Goal: Task Accomplishment & Management: Use online tool/utility

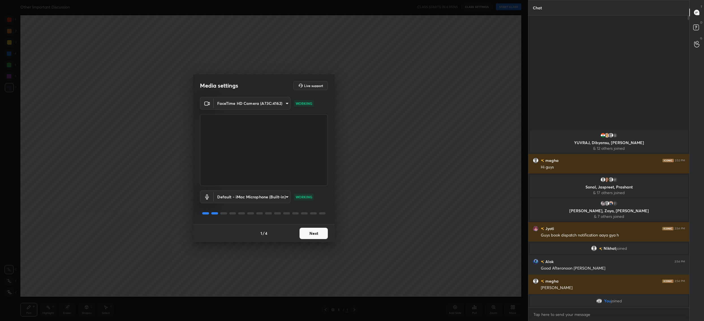
click at [321, 234] on button "Next" at bounding box center [314, 233] width 28 height 11
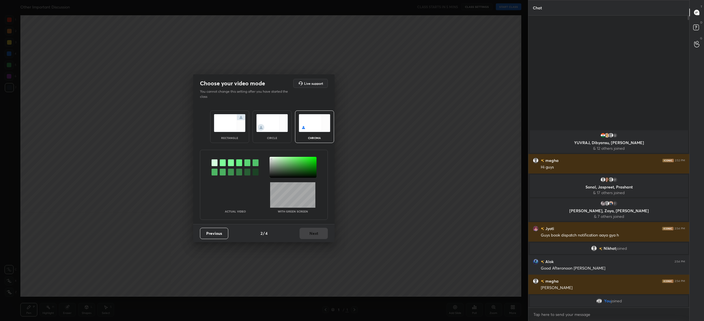
click at [271, 159] on div at bounding box center [293, 167] width 47 height 21
click at [311, 237] on button "Next" at bounding box center [314, 233] width 28 height 11
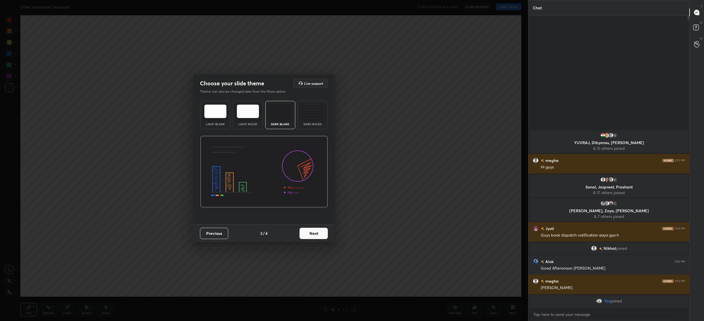
click at [311, 237] on button "Next" at bounding box center [314, 233] width 28 height 11
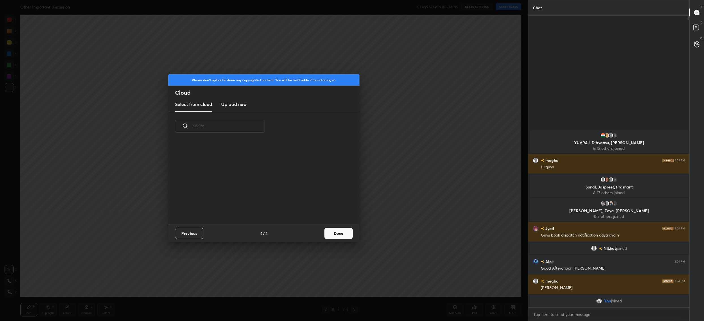
click at [330, 234] on button "Done" at bounding box center [338, 233] width 28 height 11
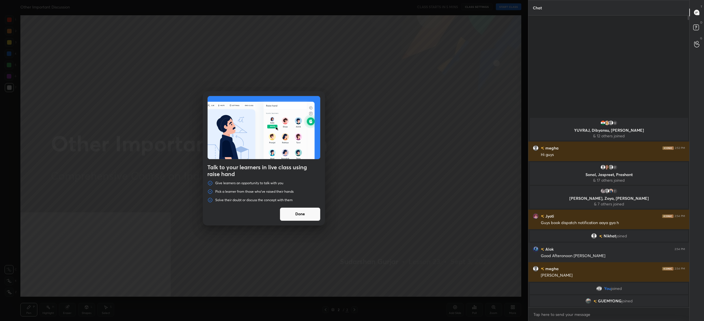
click at [305, 219] on button "Done" at bounding box center [300, 215] width 41 height 14
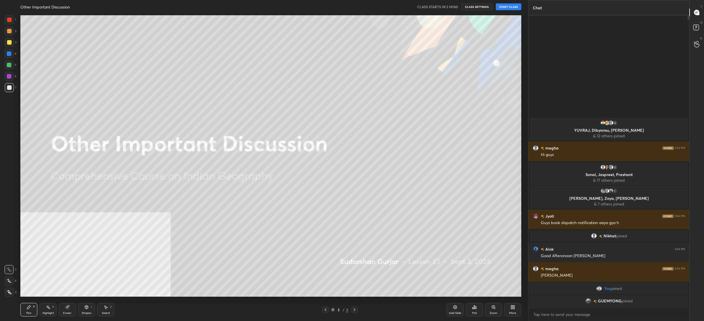
click at [513, 307] on icon at bounding box center [513, 306] width 1 height 1
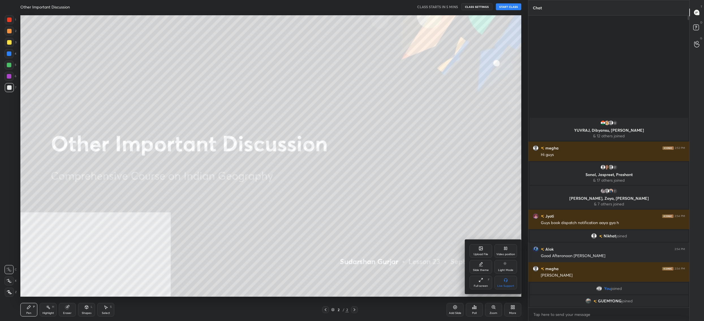
click at [487, 258] on div "Upload File" at bounding box center [481, 251] width 23 height 14
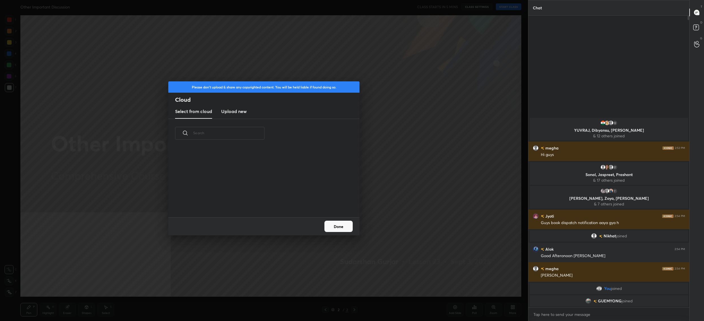
scroll to position [70, 181]
click at [230, 109] on h3 "Upload new" at bounding box center [233, 111] width 25 height 7
click at [267, 202] on label "Browse" at bounding box center [263, 201] width 25 height 9
click at [251, 202] on input "Browse" at bounding box center [251, 201] width 0 height 9
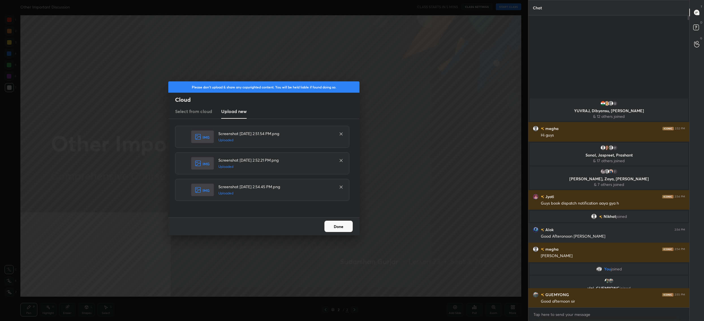
click at [337, 223] on button "Done" at bounding box center [338, 226] width 28 height 11
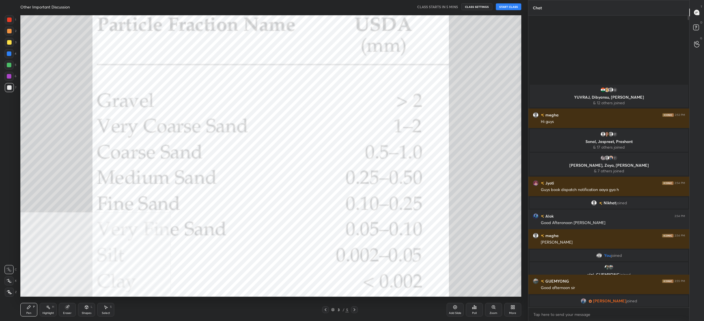
click at [355, 311] on icon at bounding box center [354, 310] width 5 height 5
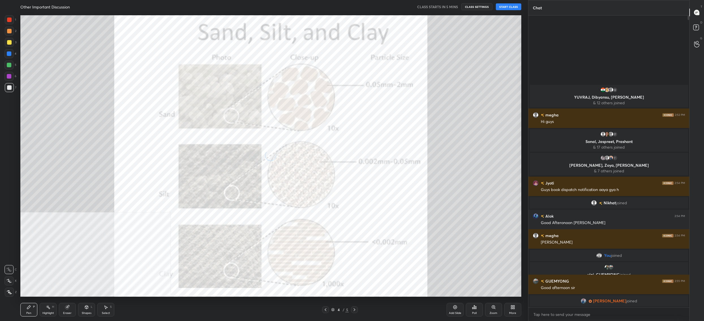
click at [355, 311] on icon at bounding box center [354, 310] width 5 height 5
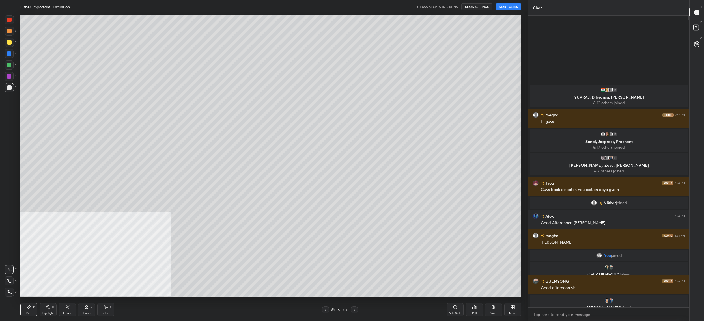
click at [508, 308] on div "More" at bounding box center [512, 310] width 17 height 14
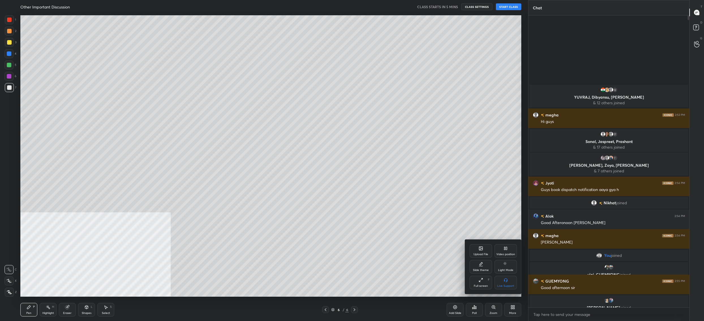
click at [484, 251] on div "Upload File" at bounding box center [481, 251] width 23 height 14
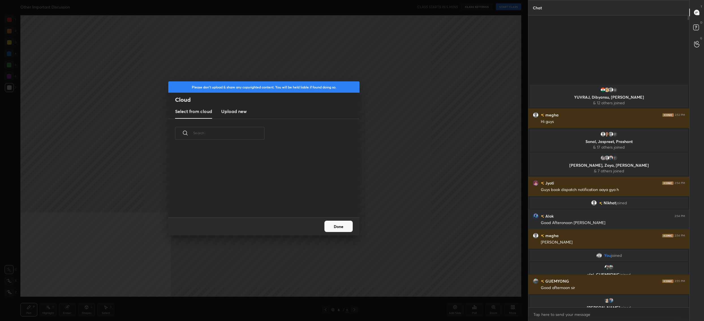
click at [240, 113] on h3 "Upload new" at bounding box center [233, 111] width 25 height 7
click at [264, 199] on label "Browse" at bounding box center [263, 201] width 25 height 9
click at [251, 199] on input "Browse" at bounding box center [251, 201] width 0 height 9
click at [324, 229] on div "Done" at bounding box center [263, 227] width 191 height 18
click at [347, 229] on button "Done" at bounding box center [338, 226] width 28 height 11
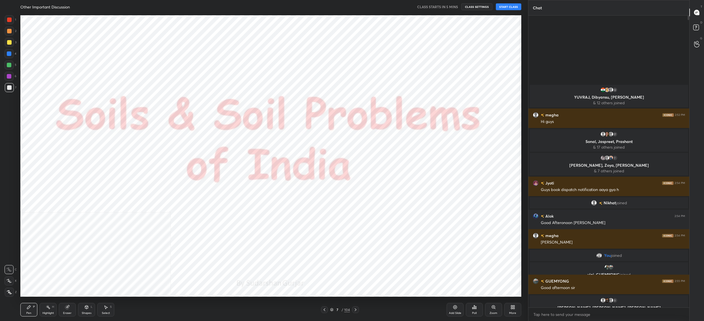
drag, startPoint x: 332, startPoint y: 308, endPoint x: 334, endPoint y: 301, distance: 7.6
click at [333, 308] on div "7 / 104" at bounding box center [340, 309] width 20 height 5
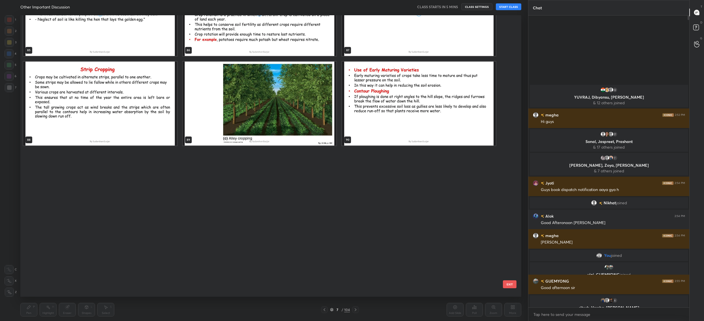
scroll to position [2857, 0]
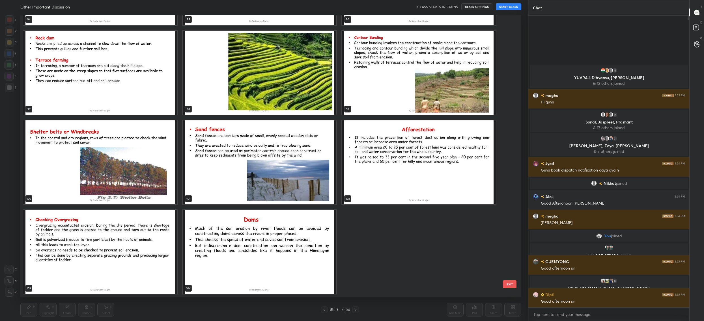
click at [247, 234] on img "grid" at bounding box center [260, 252] width 154 height 84
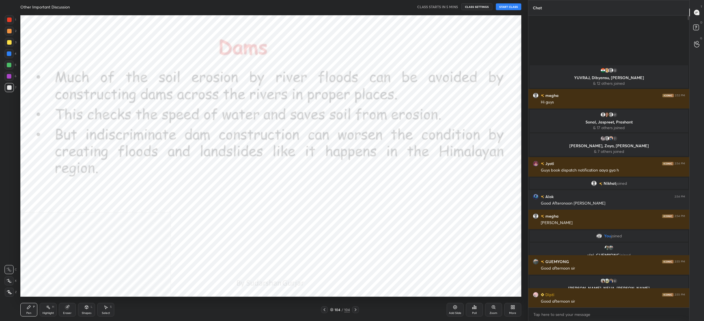
click at [247, 234] on img "grid" at bounding box center [260, 252] width 154 height 84
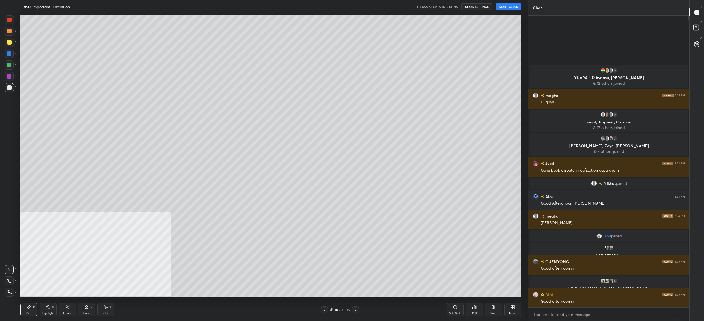
click at [511, 311] on div "More" at bounding box center [512, 310] width 17 height 14
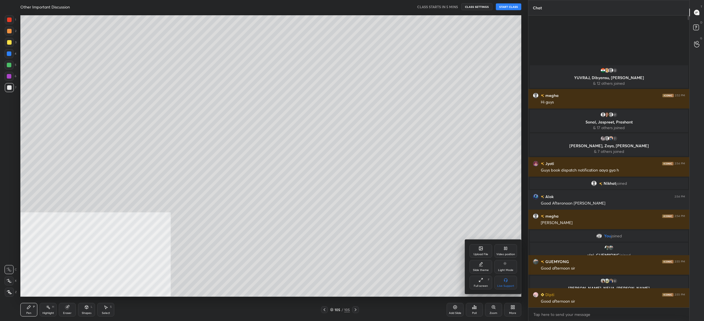
click at [486, 257] on div "Upload File" at bounding box center [481, 251] width 23 height 14
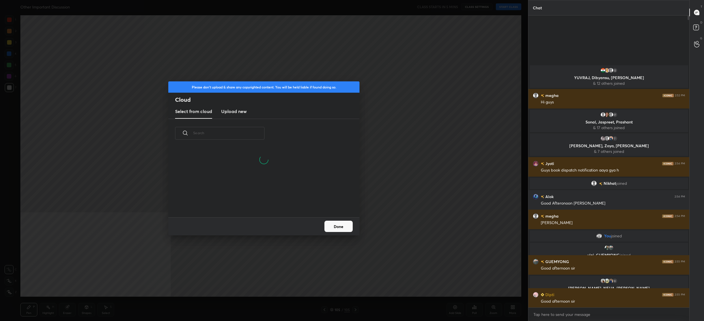
scroll to position [42, 181]
click at [229, 112] on h3 "Upload new" at bounding box center [233, 111] width 25 height 7
click at [268, 203] on label "Browse" at bounding box center [263, 201] width 25 height 9
click at [251, 203] on input "Browse" at bounding box center [251, 201] width 0 height 9
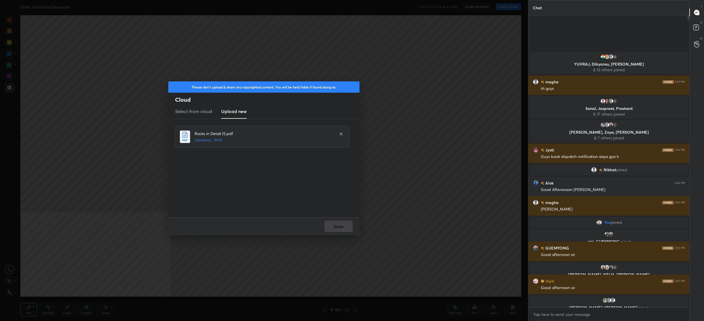
click at [339, 227] on div "Done" at bounding box center [263, 227] width 191 height 18
click at [339, 227] on button "Done" at bounding box center [338, 226] width 28 height 11
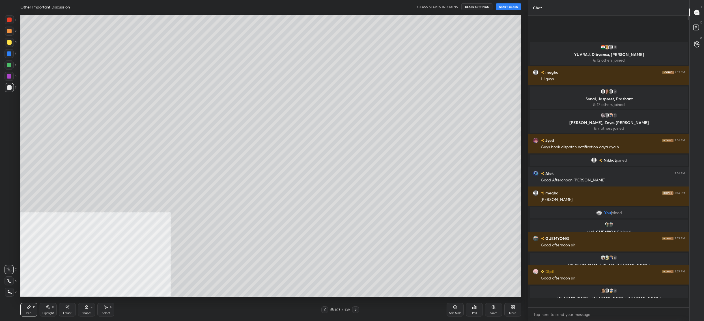
scroll to position [291, 160]
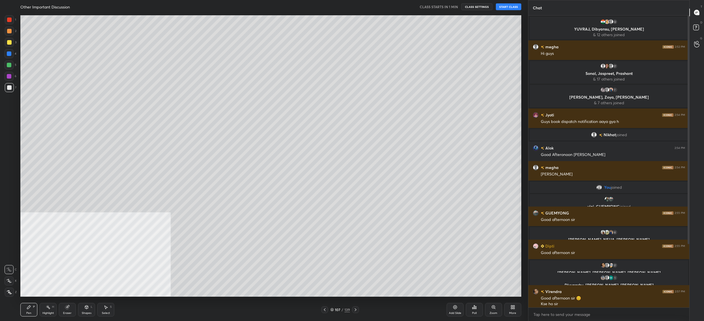
click at [516, 8] on button "START CLASS" at bounding box center [508, 6] width 25 height 7
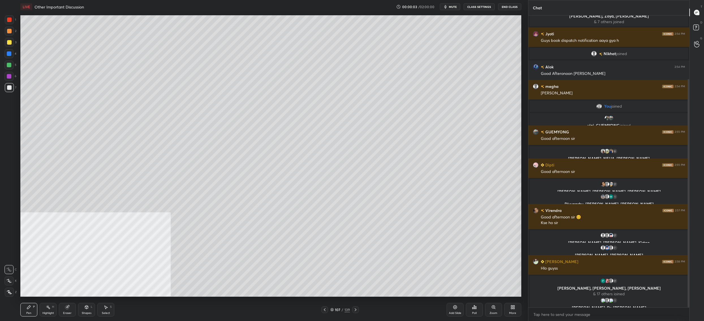
click at [483, 6] on button "CLASS SETTINGS" at bounding box center [479, 6] width 31 height 7
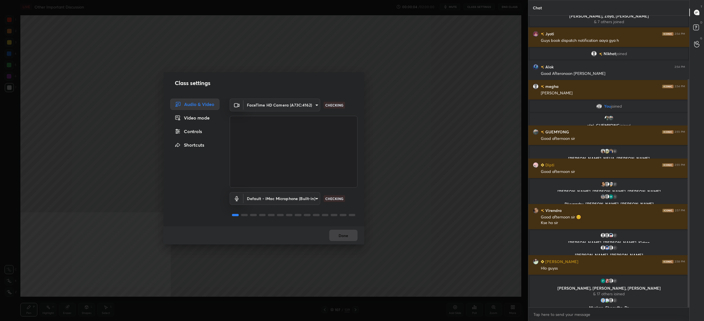
click at [189, 131] on div "Controls" at bounding box center [194, 131] width 49 height 11
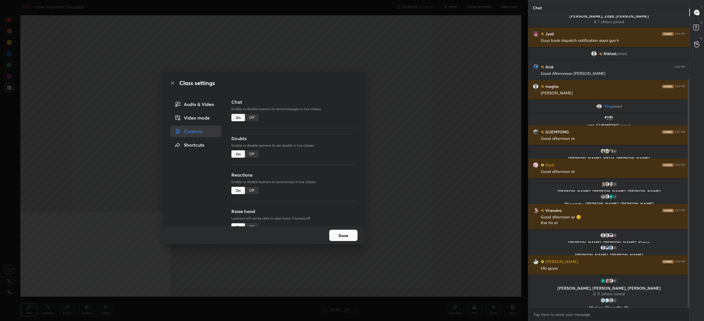
click at [251, 152] on div "Off" at bounding box center [252, 153] width 14 height 7
click at [342, 237] on button "Done" at bounding box center [343, 235] width 28 height 11
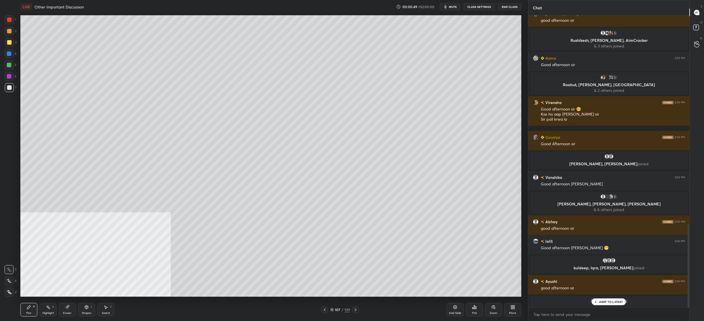
scroll to position [699, 0]
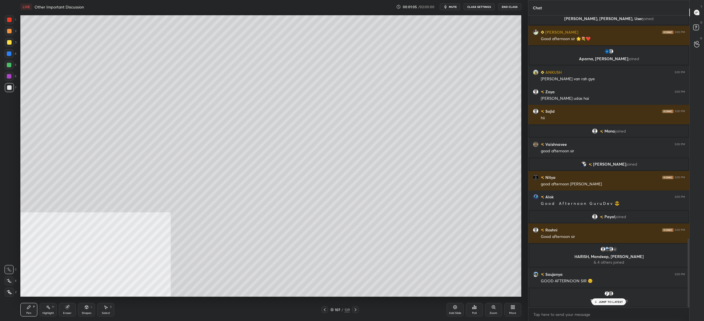
click at [484, 8] on button "CLASS SETTINGS" at bounding box center [479, 6] width 31 height 7
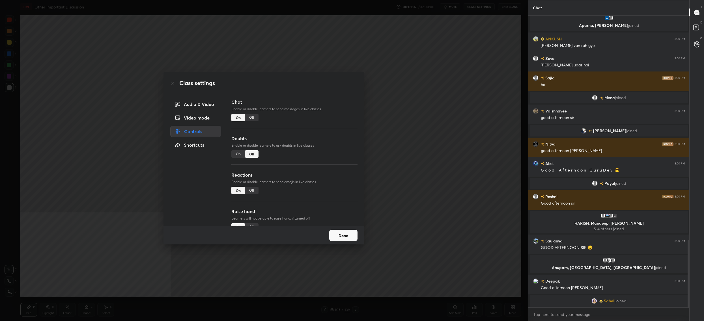
click at [348, 236] on button "Done" at bounding box center [343, 235] width 28 height 11
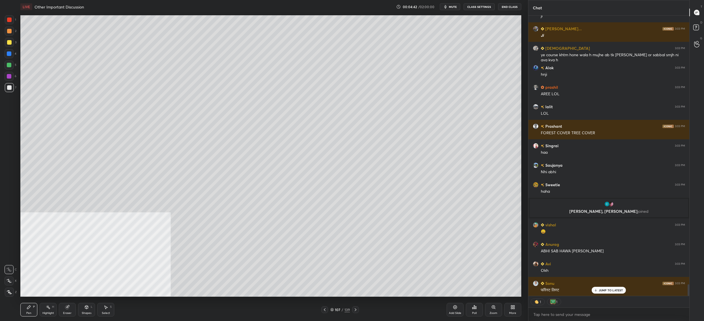
drag, startPoint x: 7, startPoint y: 47, endPoint x: 8, endPoint y: 44, distance: 3.7
click at [8, 46] on div "3" at bounding box center [11, 43] width 12 height 11
drag, startPoint x: 6, startPoint y: 48, endPoint x: 10, endPoint y: 46, distance: 4.7
click at [6, 48] on div "3" at bounding box center [11, 43] width 12 height 11
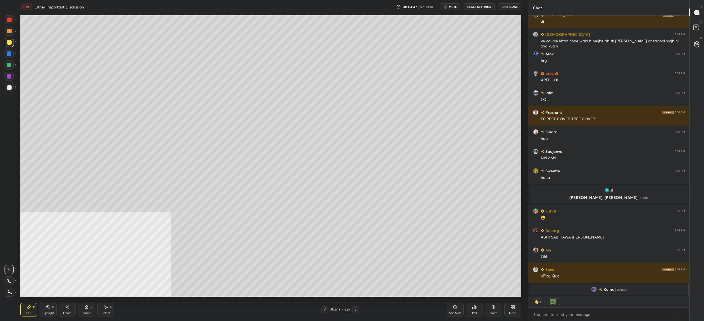
click at [8, 46] on div at bounding box center [9, 42] width 9 height 9
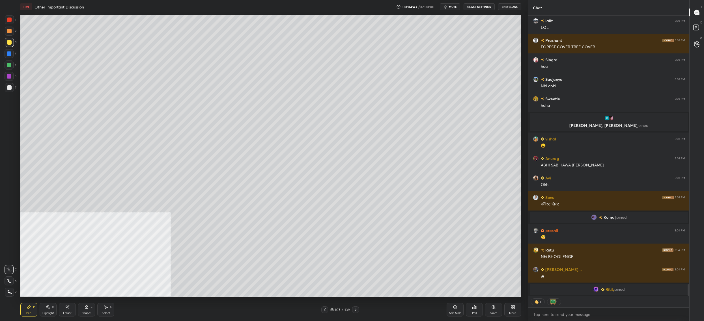
click at [12, 279] on icon at bounding box center [9, 281] width 5 height 4
click at [9, 287] on div "Z" at bounding box center [11, 291] width 12 height 11
click at [9, 291] on icon at bounding box center [9, 292] width 5 height 3
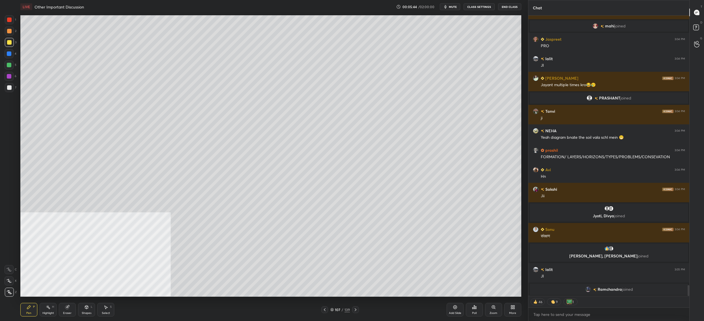
scroll to position [7149, 0]
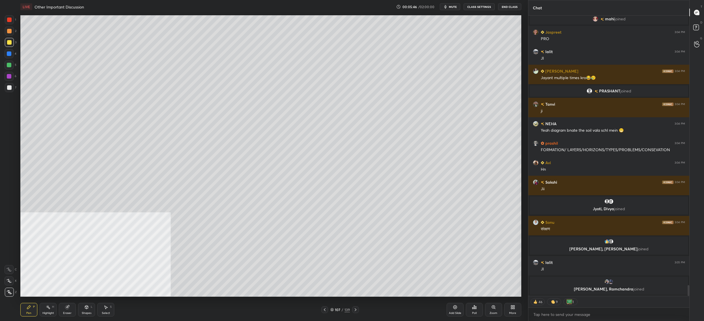
click at [16, 64] on div "1 2 3 4 5 6 7 C X Z C X Z E E Erase all H H" at bounding box center [9, 156] width 18 height 282
drag, startPoint x: 11, startPoint y: 87, endPoint x: 9, endPoint y: 91, distance: 4.3
click at [14, 88] on div "7" at bounding box center [11, 87] width 12 height 9
click at [10, 90] on div at bounding box center [9, 87] width 9 height 9
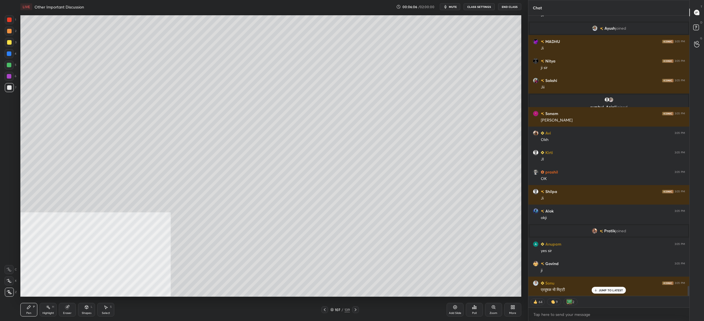
scroll to position [7568, 0]
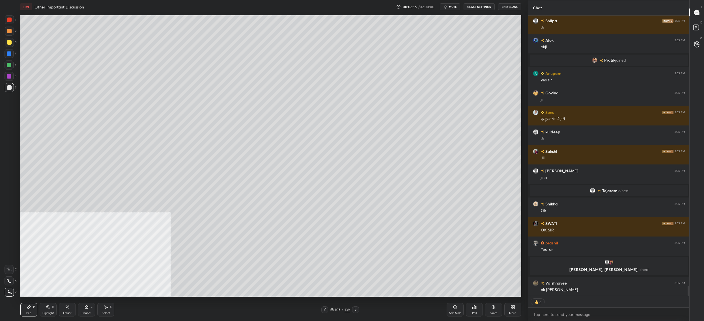
click at [14, 18] on div "1" at bounding box center [10, 19] width 11 height 9
click at [12, 20] on div at bounding box center [9, 19] width 9 height 9
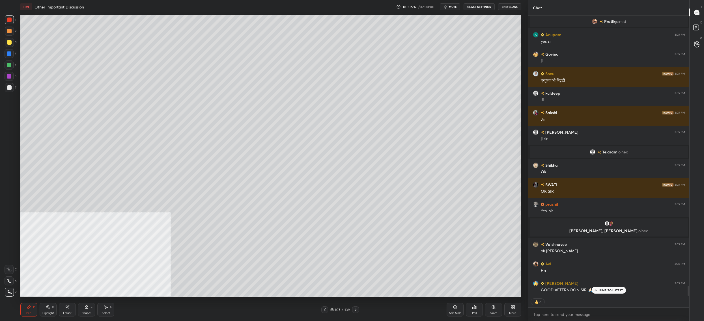
drag, startPoint x: 16, startPoint y: 266, endPoint x: 12, endPoint y: 268, distance: 4.5
click at [15, 265] on div "C" at bounding box center [11, 268] width 12 height 11
click at [10, 272] on div at bounding box center [9, 269] width 9 height 9
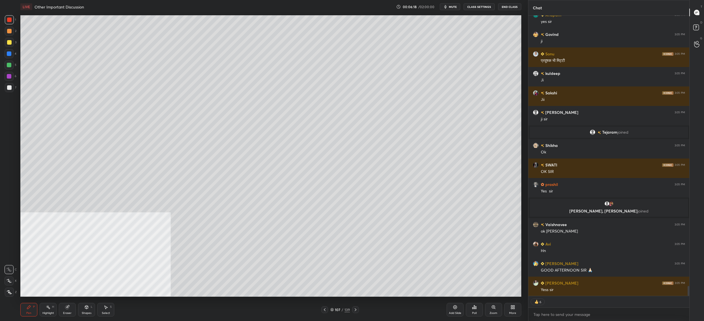
drag, startPoint x: 10, startPoint y: 272, endPoint x: 4, endPoint y: 186, distance: 87.1
click at [10, 266] on div at bounding box center [9, 269] width 9 height 9
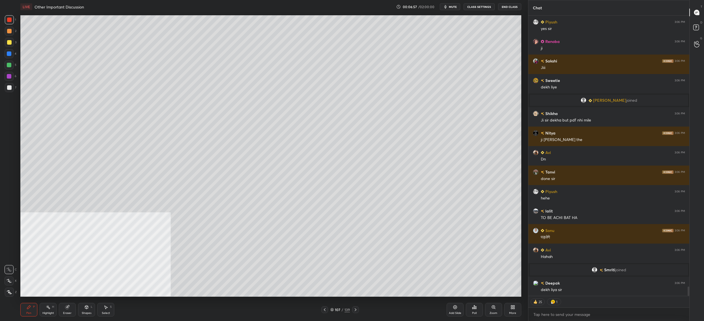
type textarea "x"
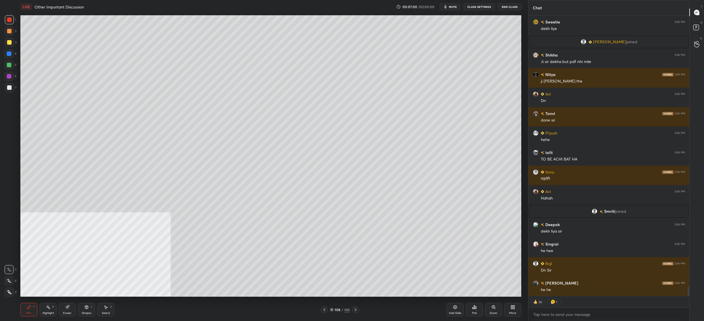
click at [7, 67] on div at bounding box center [9, 65] width 9 height 9
drag, startPoint x: 6, startPoint y: 67, endPoint x: 3, endPoint y: 95, distance: 28.1
click at [8, 65] on div at bounding box center [9, 65] width 9 height 9
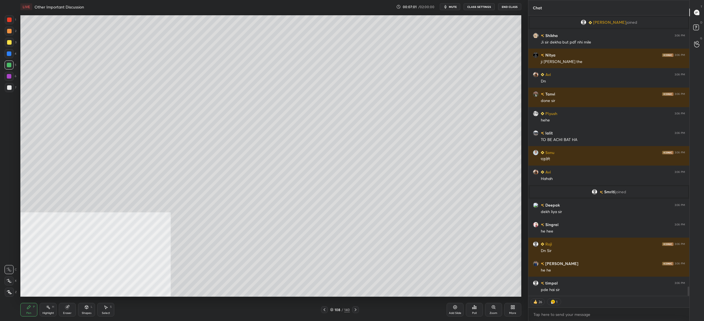
click at [13, 280] on div at bounding box center [9, 281] width 9 height 9
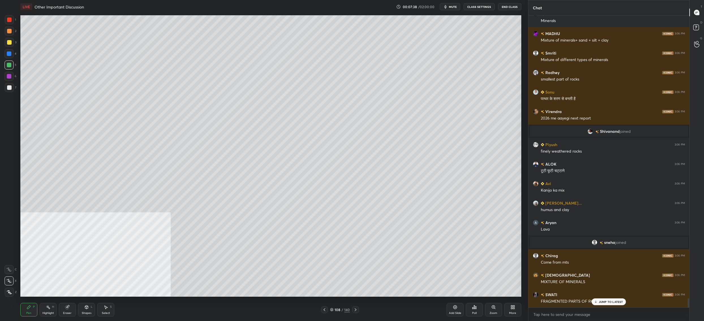
click at [8, 44] on div at bounding box center [9, 42] width 5 height 5
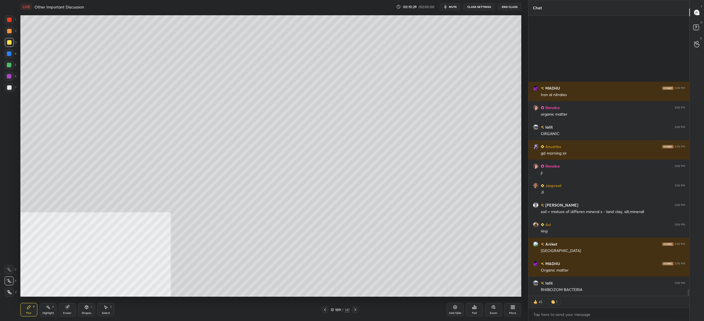
scroll to position [11826, 0]
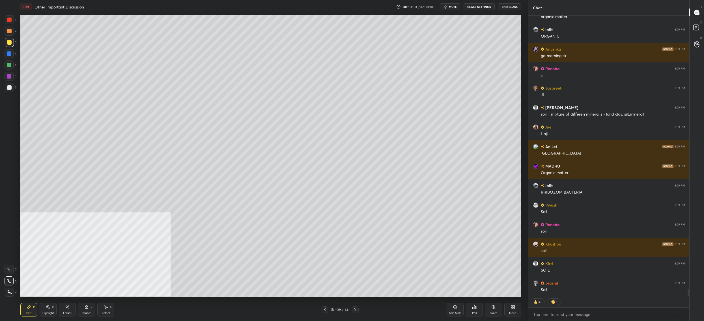
click at [338, 312] on div "109" at bounding box center [338, 309] width 6 height 3
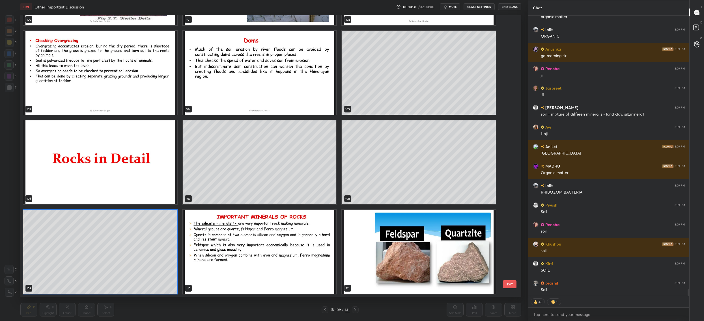
scroll to position [11846, 0]
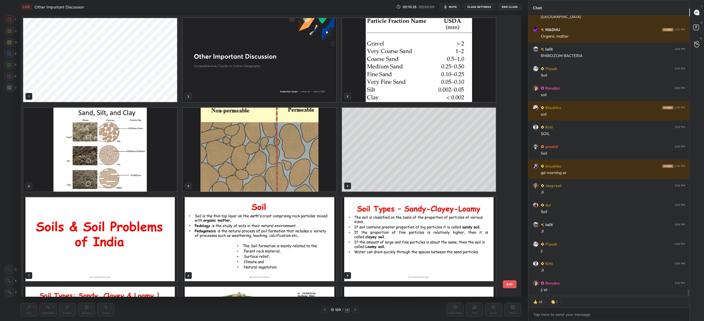
click at [86, 146] on img "grid" at bounding box center [100, 150] width 154 height 84
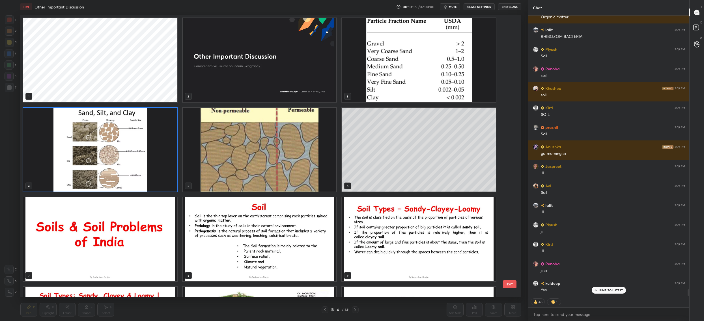
click at [86, 146] on img "grid" at bounding box center [100, 150] width 154 height 84
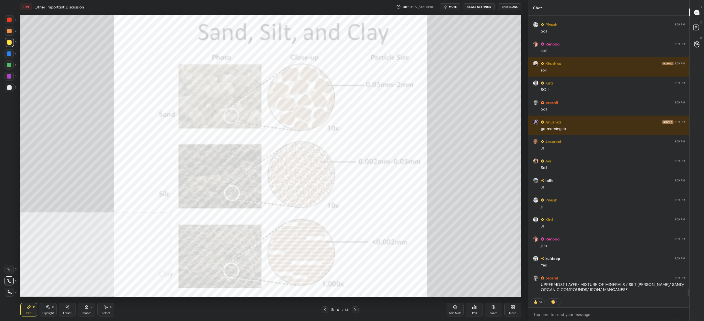
click at [513, 310] on div "More" at bounding box center [512, 310] width 17 height 14
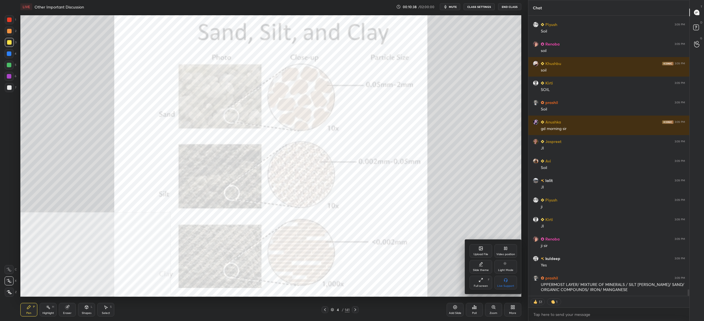
drag, startPoint x: 509, startPoint y: 250, endPoint x: 505, endPoint y: 255, distance: 6.0
click at [508, 251] on div "Video position" at bounding box center [505, 251] width 23 height 14
click at [508, 279] on div "Bottom right" at bounding box center [505, 283] width 23 height 14
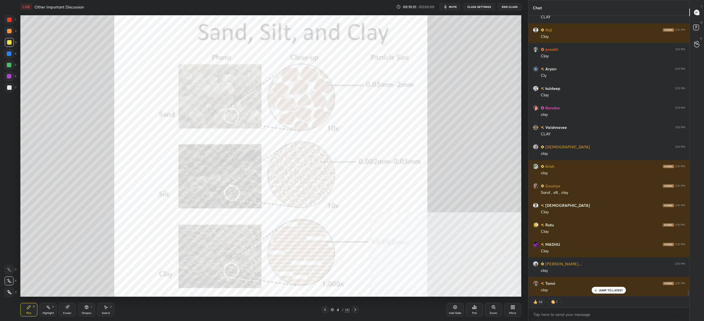
drag, startPoint x: 332, startPoint y: 312, endPoint x: 329, endPoint y: 313, distance: 3.3
click at [332, 312] on div "4 / 141" at bounding box center [340, 309] width 19 height 5
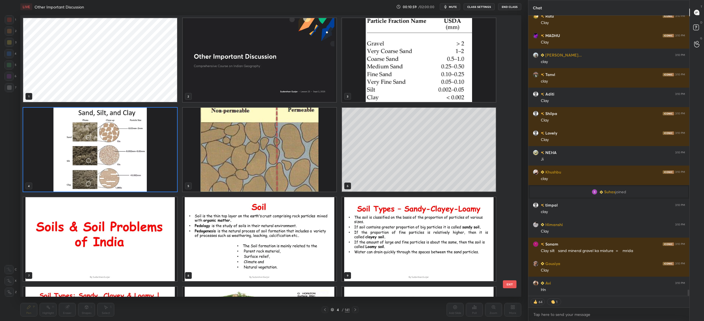
click at [169, 168] on img "grid" at bounding box center [100, 150] width 154 height 84
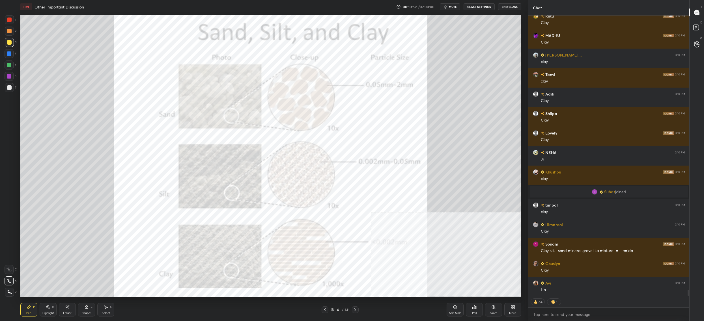
click at [169, 169] on img "grid" at bounding box center [100, 150] width 154 height 84
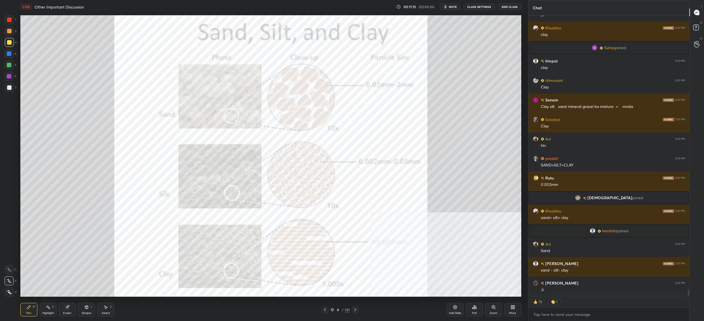
click at [10, 11] on div "1 2 3 4 5 6 7 C X Z C X Z E E Erase all H H LIVE Other Important Discussion 00:…" at bounding box center [262, 160] width 524 height 321
click at [11, 21] on div at bounding box center [9, 20] width 5 height 5
drag, startPoint x: 11, startPoint y: 21, endPoint x: 15, endPoint y: 17, distance: 6.2
click at [11, 21] on div at bounding box center [9, 20] width 5 height 5
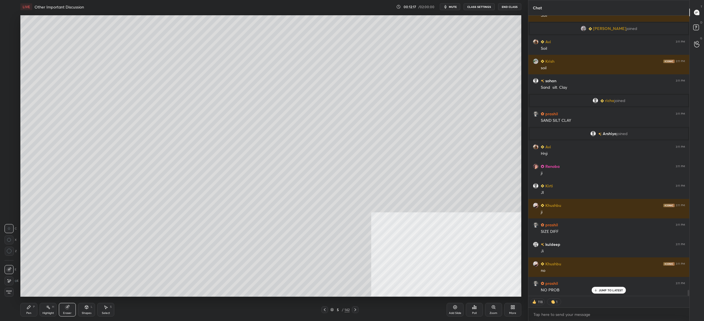
scroll to position [13016, 0]
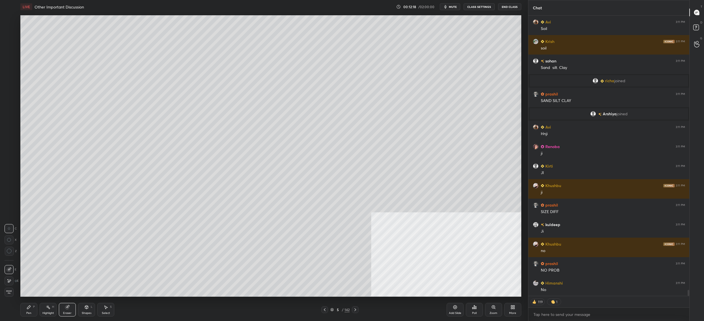
click at [26, 312] on div "Pen" at bounding box center [28, 313] width 5 height 3
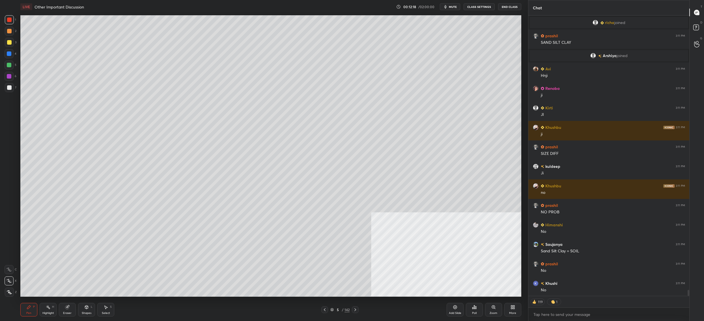
click at [27, 309] on icon at bounding box center [29, 307] width 5 height 5
click at [9, 270] on icon at bounding box center [9, 270] width 5 height 4
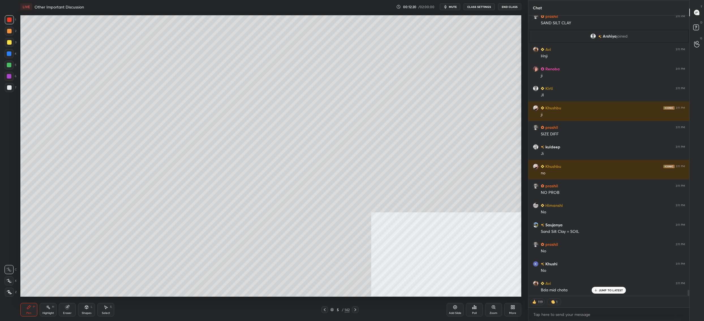
click at [331, 311] on icon at bounding box center [331, 309] width 3 height 3
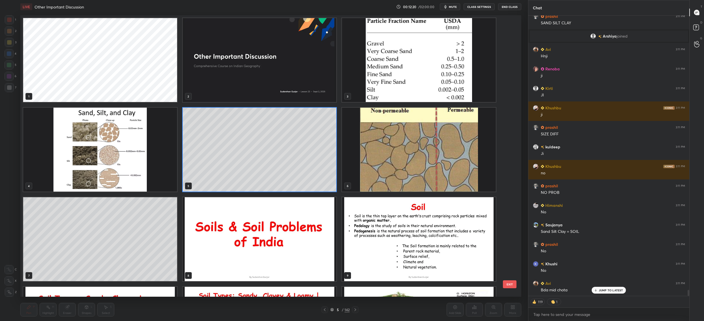
scroll to position [2, 3]
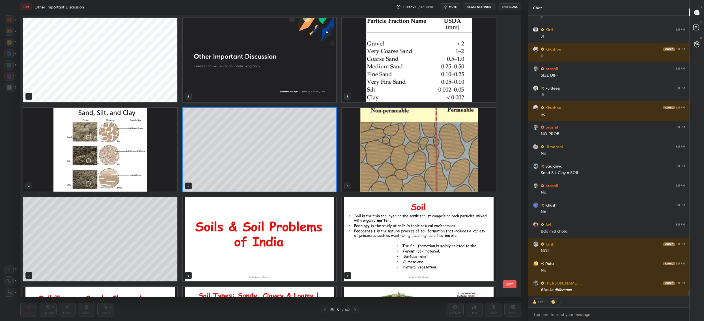
click at [137, 138] on img "grid" at bounding box center [100, 150] width 154 height 84
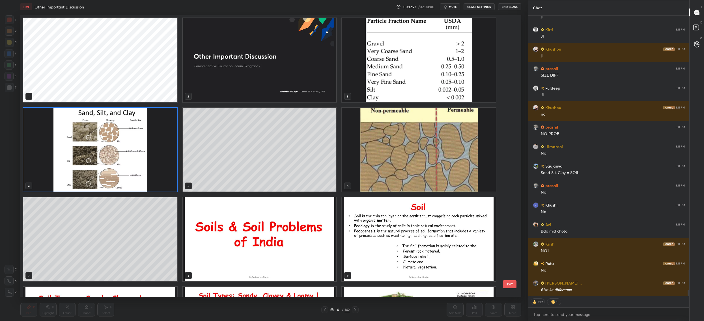
click at [137, 138] on img "grid" at bounding box center [100, 150] width 154 height 84
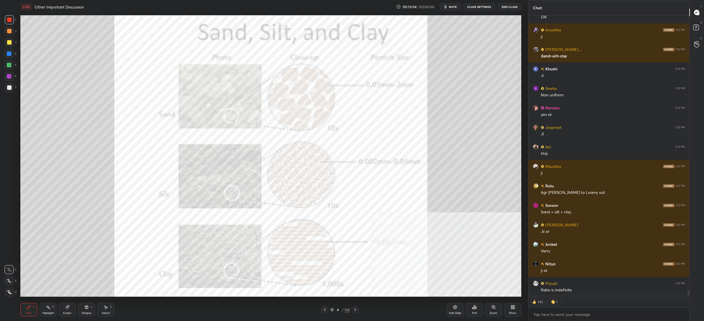
click at [330, 316] on div "Pen P Highlight H Eraser Shapes L Select S 4 / 142 Add Slide Poll Zoom More" at bounding box center [270, 310] width 501 height 23
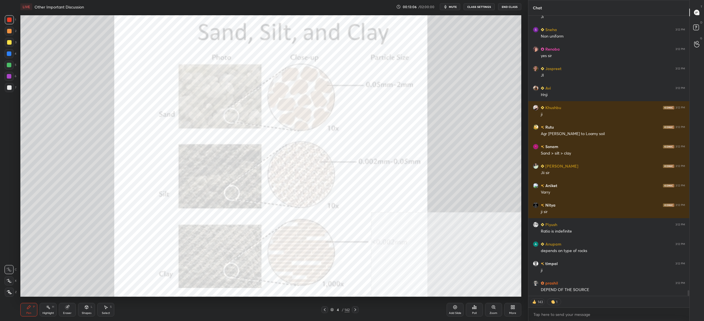
drag, startPoint x: 332, startPoint y: 311, endPoint x: 330, endPoint y: 309, distance: 3.2
click at [332, 310] on icon at bounding box center [331, 309] width 3 height 3
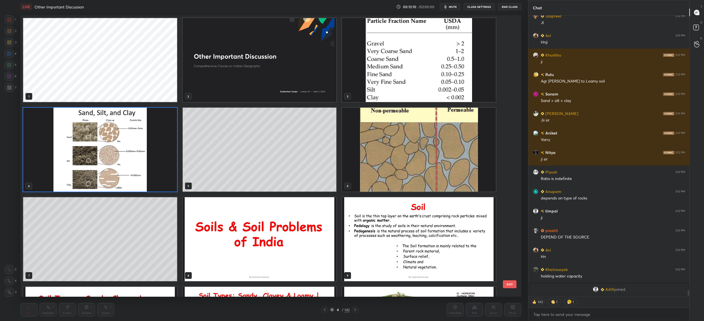
click at [66, 144] on img "grid" at bounding box center [100, 150] width 154 height 84
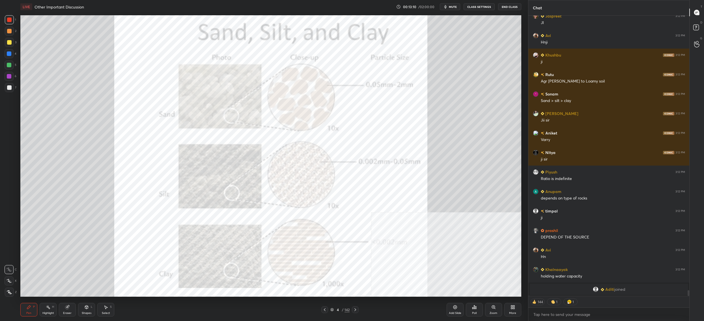
click at [66, 144] on img "grid" at bounding box center [100, 150] width 154 height 84
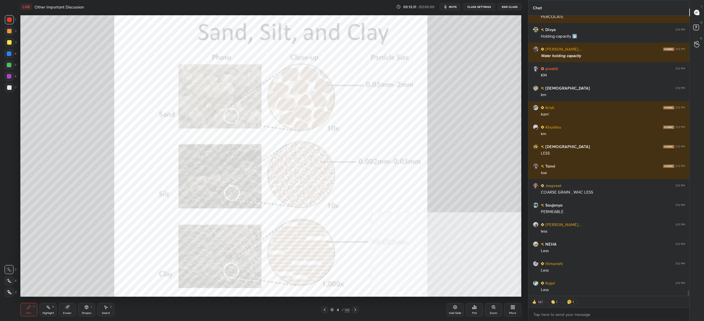
click at [333, 313] on div "Pen P Highlight H Eraser Shapes L Select S 4 / 142 Add Slide Poll Zoom More" at bounding box center [270, 310] width 501 height 23
click at [333, 311] on icon at bounding box center [331, 309] width 3 height 3
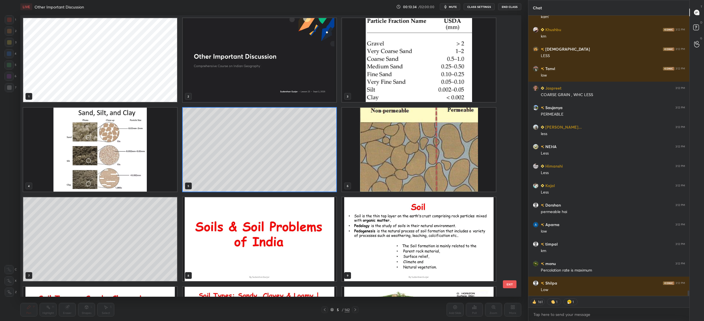
click at [408, 177] on img "grid" at bounding box center [419, 150] width 154 height 84
click at [406, 178] on img "grid" at bounding box center [419, 150] width 154 height 84
click at [405, 181] on img "grid" at bounding box center [419, 150] width 154 height 84
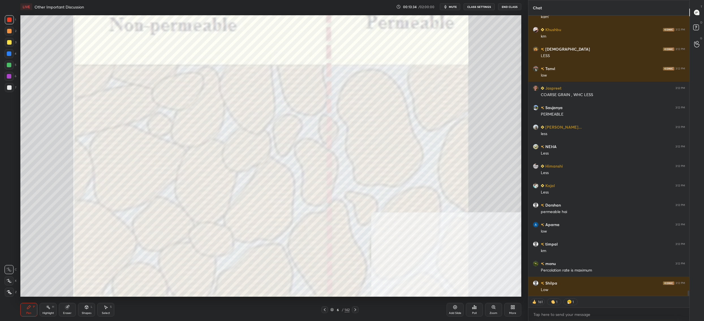
click at [404, 181] on img "grid" at bounding box center [419, 150] width 154 height 84
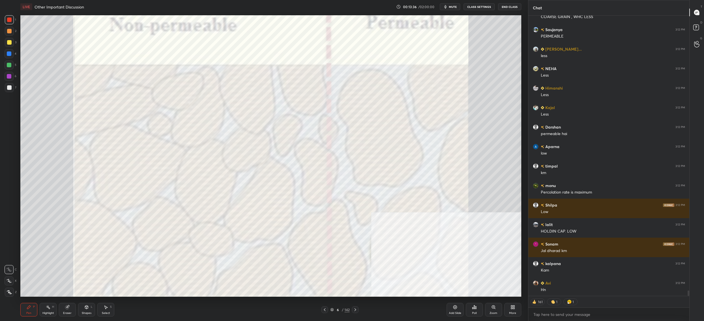
click at [515, 314] on div "More" at bounding box center [512, 313] width 7 height 3
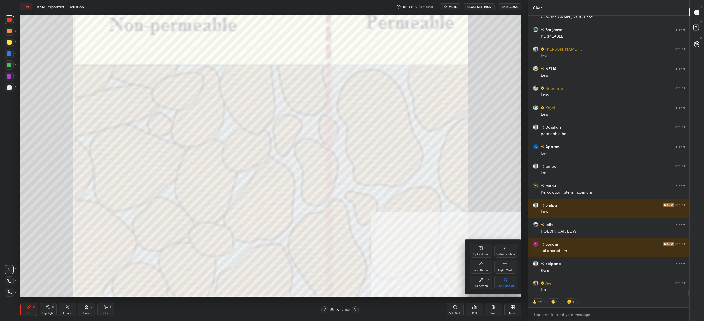
click at [511, 255] on div "Video position" at bounding box center [505, 254] width 19 height 3
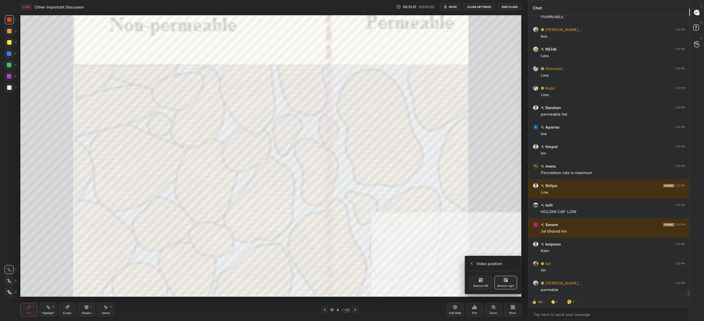
click at [483, 286] on div "Bottom left" at bounding box center [480, 286] width 15 height 3
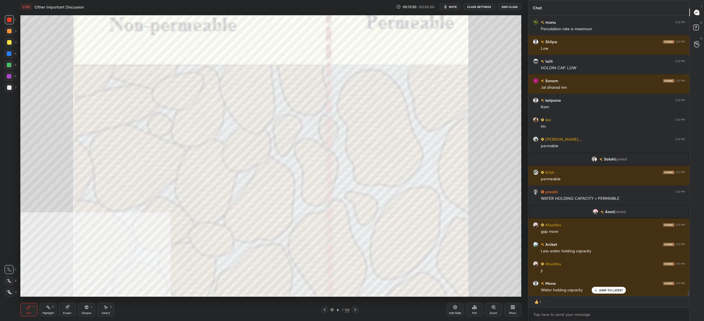
drag, startPoint x: 337, startPoint y: 310, endPoint x: 333, endPoint y: 310, distance: 3.4
click at [336, 310] on div "6" at bounding box center [338, 309] width 6 height 3
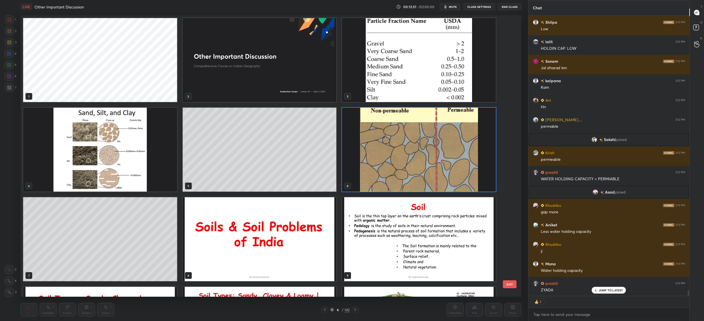
click at [384, 146] on img "grid" at bounding box center [419, 150] width 154 height 84
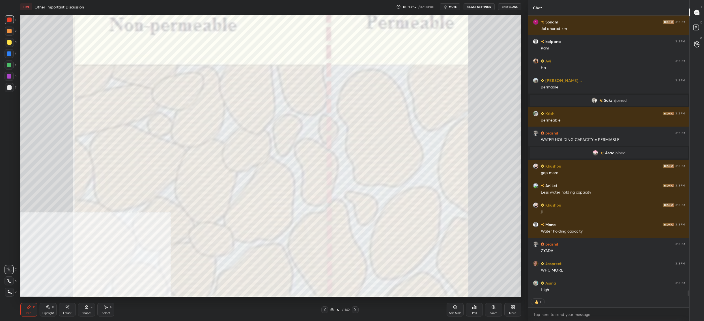
click at [334, 306] on div "Pen P Highlight H Eraser Shapes L Select S 6 / 142 Add Slide Poll Zoom More" at bounding box center [270, 310] width 501 height 23
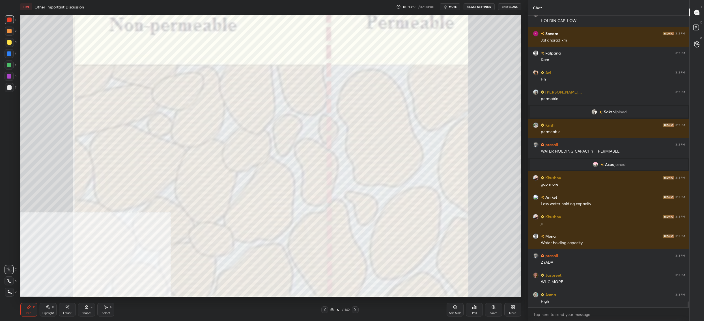
click at [335, 309] on div "6" at bounding box center [338, 309] width 6 height 3
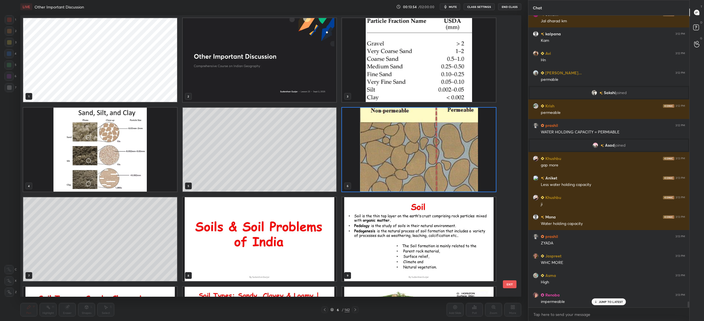
click at [161, 168] on img "grid" at bounding box center [100, 150] width 154 height 84
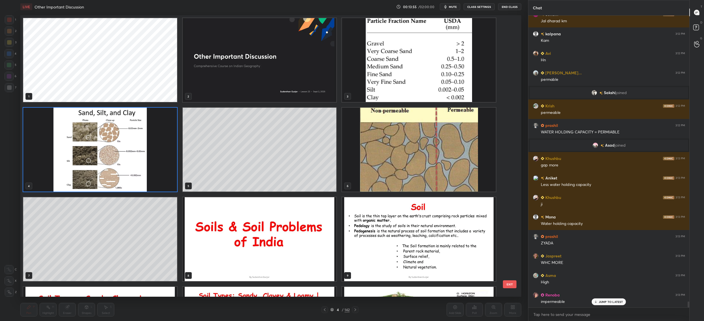
click at [161, 168] on img "grid" at bounding box center [100, 150] width 154 height 84
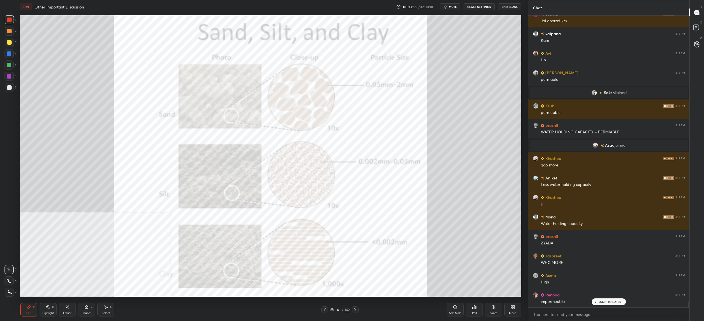
click at [161, 167] on img "grid" at bounding box center [100, 150] width 154 height 84
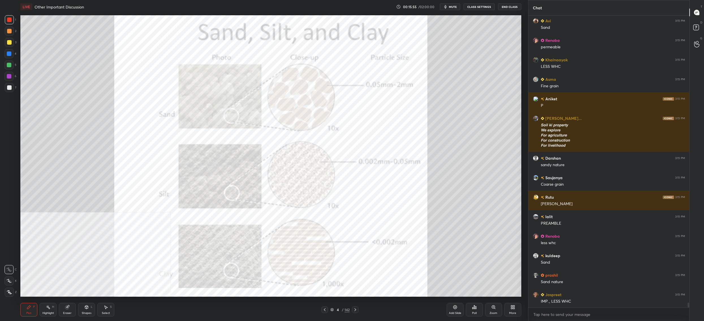
click at [511, 312] on div "More" at bounding box center [512, 313] width 7 height 3
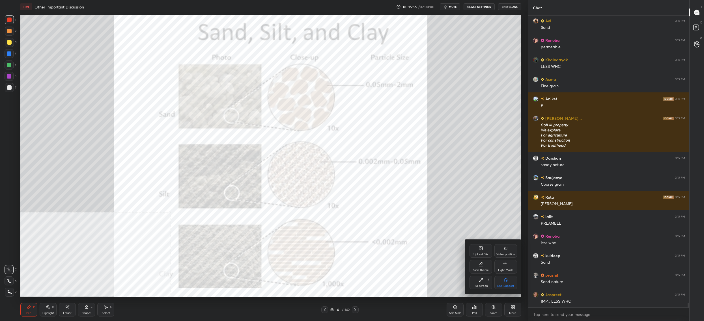
click at [511, 254] on div "Video position" at bounding box center [505, 254] width 19 height 3
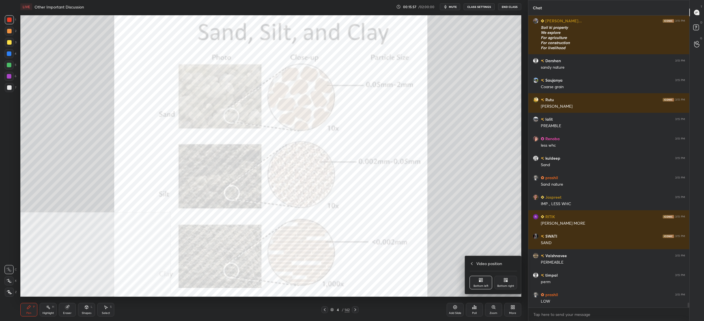
click at [513, 285] on div "Bottom right" at bounding box center [505, 286] width 17 height 3
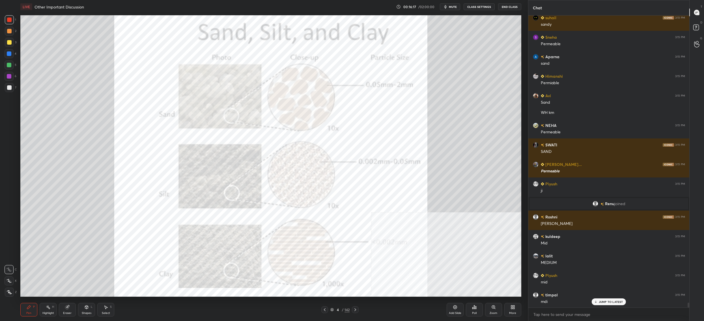
drag, startPoint x: 335, startPoint y: 309, endPoint x: 333, endPoint y: 302, distance: 7.7
click at [336, 309] on div "4" at bounding box center [338, 309] width 6 height 3
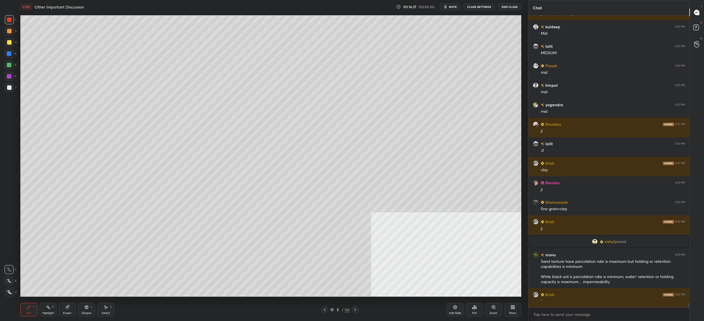
click at [2, 47] on div "1 2 3 4 5 6 7 C X Z C X Z E E Erase all H H" at bounding box center [9, 156] width 18 height 282
click at [3, 44] on div "1 2 3 4 5 6 7 C X Z C X Z E E Erase all H H" at bounding box center [9, 156] width 18 height 282
click at [11, 39] on div at bounding box center [9, 42] width 9 height 9
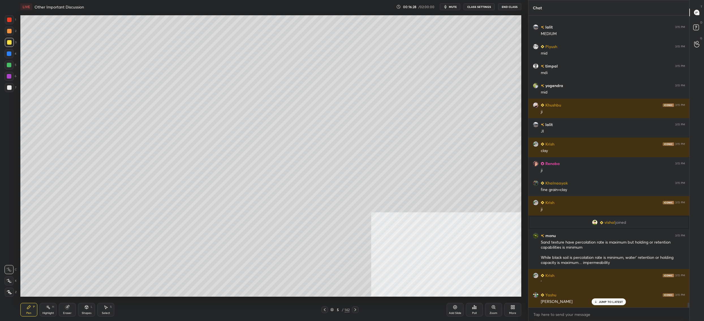
click at [12, 40] on div at bounding box center [9, 42] width 9 height 9
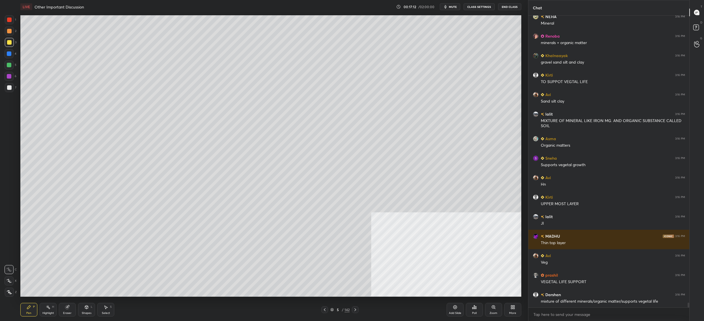
click at [9, 74] on div at bounding box center [9, 76] width 5 height 5
drag, startPoint x: 9, startPoint y: 84, endPoint x: 8, endPoint y: 87, distance: 2.9
click at [8, 87] on div at bounding box center [9, 87] width 9 height 9
click at [10, 87] on div at bounding box center [9, 87] width 5 height 5
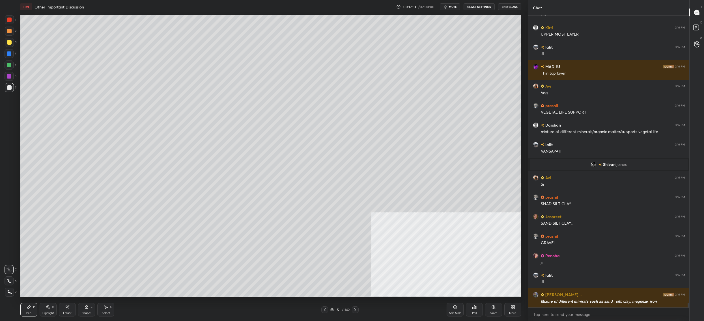
scroll to position [17794, 0]
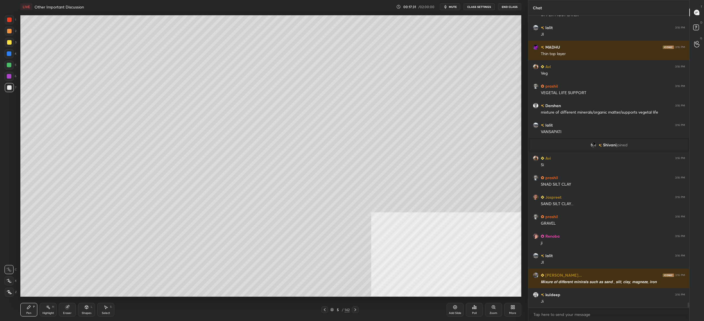
click at [12, 53] on div at bounding box center [9, 53] width 9 height 9
click at [8, 66] on div at bounding box center [9, 65] width 5 height 5
drag, startPoint x: 8, startPoint y: 66, endPoint x: 18, endPoint y: 61, distance: 10.6
click at [8, 66] on div at bounding box center [9, 65] width 5 height 5
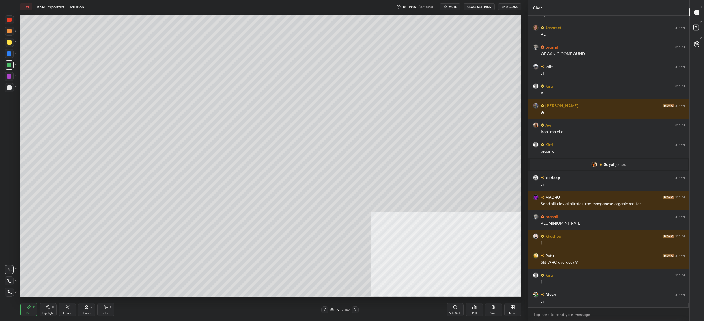
scroll to position [18250, 0]
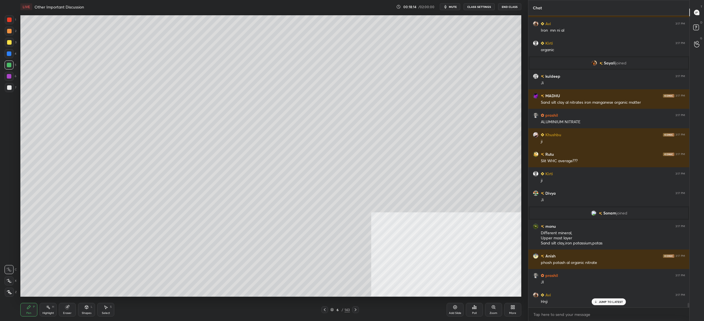
click at [10, 44] on div at bounding box center [9, 42] width 5 height 5
click at [9, 44] on div at bounding box center [9, 42] width 5 height 5
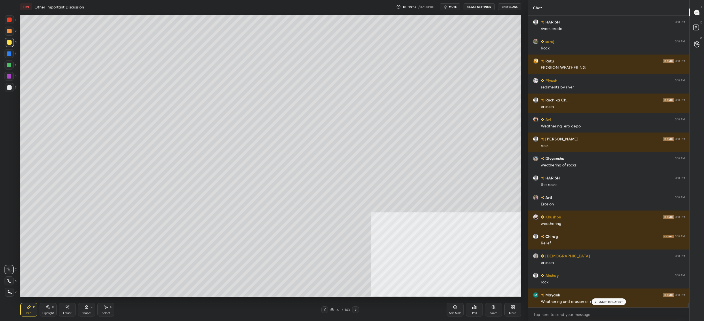
scroll to position [18917, 0]
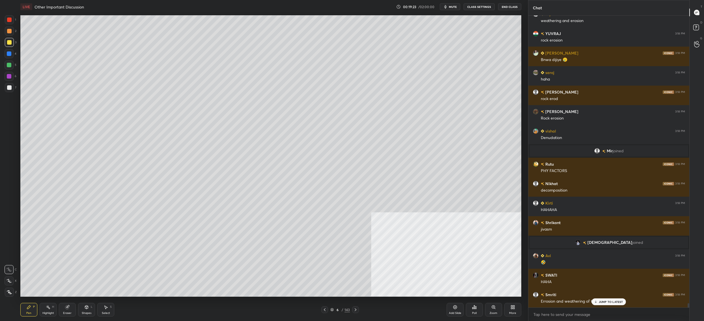
click at [8, 68] on div at bounding box center [9, 65] width 9 height 9
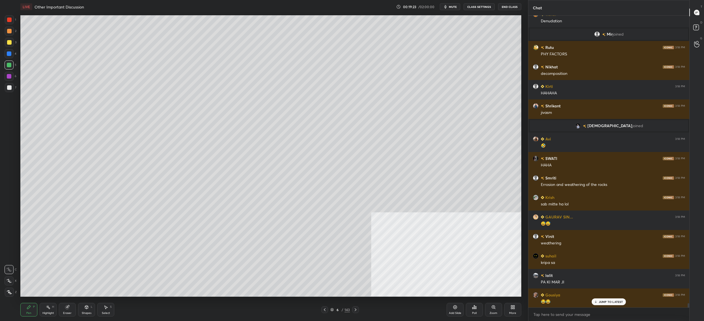
drag, startPoint x: 8, startPoint y: 68, endPoint x: 8, endPoint y: 65, distance: 3.0
click at [8, 68] on div at bounding box center [9, 65] width 9 height 9
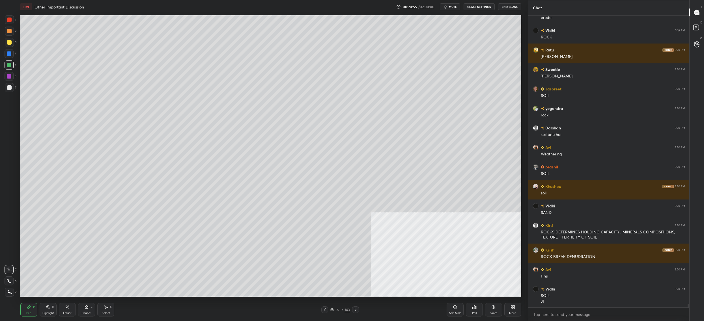
drag, startPoint x: 15, startPoint y: 275, endPoint x: 12, endPoint y: 281, distance: 7.5
click at [13, 275] on div "X" at bounding box center [11, 279] width 12 height 11
click at [12, 281] on div at bounding box center [9, 281] width 9 height 9
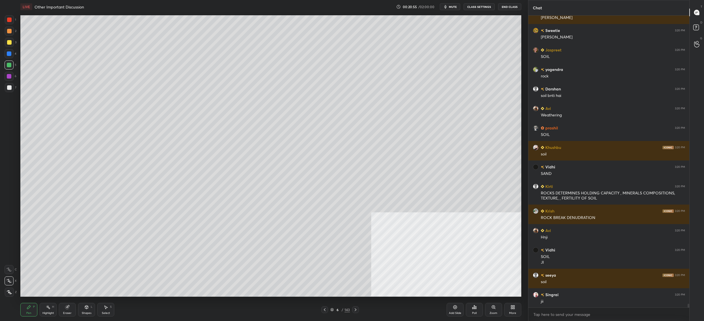
click at [12, 281] on div at bounding box center [9, 281] width 9 height 9
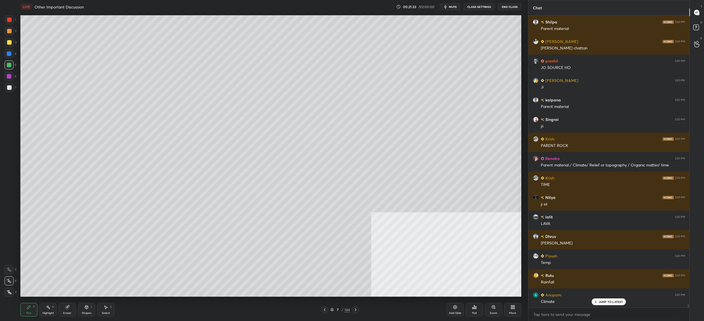
drag, startPoint x: 12, startPoint y: 54, endPoint x: 10, endPoint y: 57, distance: 4.2
click at [12, 53] on div at bounding box center [9, 53] width 9 height 9
click at [12, 59] on div "4" at bounding box center [11, 54] width 12 height 11
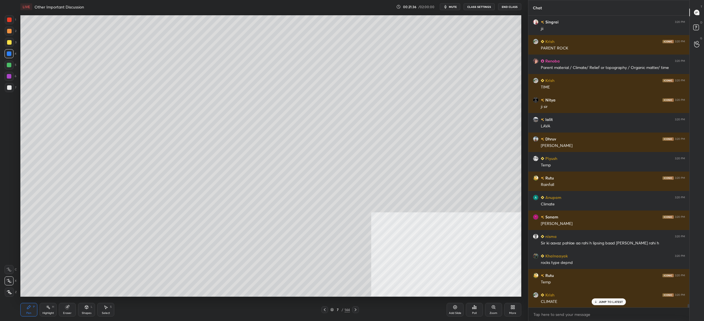
click at [13, 286] on div "C X Z" at bounding box center [11, 280] width 12 height 34
click at [9, 291] on div at bounding box center [9, 292] width 9 height 9
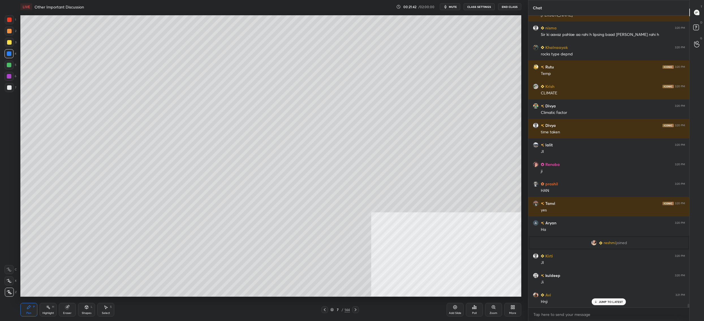
click at [14, 65] on div "5" at bounding box center [11, 65] width 12 height 9
drag, startPoint x: 11, startPoint y: 66, endPoint x: 20, endPoint y: 71, distance: 10.1
click at [14, 66] on div "5" at bounding box center [11, 65] width 12 height 9
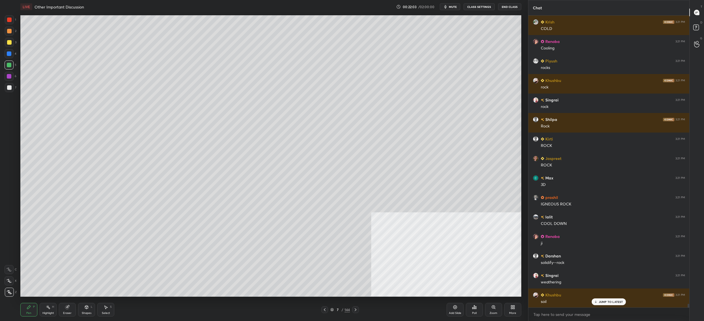
click at [9, 48] on div "3" at bounding box center [11, 43] width 12 height 11
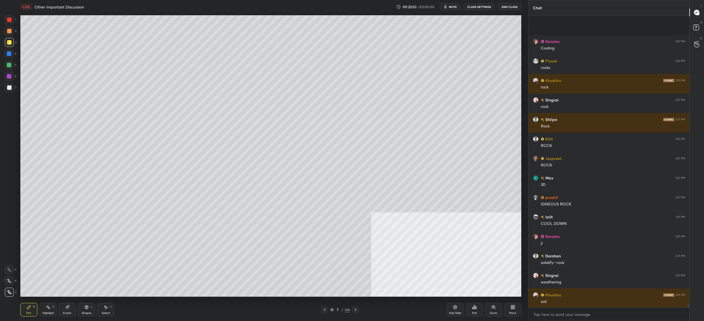
click at [12, 45] on div at bounding box center [9, 42] width 9 height 9
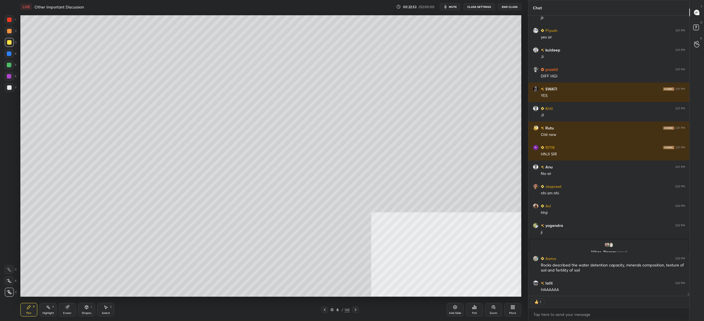
drag, startPoint x: 8, startPoint y: 90, endPoint x: 11, endPoint y: 89, distance: 3.5
click at [8, 90] on div at bounding box center [9, 87] width 9 height 9
click at [11, 89] on div at bounding box center [9, 87] width 5 height 5
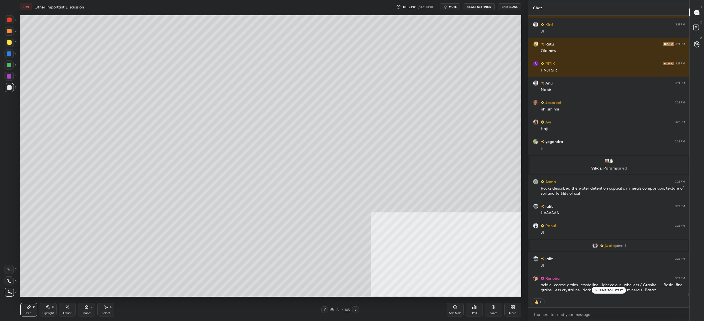
click at [335, 308] on div "8" at bounding box center [338, 309] width 6 height 3
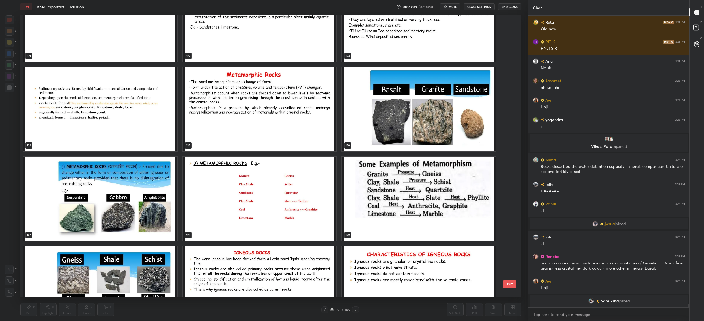
click at [373, 124] on img "grid" at bounding box center [419, 109] width 154 height 84
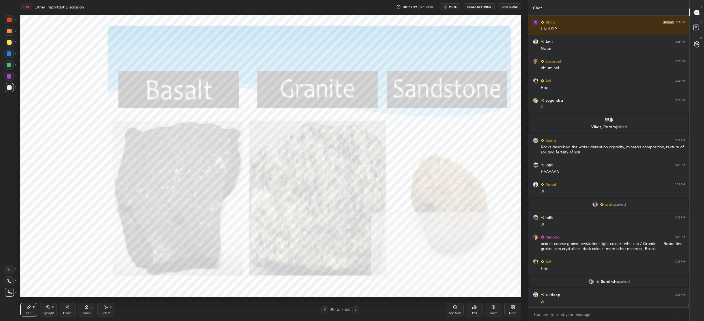
click at [373, 124] on img "grid" at bounding box center [419, 109] width 154 height 84
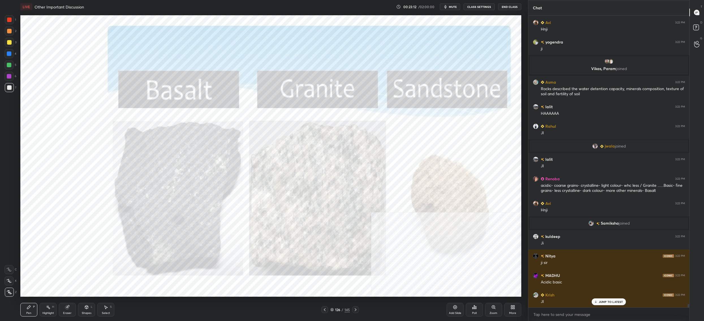
click at [16, 18] on div "1 2 3 4 5 6 7" at bounding box center [11, 54] width 12 height 79
click at [9, 22] on div at bounding box center [9, 20] width 5 height 5
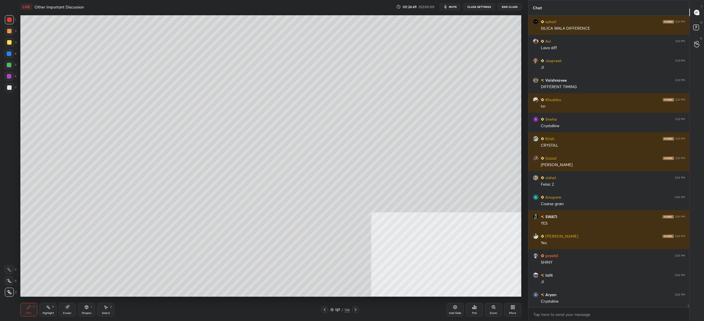
click at [8, 44] on div at bounding box center [9, 42] width 5 height 5
click at [12, 44] on div at bounding box center [9, 42] width 9 height 9
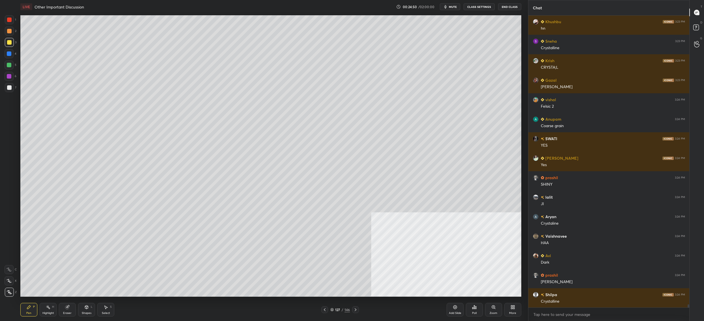
click at [11, 281] on icon at bounding box center [9, 281] width 5 height 4
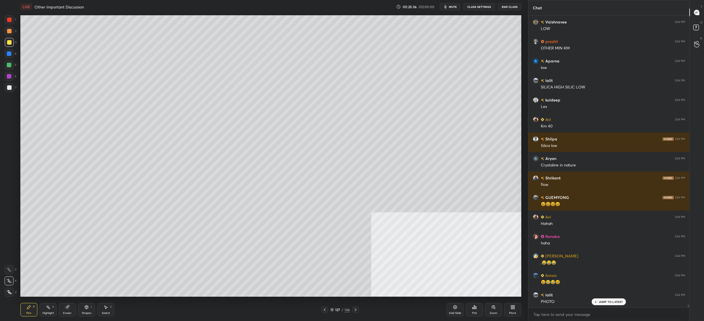
click at [519, 308] on div "More" at bounding box center [512, 310] width 17 height 14
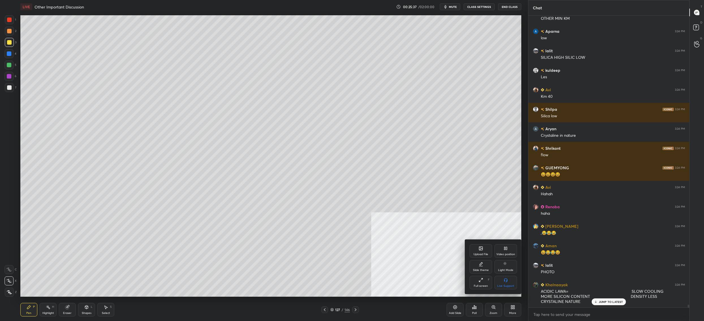
click at [488, 258] on div "Upload File" at bounding box center [481, 251] width 23 height 14
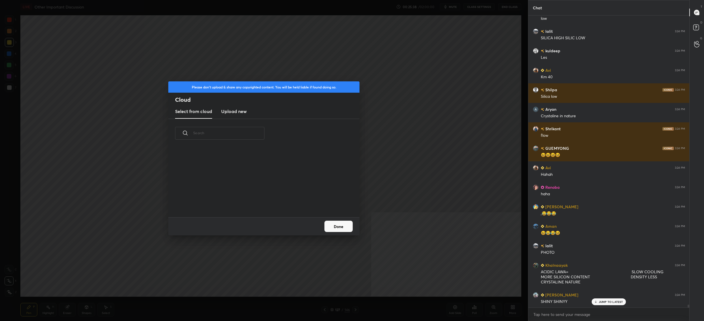
click at [247, 114] on div "Select from cloud Upload new" at bounding box center [263, 112] width 191 height 14
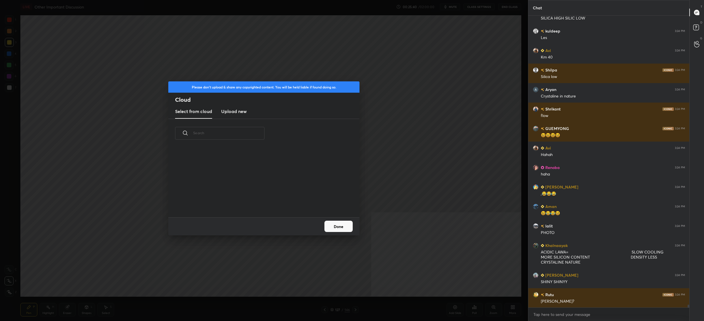
drag, startPoint x: 242, startPoint y: 110, endPoint x: 242, endPoint y: 114, distance: 3.4
click at [242, 110] on h3 "Upload new" at bounding box center [233, 111] width 25 height 7
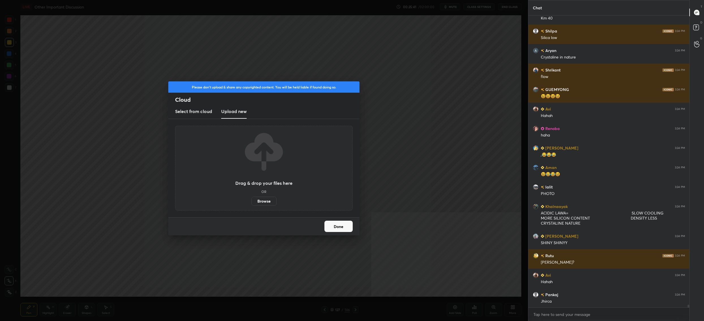
click at [262, 200] on label "Browse" at bounding box center [263, 201] width 25 height 9
click at [251, 200] on input "Browse" at bounding box center [251, 201] width 0 height 9
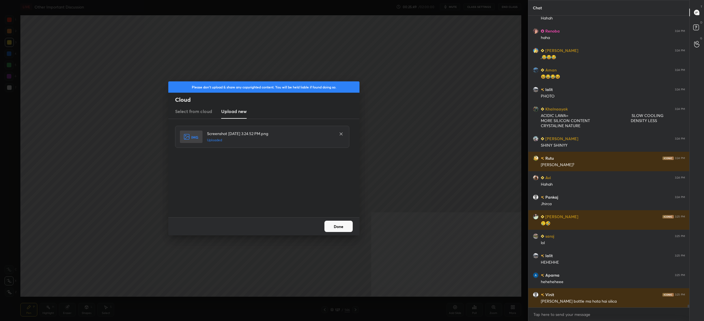
drag, startPoint x: 338, startPoint y: 222, endPoint x: 337, endPoint y: 228, distance: 5.7
click at [337, 224] on button "Done" at bounding box center [338, 226] width 28 height 11
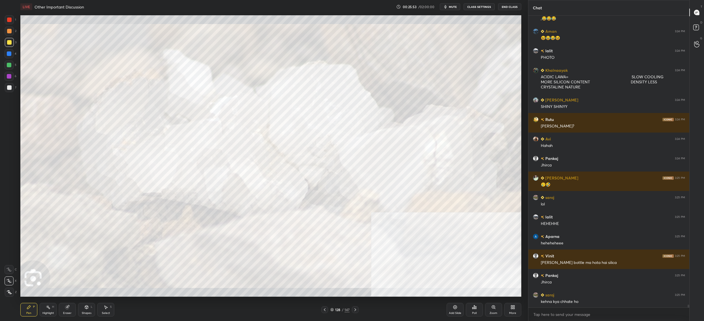
click at [336, 307] on div "128 / 147" at bounding box center [339, 310] width 37 height 7
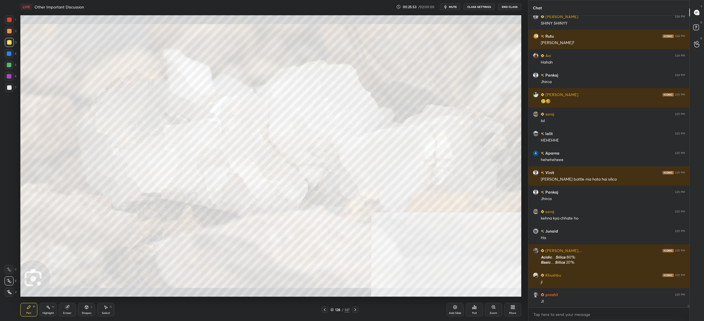
drag, startPoint x: 333, startPoint y: 307, endPoint x: 331, endPoint y: 310, distance: 3.3
click at [332, 307] on div "Pen P Highlight H Eraser Shapes L Select S 128 / 147 Add Slide Poll Zoom More" at bounding box center [270, 310] width 501 height 23
click at [331, 307] on div "128 / 147" at bounding box center [339, 310] width 37 height 7
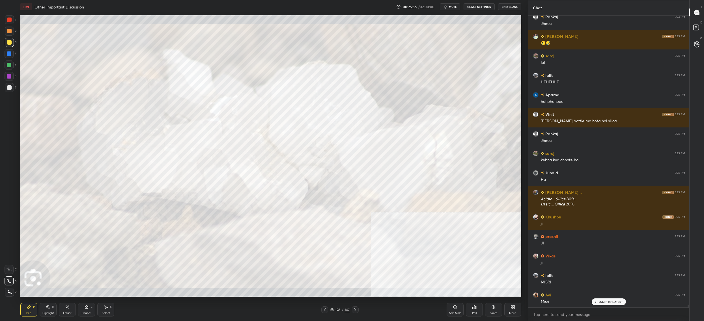
drag, startPoint x: 336, startPoint y: 308, endPoint x: 344, endPoint y: 311, distance: 8.6
click at [336, 308] on div "128" at bounding box center [338, 309] width 6 height 3
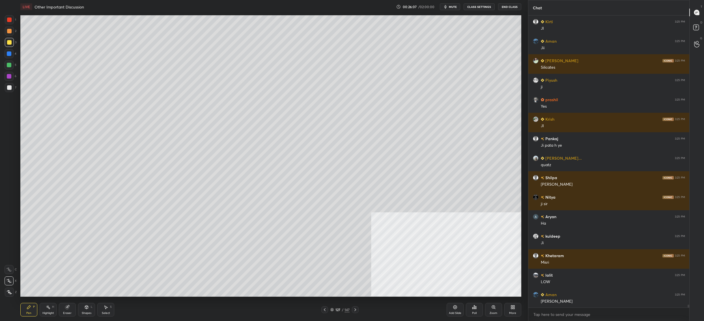
click at [334, 310] on div "127 / 147" at bounding box center [339, 309] width 19 height 5
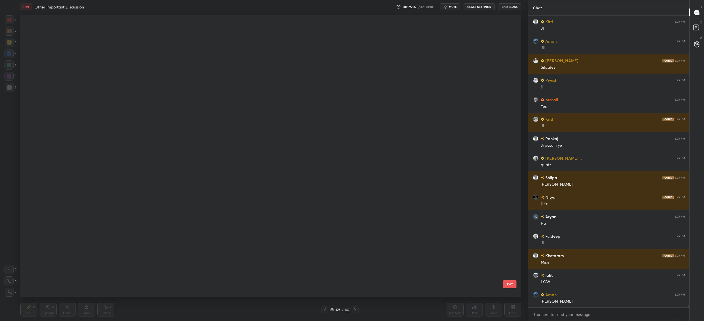
click at [332, 311] on icon at bounding box center [331, 309] width 3 height 3
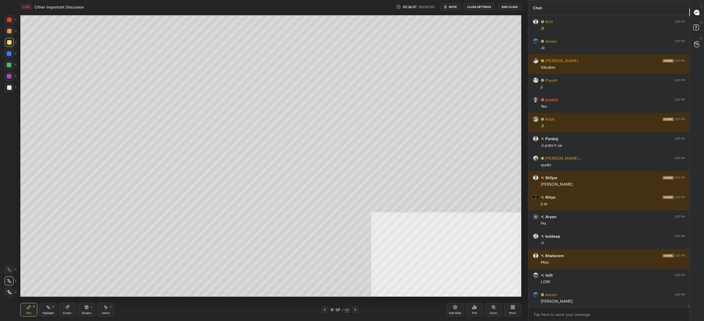
click at [331, 309] on icon at bounding box center [331, 309] width 3 height 3
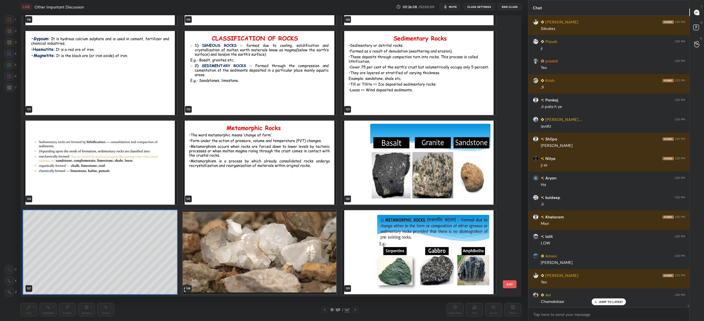
drag, startPoint x: 313, startPoint y: 265, endPoint x: 315, endPoint y: 267, distance: 3.2
click at [313, 265] on img "grid" at bounding box center [260, 252] width 154 height 84
click at [315, 267] on img "grid" at bounding box center [260, 252] width 154 height 84
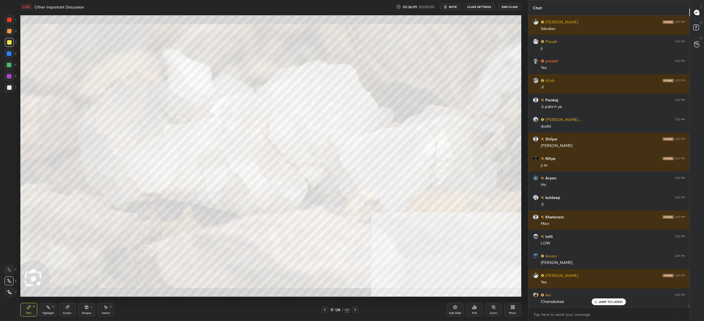
click at [335, 309] on div "128" at bounding box center [338, 309] width 6 height 3
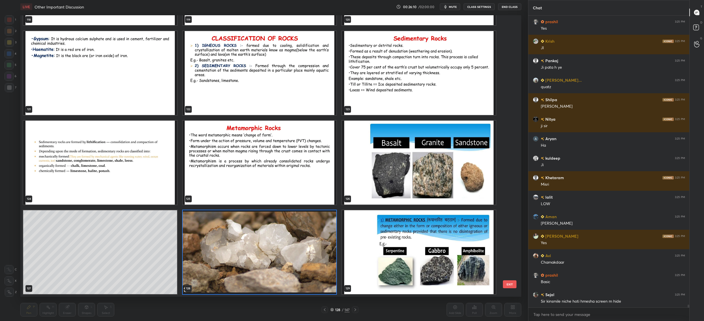
click at [380, 166] on img "grid" at bounding box center [419, 163] width 154 height 84
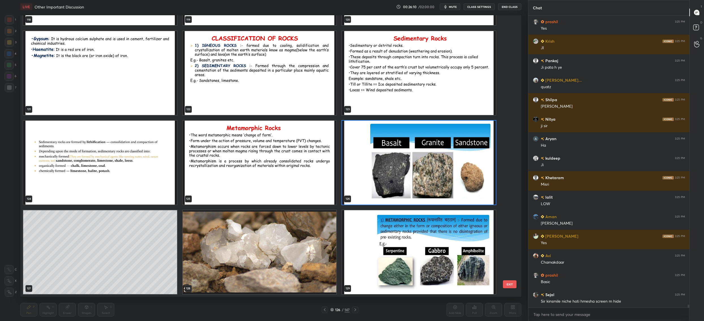
click at [380, 166] on img "grid" at bounding box center [419, 163] width 154 height 84
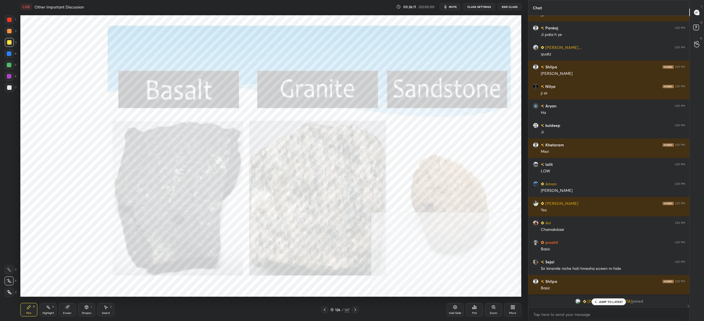
click at [380, 166] on img "grid" at bounding box center [419, 163] width 154 height 84
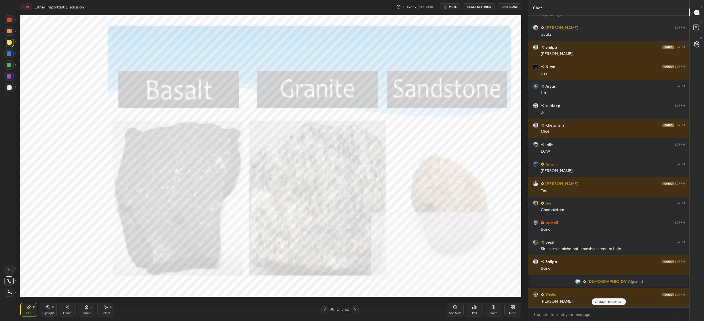
drag, startPoint x: 19, startPoint y: 16, endPoint x: 14, endPoint y: 18, distance: 5.5
click at [19, 16] on div "Setting up your live class Poll for secs No correct answer Start poll" at bounding box center [270, 156] width 505 height 285
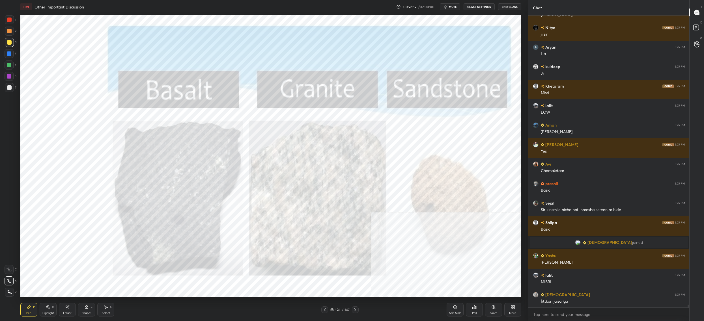
click at [11, 21] on div at bounding box center [9, 20] width 5 height 5
click at [12, 17] on div at bounding box center [9, 19] width 9 height 9
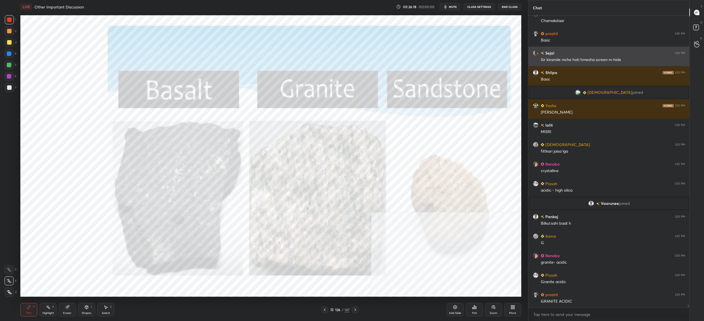
click at [580, 57] on div "Sir kinsmile niche hoti hmesha screen m hide" at bounding box center [613, 60] width 144 height 6
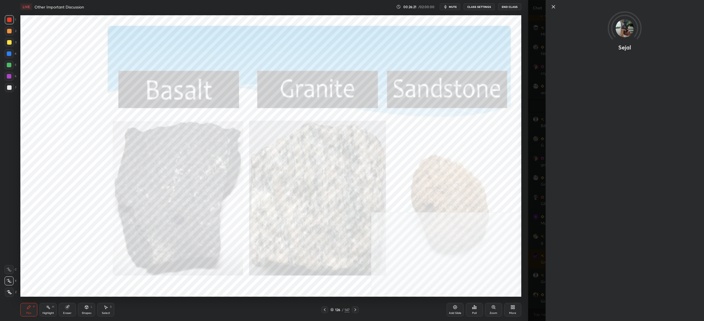
drag, startPoint x: 628, startPoint y: 32, endPoint x: 524, endPoint y: 166, distance: 170.1
click at [524, 164] on div "1 2 3 4 5 6 7 C X Z C X Z E E Erase all H H LIVE Other Important Discussion 00:…" at bounding box center [264, 160] width 528 height 321
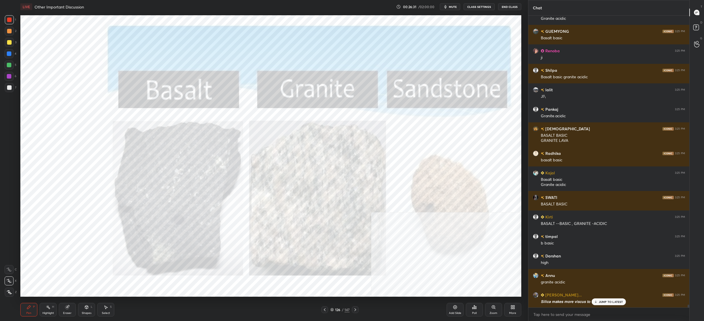
click at [335, 309] on div "126 / 147" at bounding box center [339, 309] width 19 height 5
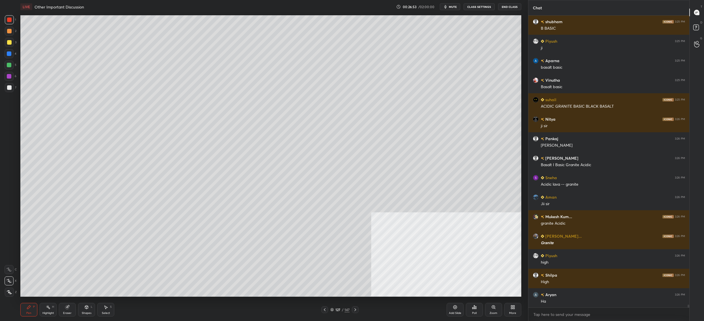
click at [11, 42] on div "3" at bounding box center [11, 42] width 12 height 9
drag, startPoint x: 8, startPoint y: 44, endPoint x: 12, endPoint y: 60, distance: 16.3
click at [8, 44] on div at bounding box center [9, 42] width 5 height 5
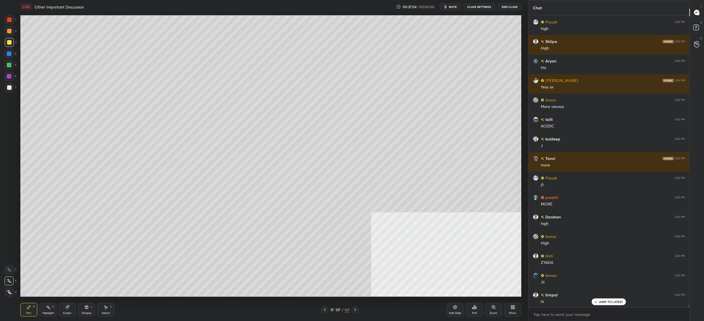
click at [330, 313] on div "127 / 147" at bounding box center [339, 310] width 37 height 7
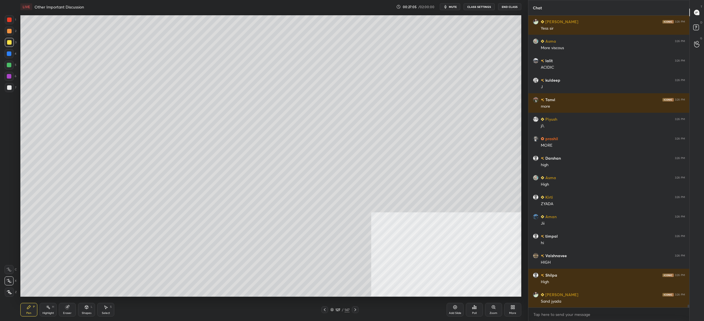
click at [338, 310] on div "127" at bounding box center [338, 309] width 6 height 3
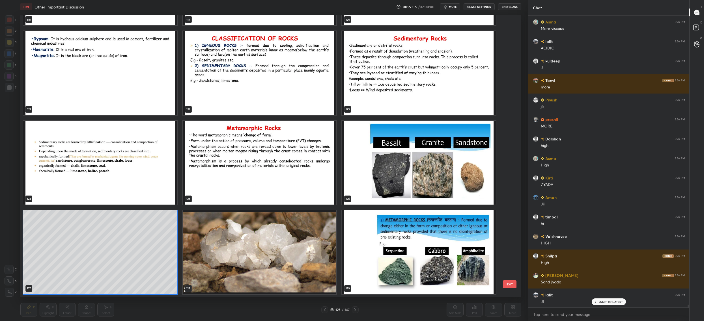
click at [267, 262] on img "grid" at bounding box center [260, 252] width 154 height 84
click at [270, 264] on img "grid" at bounding box center [260, 252] width 154 height 84
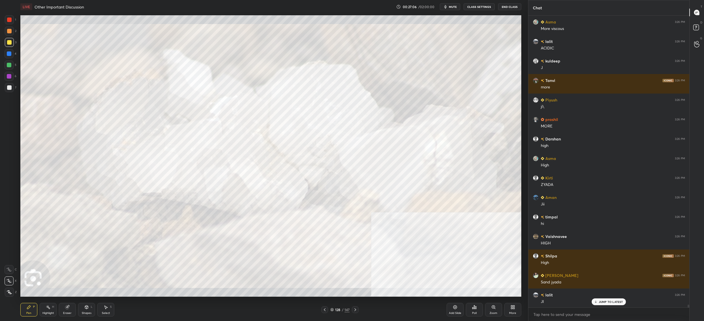
click at [271, 264] on img "grid" at bounding box center [260, 252] width 154 height 84
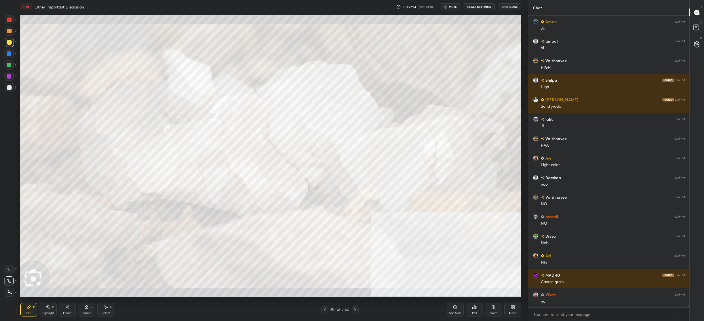
click at [14, 18] on div "1" at bounding box center [10, 19] width 11 height 9
click at [10, 23] on div at bounding box center [9, 19] width 9 height 9
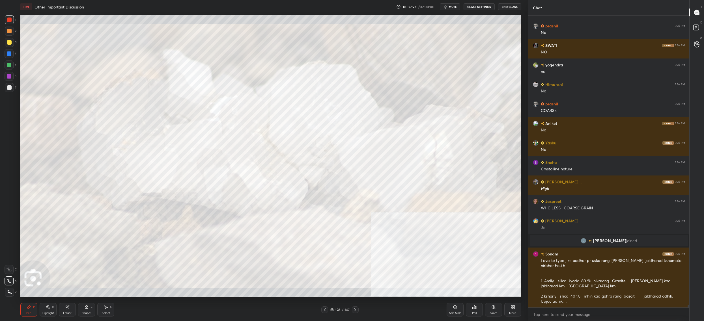
drag, startPoint x: 335, startPoint y: 310, endPoint x: 332, endPoint y: 311, distance: 3.2
click at [335, 310] on div "128" at bounding box center [338, 309] width 6 height 3
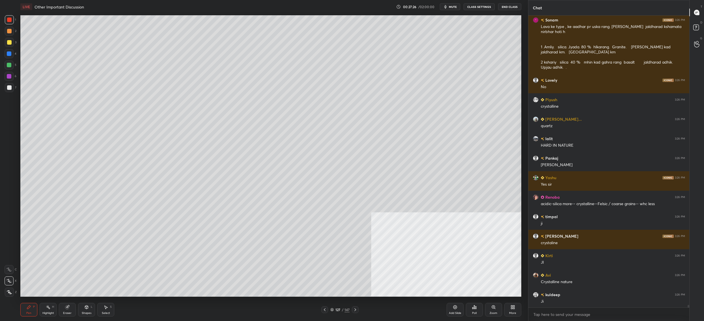
click at [335, 308] on div "127 / 147" at bounding box center [339, 309] width 19 height 5
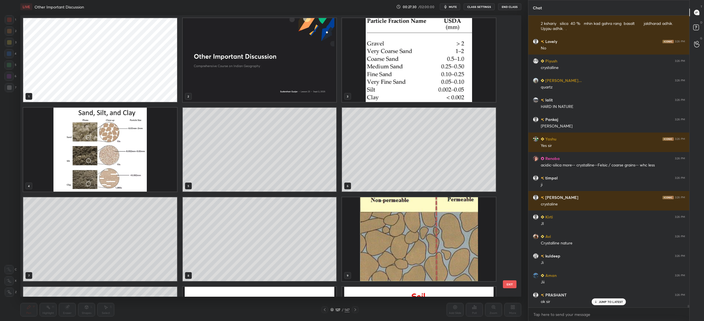
click at [116, 146] on img "grid" at bounding box center [100, 150] width 154 height 84
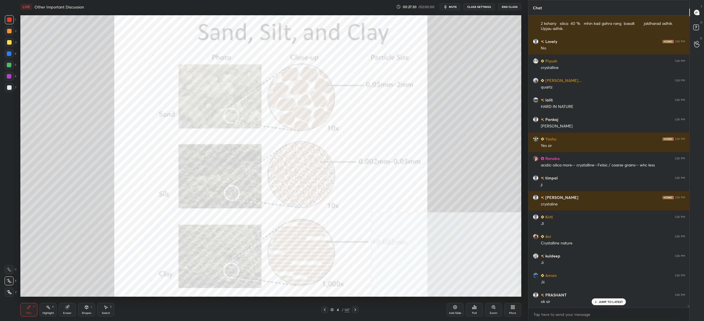
click at [116, 146] on img "grid" at bounding box center [100, 150] width 154 height 84
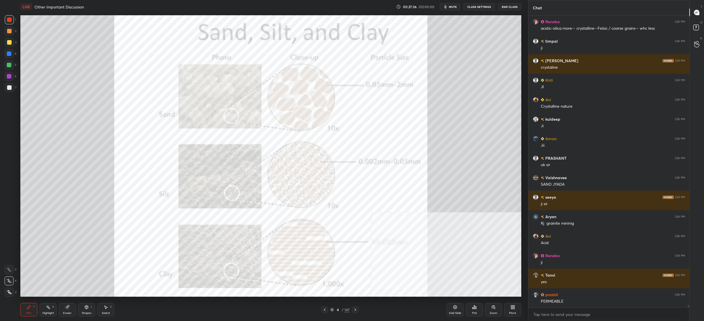
click at [335, 308] on div "4" at bounding box center [338, 309] width 6 height 3
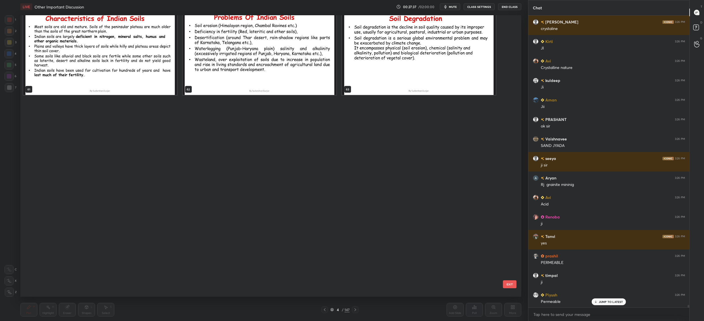
click at [323, 279] on div "49 50 51 52 53 54 55 56 57 58 59 60 61 62 63" at bounding box center [265, 156] width 491 height 282
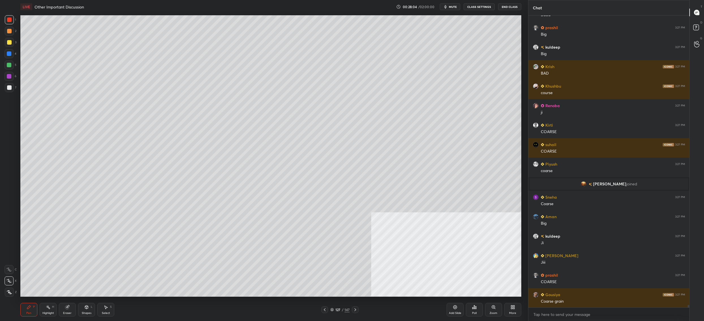
click at [15, 53] on div "4" at bounding box center [11, 53] width 12 height 9
drag, startPoint x: 14, startPoint y: 53, endPoint x: 11, endPoint y: 46, distance: 7.6
click at [14, 53] on div "4" at bounding box center [11, 53] width 12 height 9
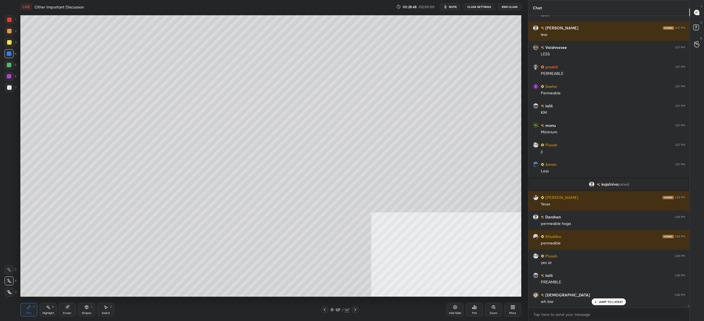
click at [12, 92] on div at bounding box center [9, 87] width 9 height 9
click at [7, 92] on div at bounding box center [9, 87] width 9 height 9
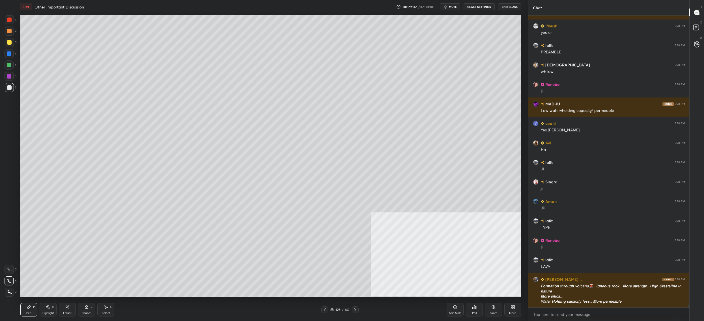
drag, startPoint x: 334, startPoint y: 309, endPoint x: 341, endPoint y: 310, distance: 7.4
click at [334, 309] on div "127 / 147" at bounding box center [339, 309] width 19 height 5
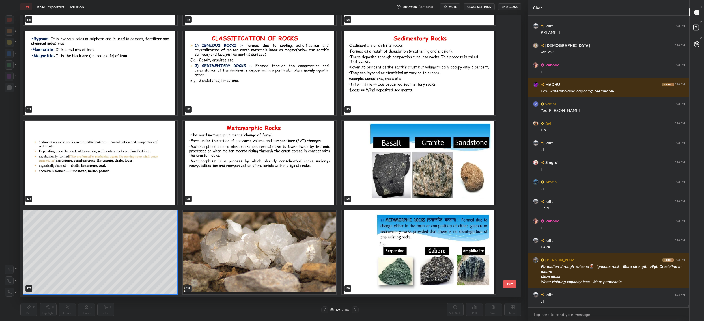
click at [309, 249] on img "grid" at bounding box center [260, 252] width 154 height 84
click at [311, 249] on img "grid" at bounding box center [260, 252] width 154 height 84
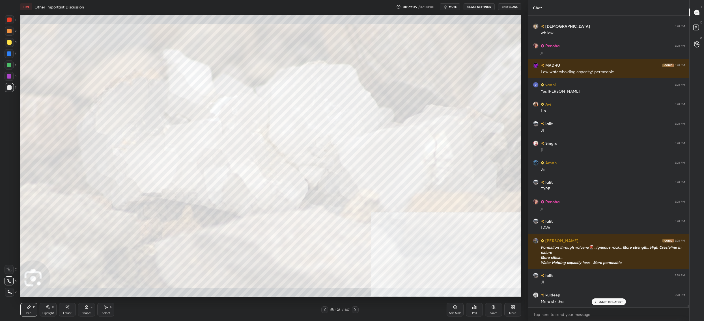
click at [333, 310] on icon at bounding box center [331, 309] width 3 height 3
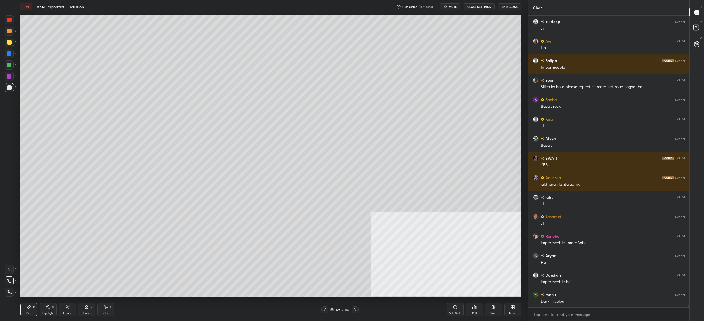
click at [10, 66] on div at bounding box center [9, 65] width 5 height 5
click at [8, 65] on div at bounding box center [9, 65] width 5 height 5
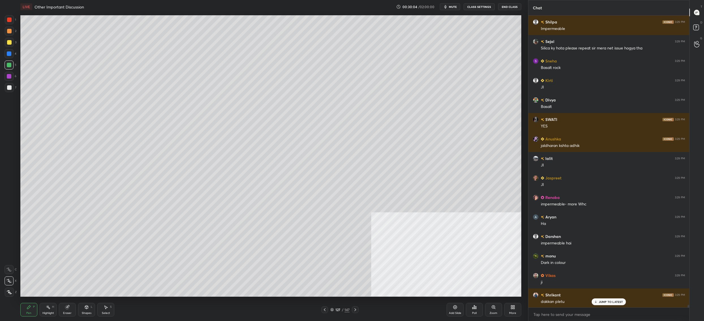
click at [330, 311] on div "127 / 147" at bounding box center [339, 310] width 37 height 7
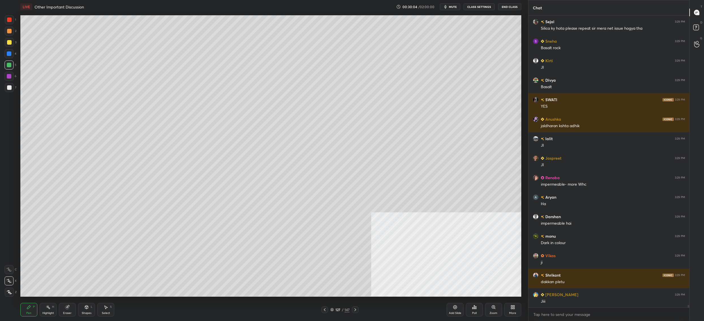
click at [337, 309] on div "127" at bounding box center [338, 309] width 6 height 3
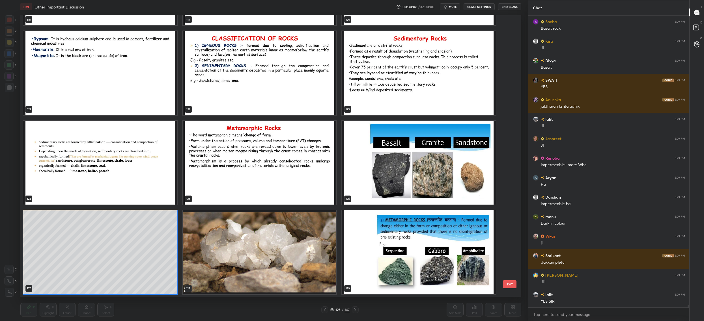
click at [454, 154] on img "grid" at bounding box center [419, 163] width 154 height 84
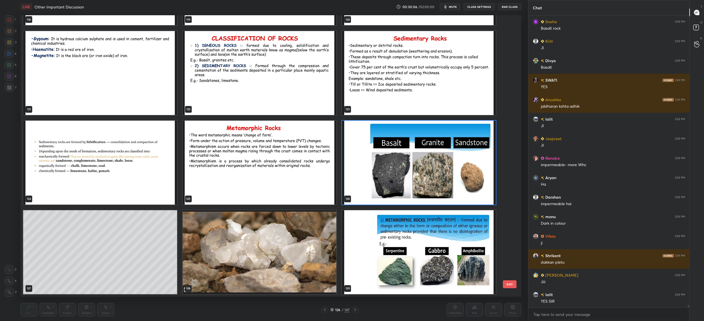
click at [454, 154] on img "grid" at bounding box center [419, 163] width 154 height 84
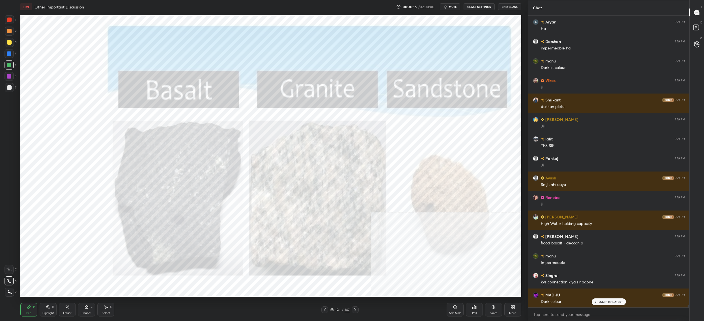
click at [23, 18] on div "Setting up your live class Poll for secs No correct answer Start poll" at bounding box center [270, 156] width 505 height 285
click at [13, 20] on div at bounding box center [9, 19] width 9 height 9
drag, startPoint x: 10, startPoint y: 19, endPoint x: 17, endPoint y: 22, distance: 7.5
click at [11, 20] on div at bounding box center [9, 20] width 5 height 5
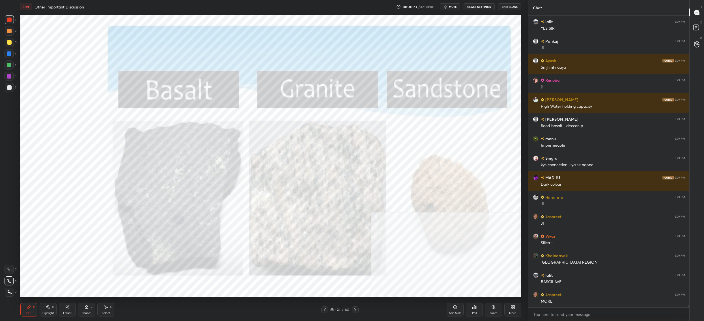
click at [336, 308] on div "126" at bounding box center [338, 309] width 6 height 3
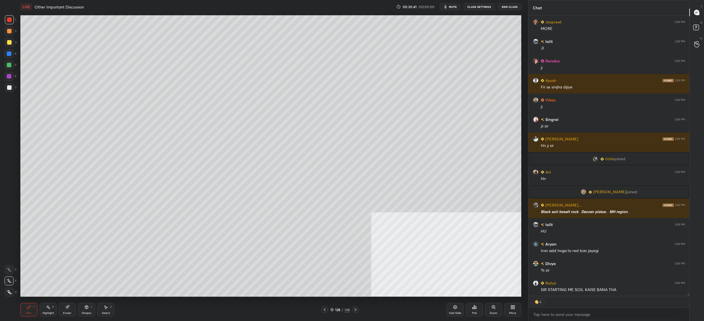
click at [14, 88] on div "7" at bounding box center [11, 87] width 12 height 9
drag, startPoint x: 14, startPoint y: 89, endPoint x: 12, endPoint y: 86, distance: 3.2
click at [12, 87] on div "7" at bounding box center [11, 87] width 12 height 9
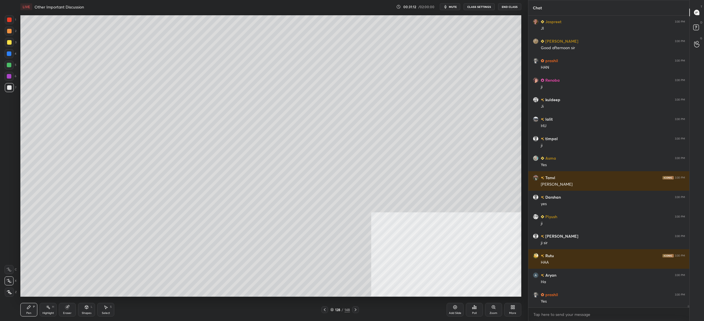
click at [332, 309] on icon at bounding box center [331, 309] width 3 height 3
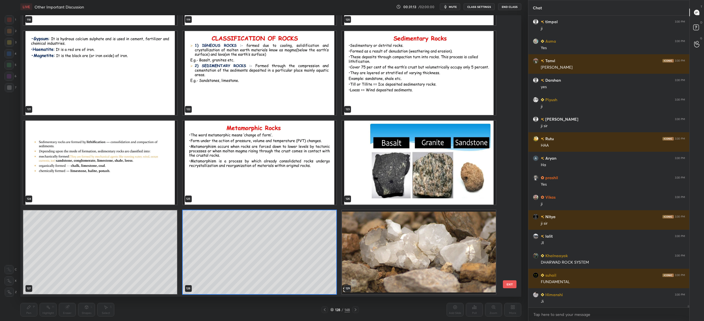
click at [402, 260] on img "grid" at bounding box center [419, 252] width 154 height 84
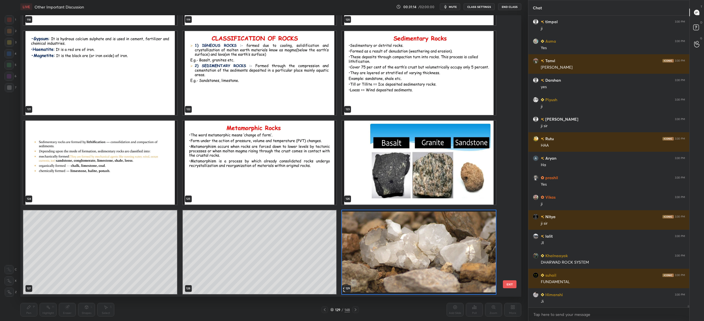
click at [402, 260] on img "grid" at bounding box center [419, 252] width 154 height 84
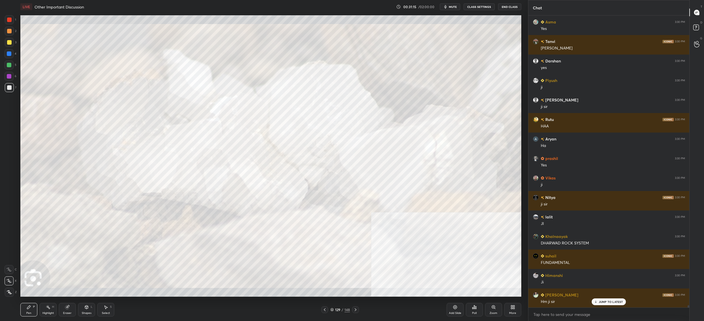
click at [339, 309] on div "129" at bounding box center [338, 309] width 6 height 3
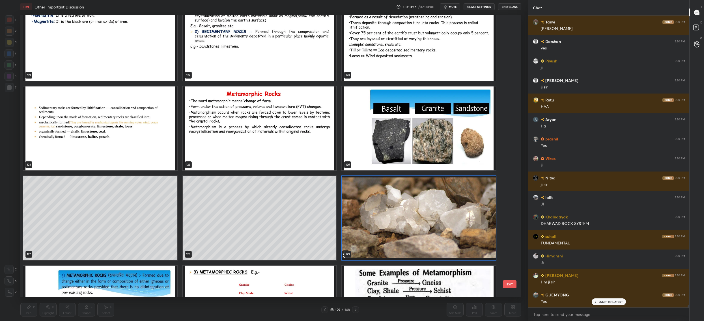
click at [392, 130] on img "grid" at bounding box center [419, 129] width 154 height 84
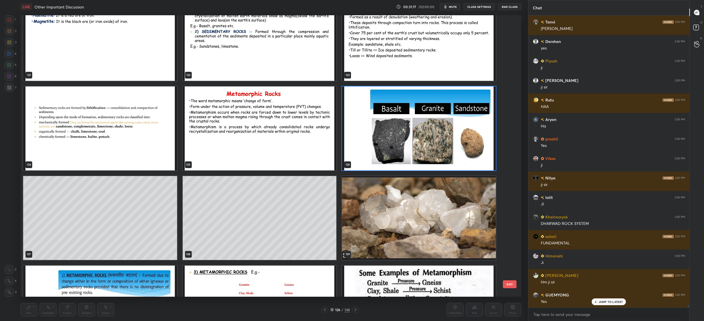
click at [392, 130] on img "grid" at bounding box center [419, 129] width 154 height 84
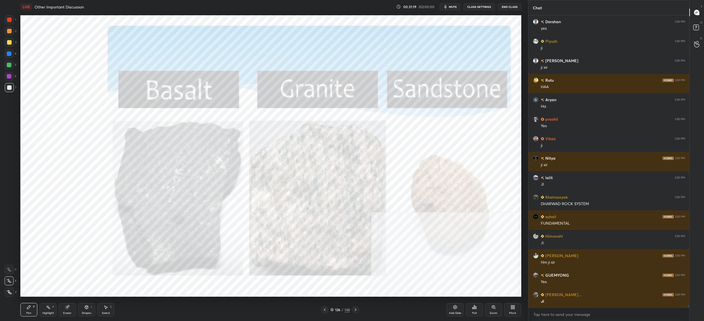
click at [332, 309] on icon at bounding box center [331, 309] width 3 height 3
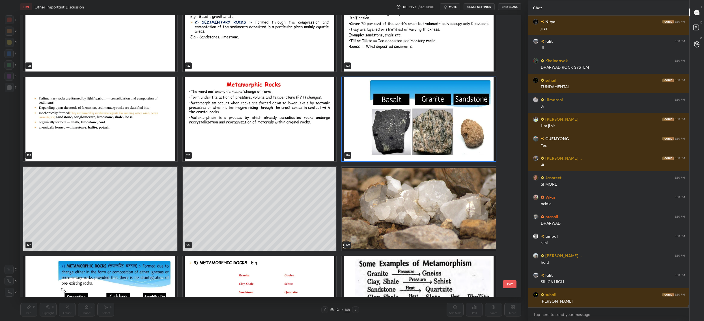
click at [366, 198] on img "grid" at bounding box center [419, 209] width 154 height 84
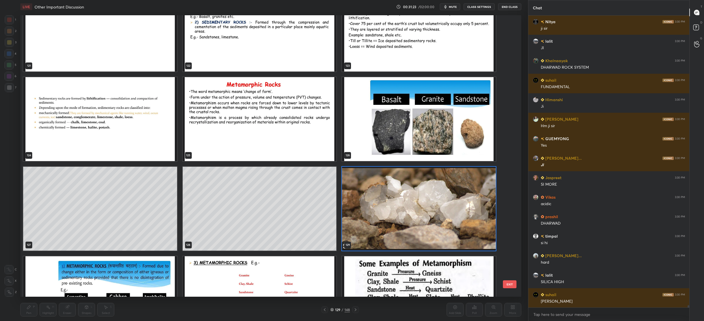
click at [366, 198] on img "grid" at bounding box center [419, 209] width 154 height 84
click at [365, 198] on img "grid" at bounding box center [419, 209] width 154 height 84
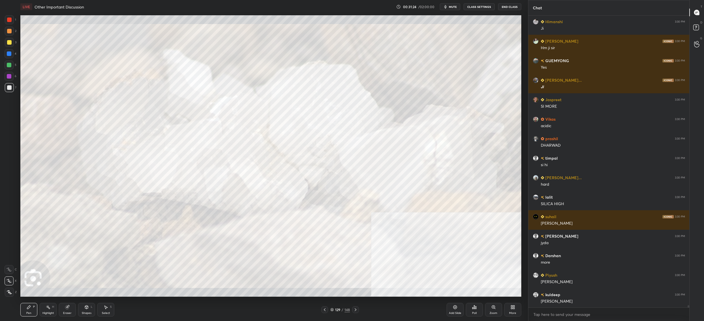
click at [331, 311] on icon at bounding box center [331, 309] width 3 height 3
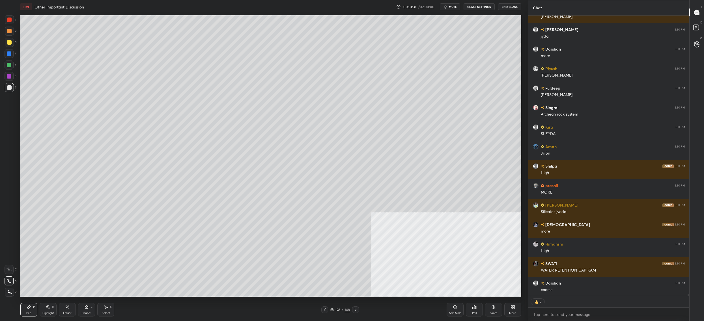
drag, startPoint x: 11, startPoint y: 44, endPoint x: 11, endPoint y: 40, distance: 4.0
click at [12, 42] on div at bounding box center [9, 42] width 9 height 9
click at [14, 39] on div "3" at bounding box center [11, 42] width 12 height 9
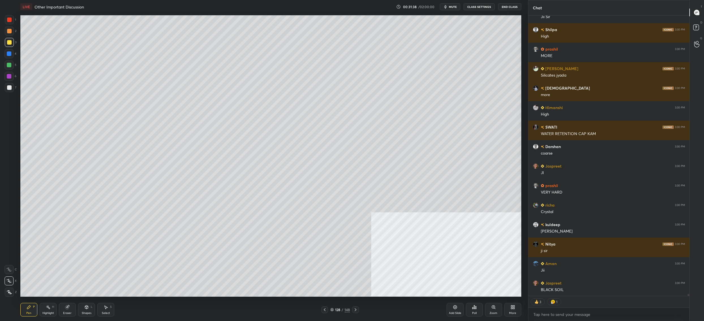
drag, startPoint x: 330, startPoint y: 310, endPoint x: 330, endPoint y: 313, distance: 3.2
click at [331, 310] on div "128 / 148" at bounding box center [340, 310] width 38 height 7
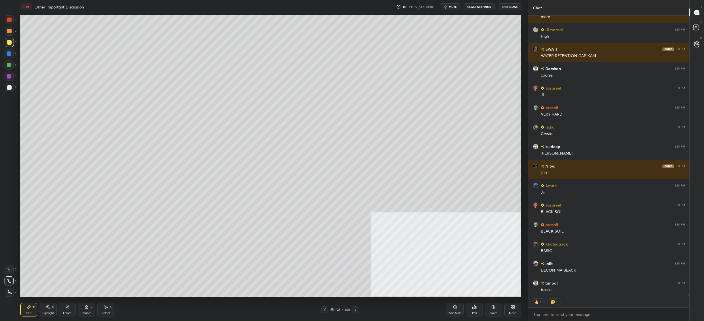
click at [331, 309] on icon at bounding box center [331, 309] width 3 height 3
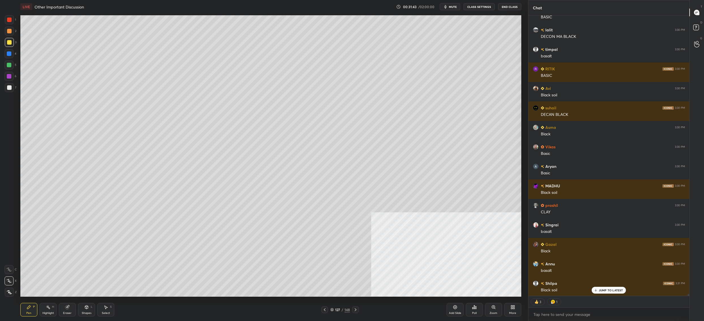
drag, startPoint x: 348, startPoint y: 309, endPoint x: 351, endPoint y: 308, distance: 3.6
click at [351, 308] on div "127 / 148" at bounding box center [340, 310] width 38 height 7
click at [354, 309] on icon at bounding box center [355, 310] width 5 height 5
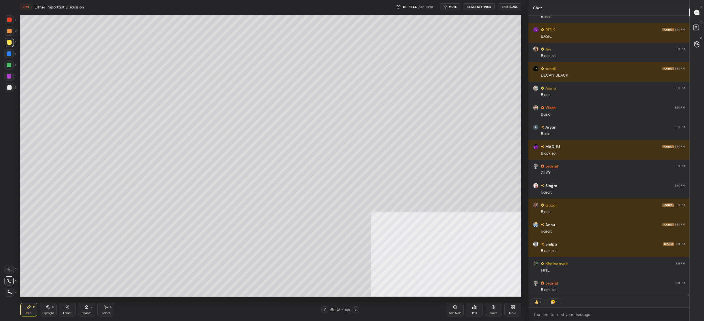
drag, startPoint x: 350, startPoint y: 311, endPoint x: 354, endPoint y: 312, distance: 4.0
click at [352, 312] on div "128 / 148" at bounding box center [340, 310] width 38 height 7
click at [355, 311] on icon at bounding box center [355, 310] width 5 height 5
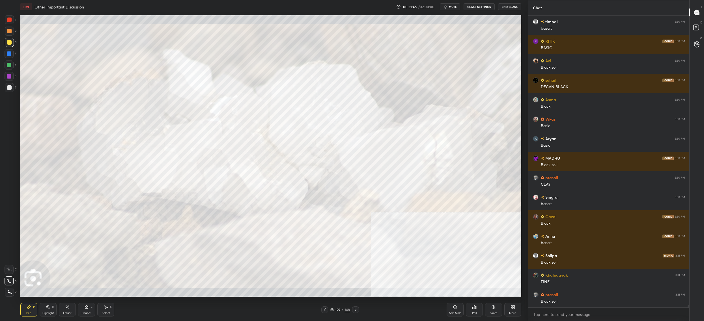
click at [334, 308] on div "129 / 148" at bounding box center [340, 309] width 20 height 5
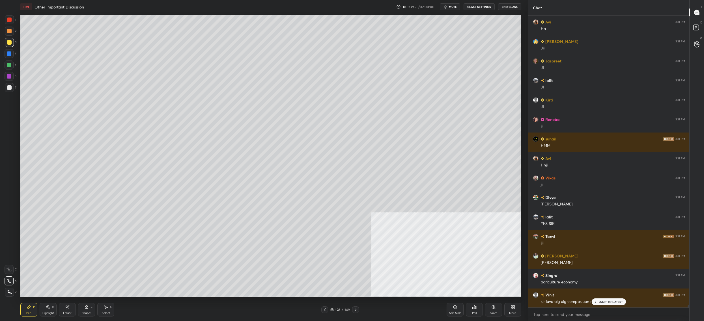
click at [7, 64] on div at bounding box center [9, 65] width 5 height 5
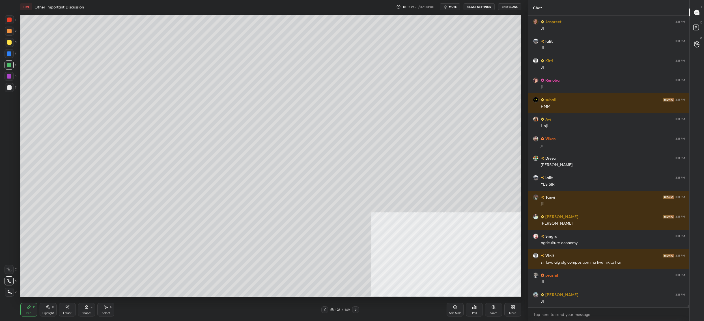
click at [13, 272] on div at bounding box center [9, 269] width 9 height 9
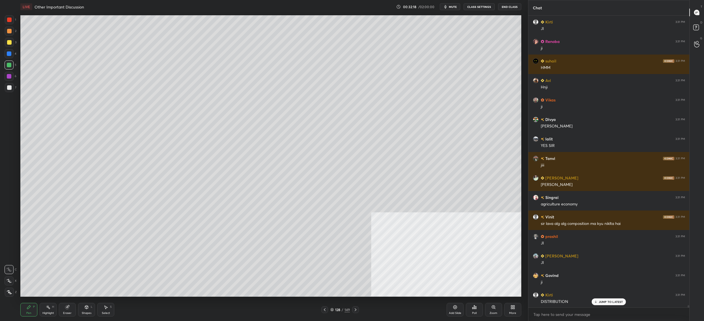
click at [13, 87] on div at bounding box center [9, 87] width 9 height 9
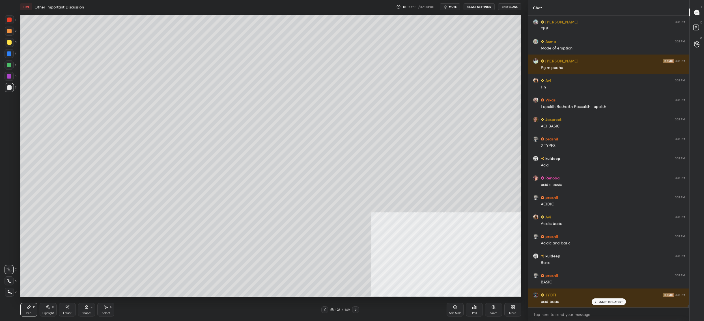
click at [11, 42] on div at bounding box center [9, 42] width 9 height 9
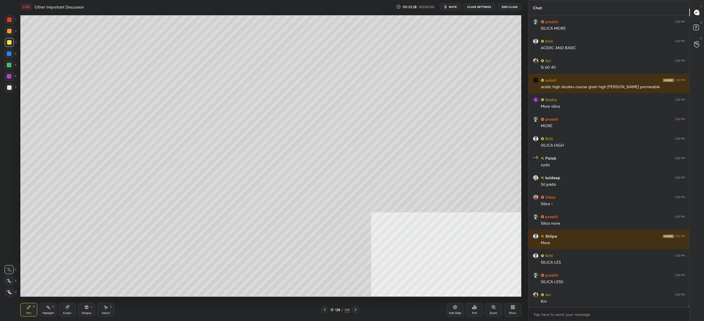
drag, startPoint x: 335, startPoint y: 310, endPoint x: 335, endPoint y: 304, distance: 6.2
click at [335, 310] on div "128" at bounding box center [338, 309] width 6 height 3
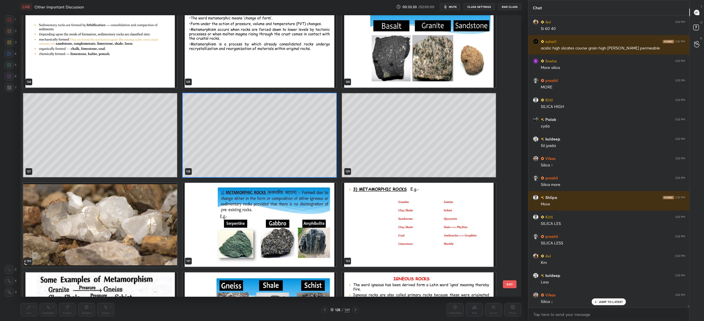
click at [100, 224] on img "grid" at bounding box center [100, 225] width 154 height 84
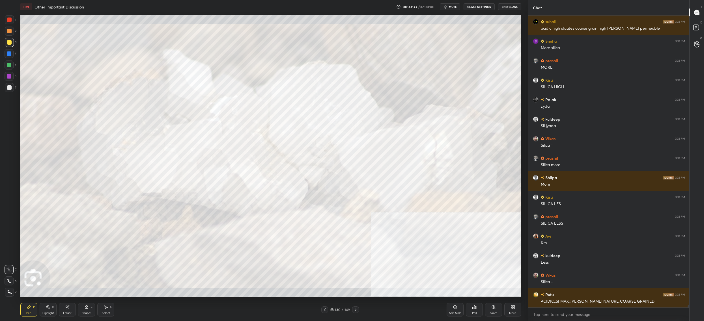
click at [334, 311] on div "130 / 149" at bounding box center [340, 309] width 20 height 5
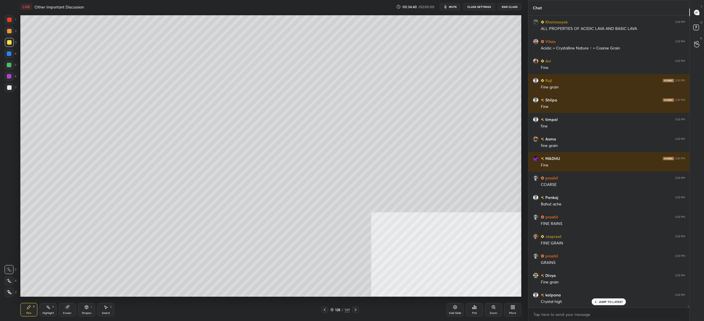
scroll to position [40721, 0]
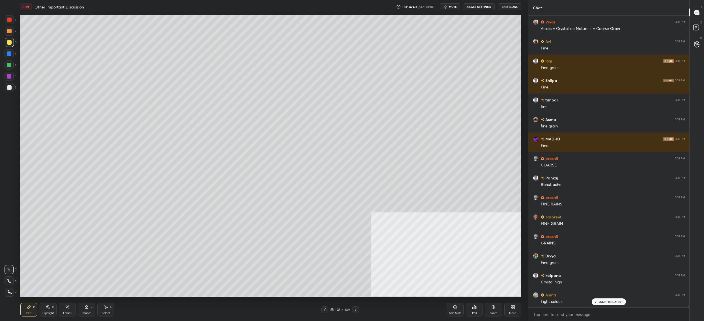
drag, startPoint x: 10, startPoint y: 83, endPoint x: 12, endPoint y: 84, distance: 3.3
click at [10, 82] on div "6" at bounding box center [11, 77] width 12 height 11
click at [11, 86] on div at bounding box center [9, 87] width 9 height 9
click at [12, 88] on div at bounding box center [9, 87] width 9 height 9
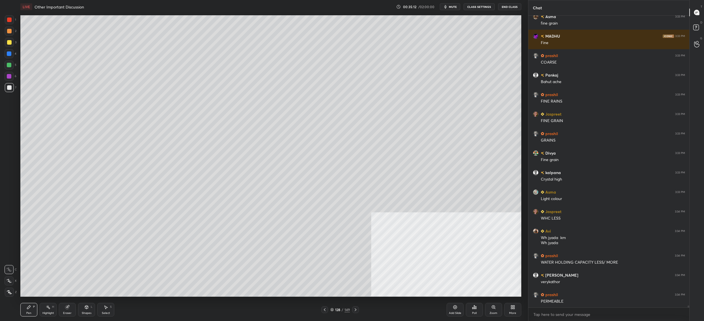
scroll to position [40844, 0]
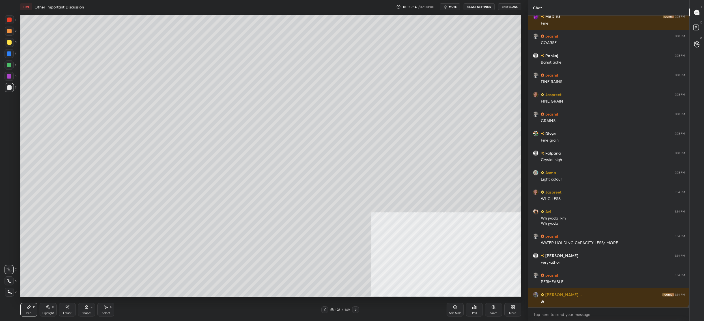
click at [12, 44] on div at bounding box center [9, 42] width 9 height 9
click at [12, 47] on div "3" at bounding box center [11, 42] width 12 height 9
click at [8, 87] on div at bounding box center [9, 87] width 5 height 5
click at [12, 89] on div at bounding box center [9, 87] width 9 height 9
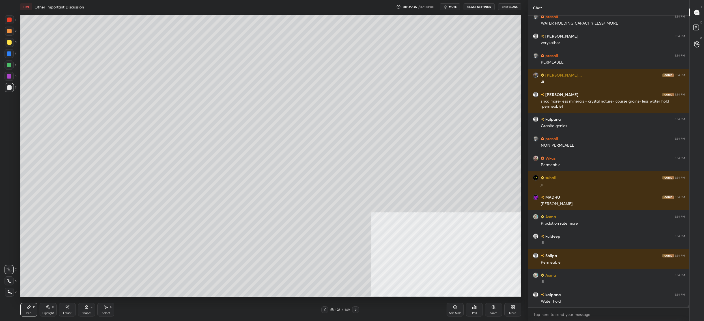
scroll to position [41083, 0]
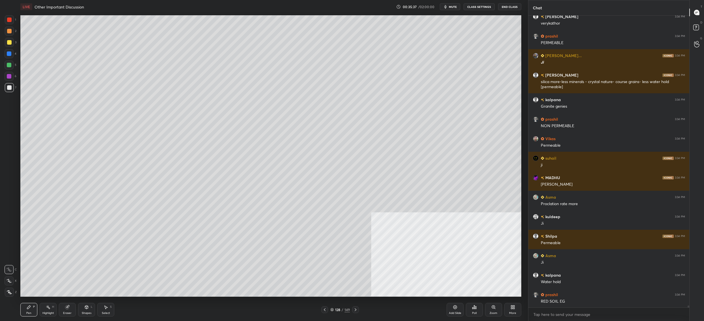
click at [8, 63] on div at bounding box center [9, 65] width 9 height 9
click at [7, 64] on div at bounding box center [9, 65] width 5 height 5
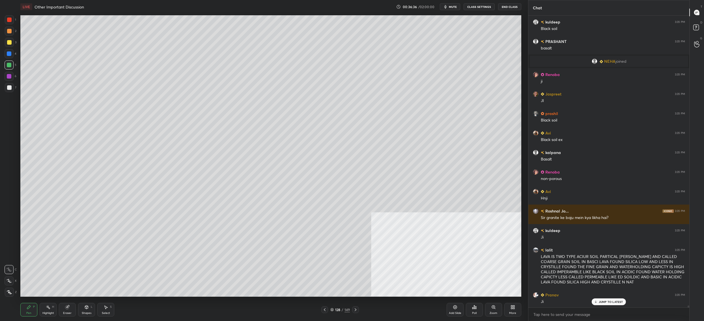
scroll to position [42000, 0]
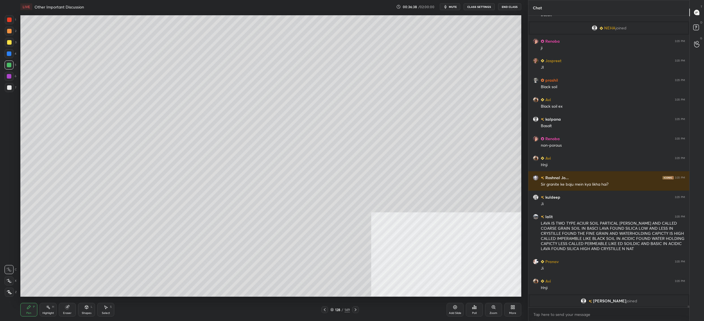
click at [514, 310] on div "More" at bounding box center [512, 310] width 17 height 14
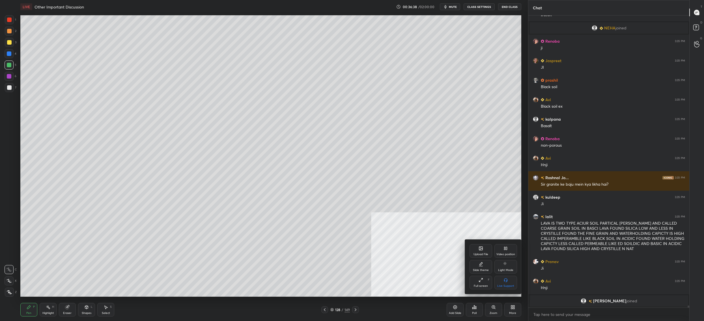
click at [478, 253] on div "Upload File" at bounding box center [481, 251] width 23 height 14
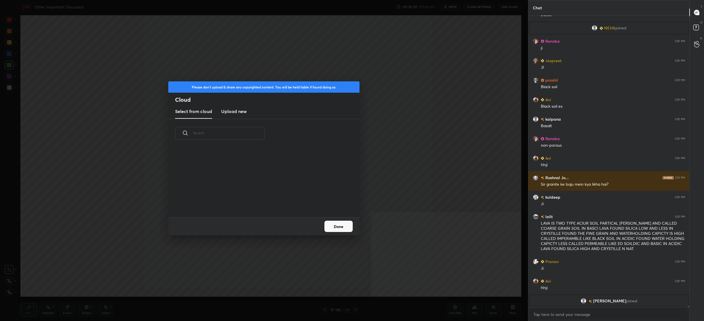
scroll to position [2, 3]
click at [339, 230] on button "Done" at bounding box center [338, 226] width 28 height 11
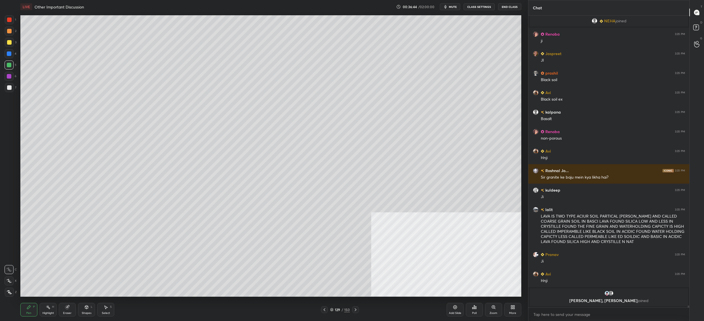
click at [324, 312] on icon at bounding box center [324, 310] width 5 height 5
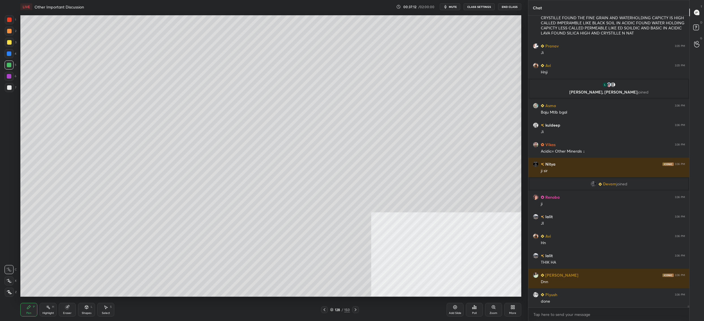
scroll to position [40331, 0]
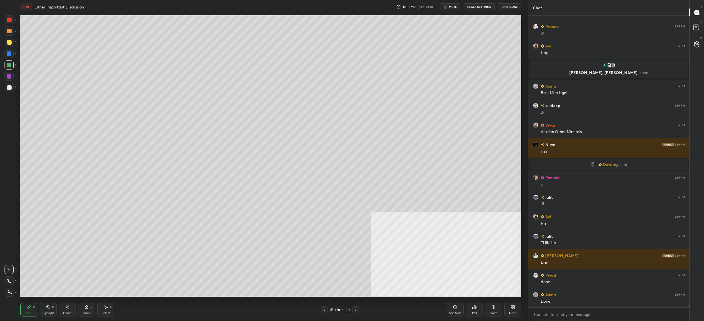
click at [330, 310] on icon at bounding box center [331, 309] width 3 height 3
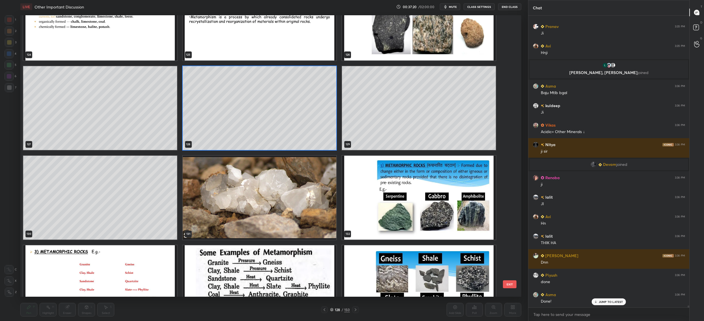
scroll to position [40350, 0]
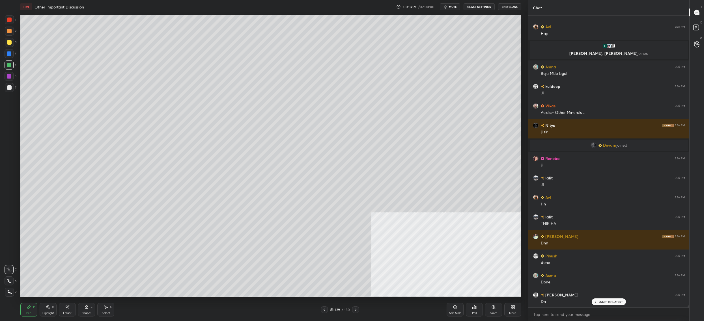
click at [510, 309] on div "More" at bounding box center [512, 310] width 17 height 14
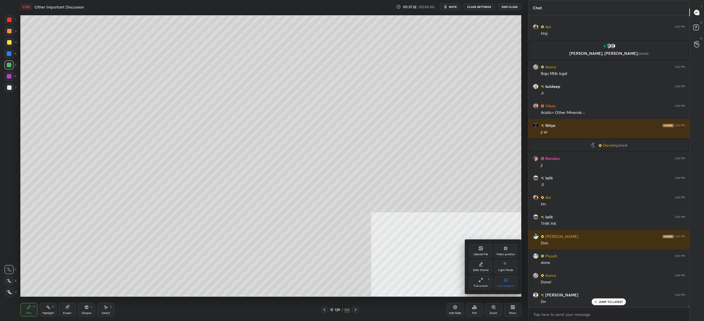
click at [482, 253] on div "Upload File" at bounding box center [480, 254] width 15 height 3
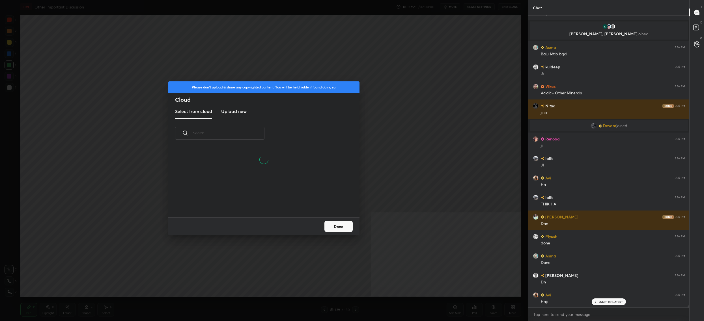
scroll to position [70, 181]
drag, startPoint x: 231, startPoint y: 111, endPoint x: 232, endPoint y: 117, distance: 5.9
click at [231, 111] on h3 "Upload new" at bounding box center [233, 111] width 25 height 7
click at [258, 204] on label "Browse" at bounding box center [263, 201] width 25 height 9
click at [251, 204] on input "Browse" at bounding box center [251, 201] width 0 height 9
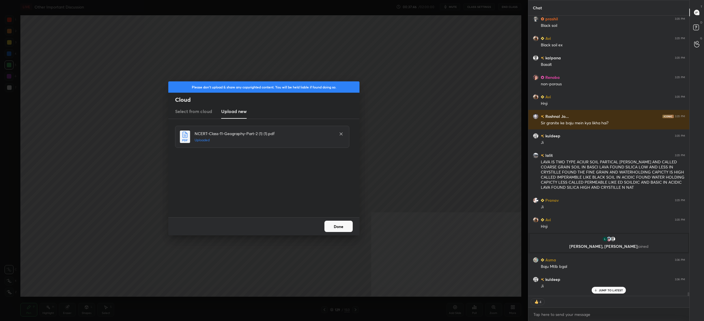
scroll to position [40151, 0]
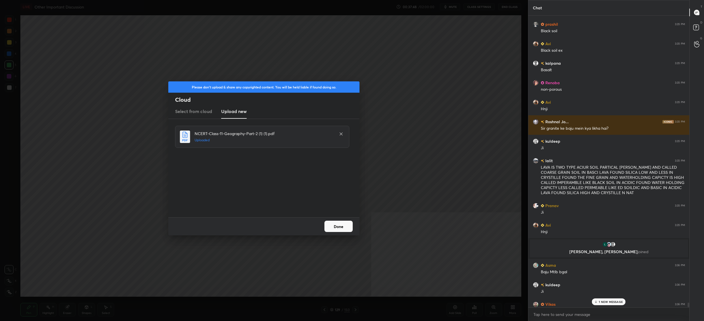
click at [328, 223] on button "Done" at bounding box center [338, 226] width 28 height 11
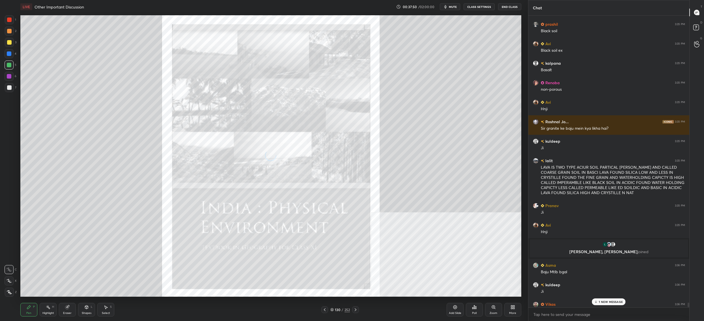
click at [329, 311] on div "130 / 252" at bounding box center [340, 310] width 38 height 7
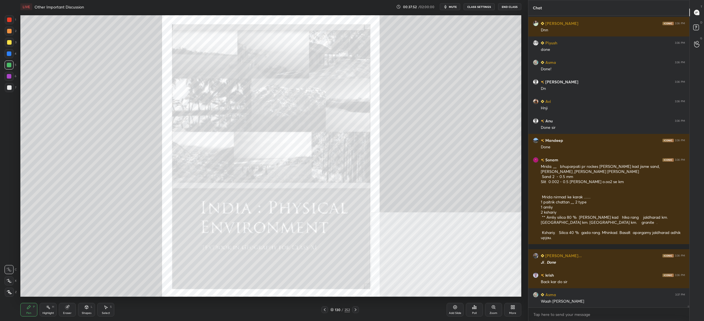
click at [335, 312] on div "130" at bounding box center [338, 309] width 6 height 3
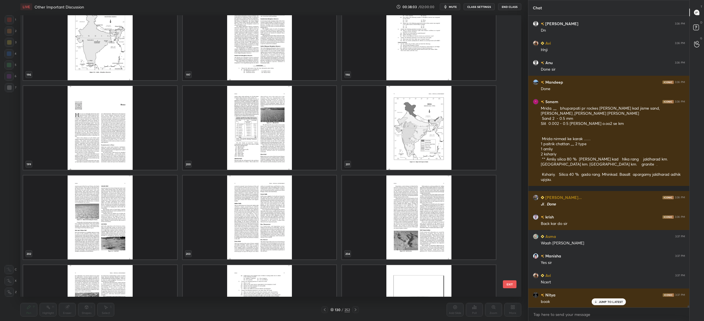
click at [108, 221] on img "grid" at bounding box center [100, 218] width 154 height 84
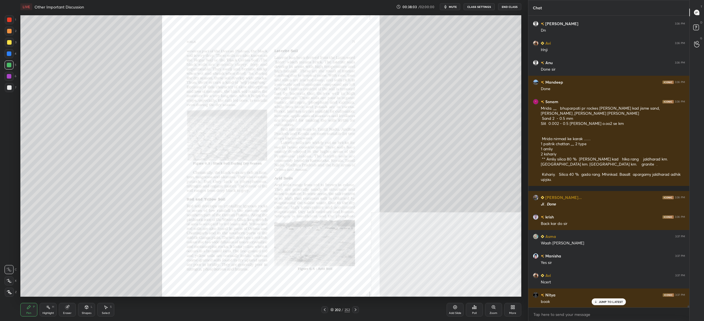
click at [108, 221] on img "grid" at bounding box center [100, 218] width 154 height 84
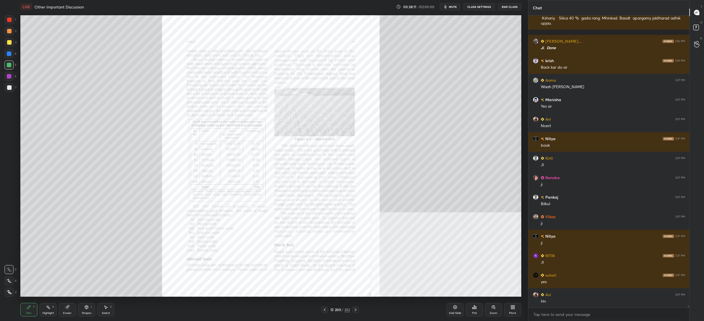
click at [491, 311] on div "Zoom" at bounding box center [493, 310] width 17 height 14
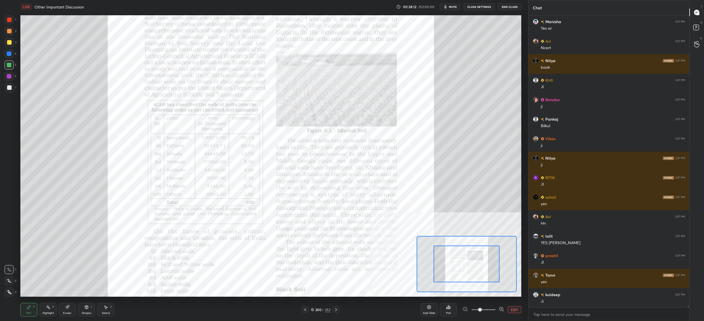
click at [491, 311] on span at bounding box center [483, 310] width 24 height 8
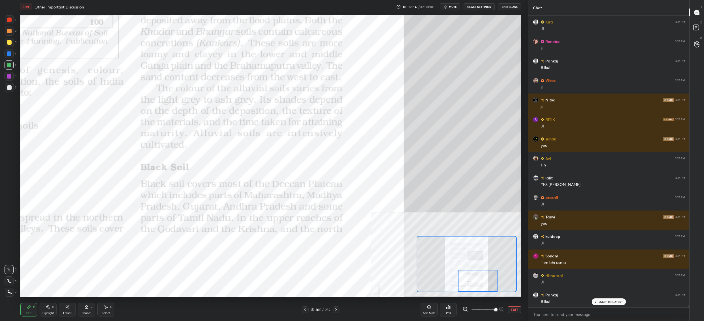
drag, startPoint x: 459, startPoint y: 266, endPoint x: 472, endPoint y: 286, distance: 23.7
click at [472, 287] on div at bounding box center [478, 281] width 40 height 22
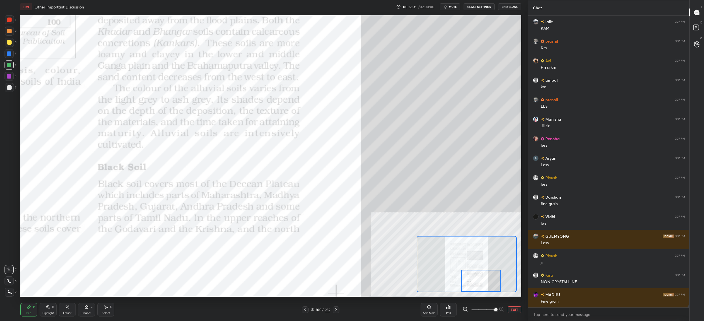
click at [339, 312] on div at bounding box center [336, 310] width 7 height 7
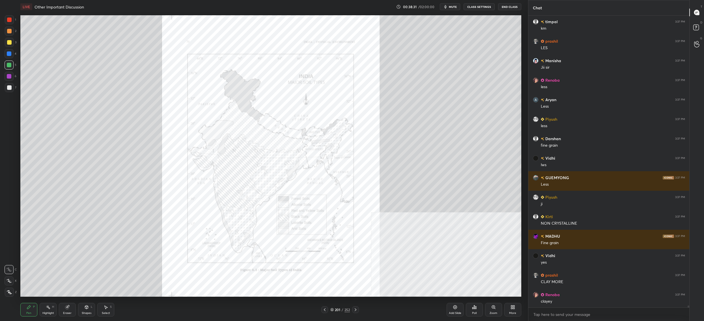
click at [339, 309] on div "201" at bounding box center [338, 309] width 6 height 3
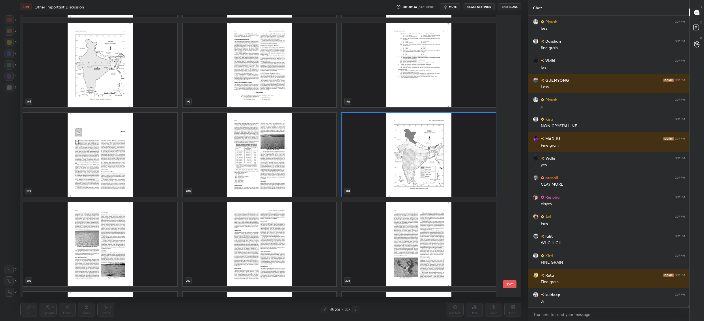
click at [79, 260] on img "grid" at bounding box center [100, 245] width 154 height 84
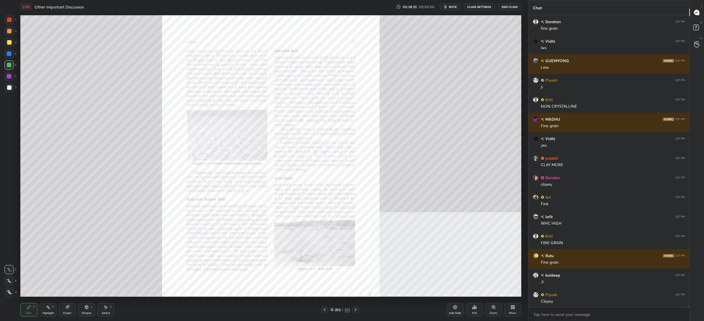
click at [496, 312] on div "Zoom" at bounding box center [494, 313] width 8 height 3
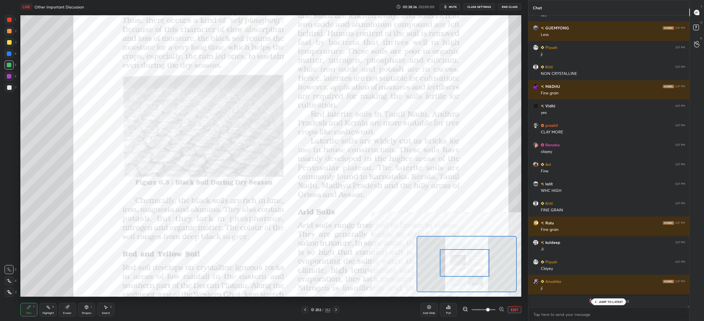
drag, startPoint x: 486, startPoint y: 310, endPoint x: 481, endPoint y: 296, distance: 15.2
click at [486, 310] on span at bounding box center [483, 310] width 24 height 8
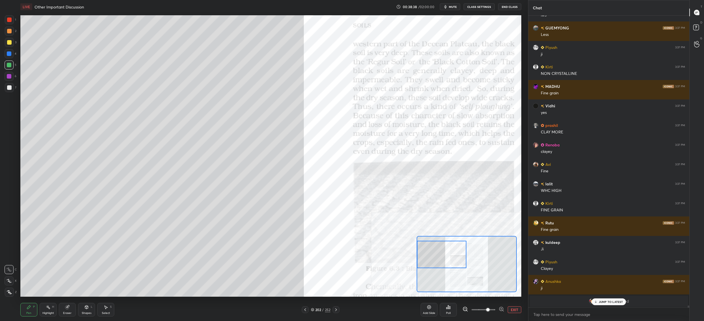
drag, startPoint x: 471, startPoint y: 265, endPoint x: 439, endPoint y: 266, distance: 32.8
click at [441, 264] on div at bounding box center [441, 255] width 49 height 28
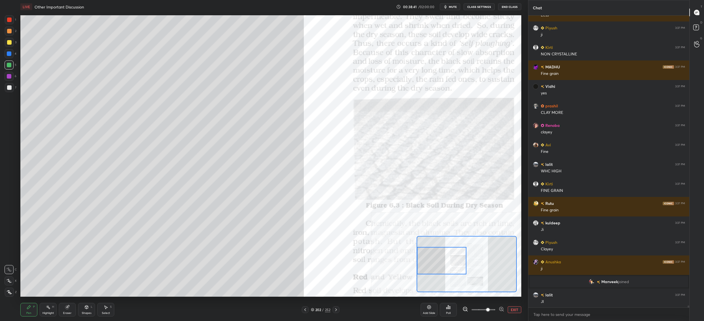
click at [313, 310] on icon at bounding box center [312, 309] width 3 height 3
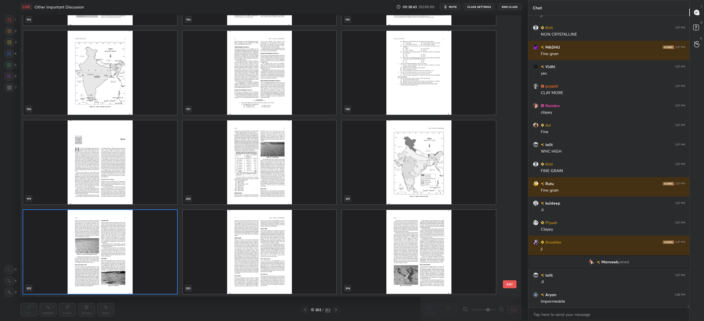
click at [122, 247] on img "grid" at bounding box center [100, 252] width 154 height 84
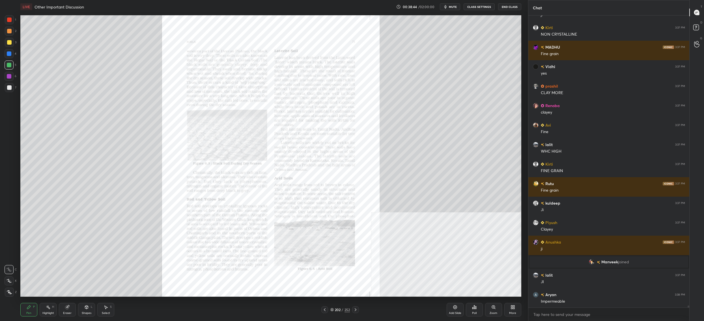
click at [489, 313] on div "Zoom" at bounding box center [493, 310] width 17 height 14
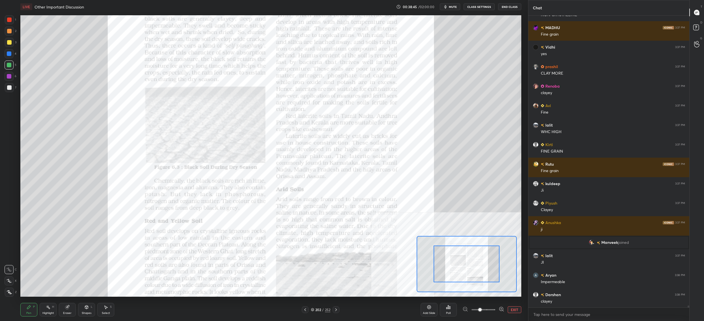
drag, startPoint x: 486, startPoint y: 310, endPoint x: 483, endPoint y: 306, distance: 5.3
click at [482, 310] on span at bounding box center [479, 309] width 3 height 3
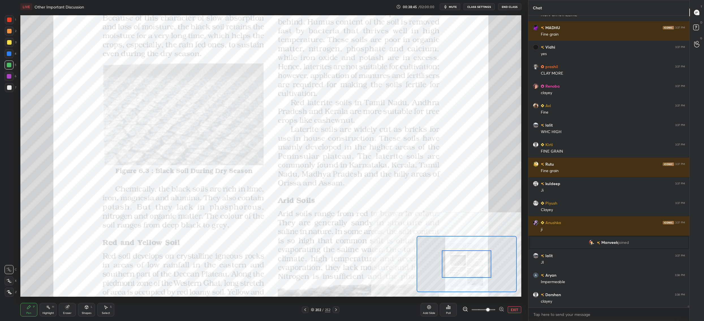
click at [450, 253] on div at bounding box center [466, 265] width 49 height 28
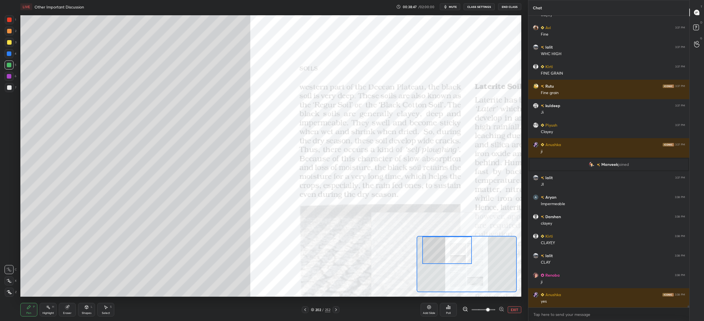
click at [436, 230] on div "Setting up your live class Poll for secs No correct answer Start poll" at bounding box center [270, 156] width 501 height 282
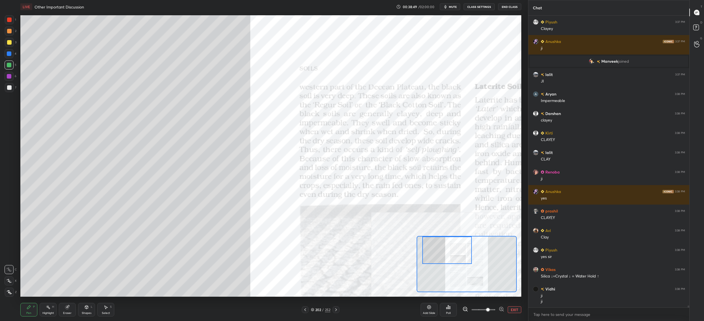
click at [16, 25] on div "1" at bounding box center [10, 20] width 11 height 11
click at [15, 20] on div "1" at bounding box center [10, 19] width 11 height 9
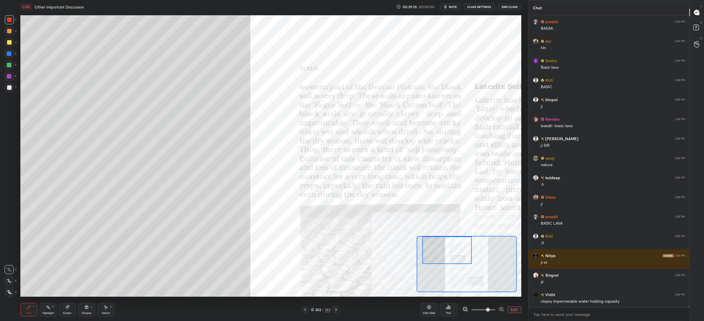
click at [481, 198] on div "Setting up your live class Poll for secs No correct answer Start poll" at bounding box center [270, 156] width 501 height 282
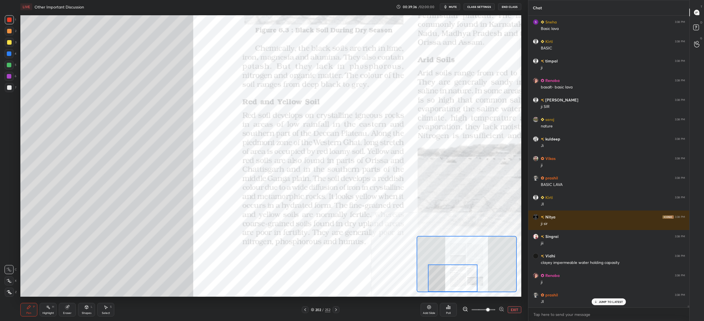
drag, startPoint x: 465, startPoint y: 249, endPoint x: 453, endPoint y: 270, distance: 24.7
click at [468, 281] on div at bounding box center [452, 279] width 49 height 28
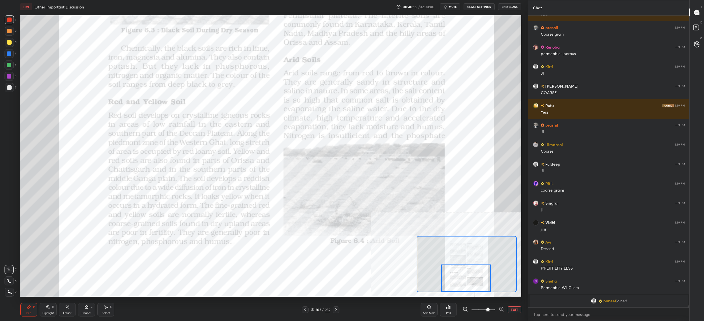
drag, startPoint x: 448, startPoint y: 277, endPoint x: 464, endPoint y: 278, distance: 15.3
click at [464, 279] on div at bounding box center [465, 279] width 49 height 28
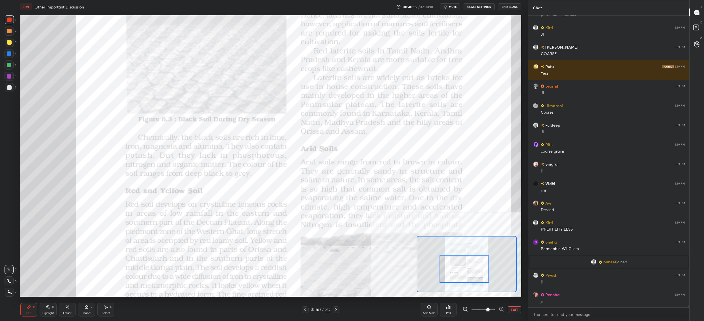
drag, startPoint x: 464, startPoint y: 276, endPoint x: 458, endPoint y: 268, distance: 10.8
click at [462, 267] on div at bounding box center [464, 270] width 49 height 28
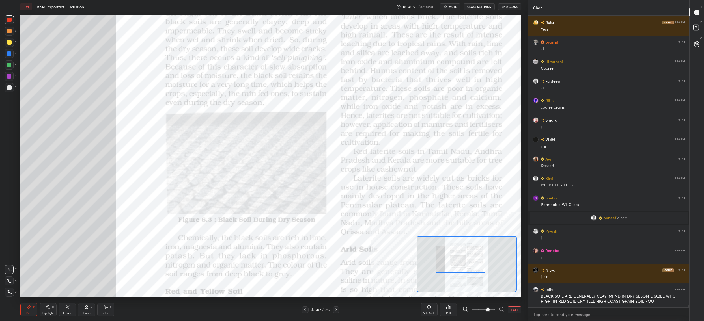
drag, startPoint x: 452, startPoint y: 266, endPoint x: 440, endPoint y: 237, distance: 31.8
click at [448, 246] on div at bounding box center [460, 260] width 49 height 28
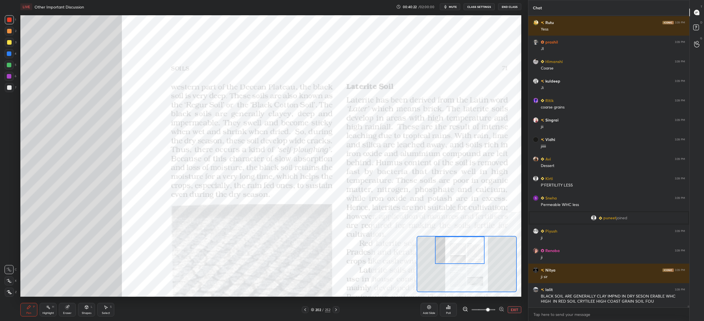
click at [305, 308] on div at bounding box center [305, 310] width 7 height 7
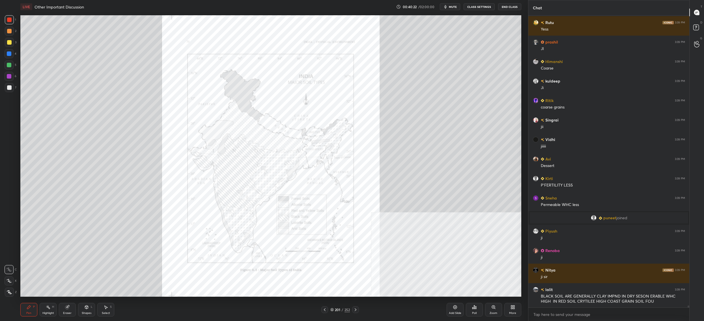
click at [307, 309] on div "201 / 252" at bounding box center [339, 310] width 213 height 7
click at [330, 310] on div "201 / 252" at bounding box center [340, 310] width 38 height 7
click at [325, 311] on icon at bounding box center [324, 310] width 5 height 5
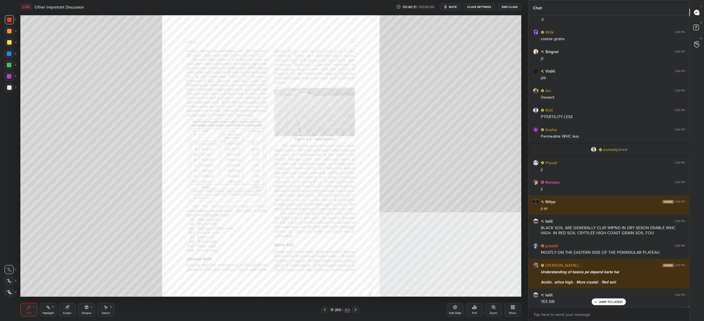
drag, startPoint x: 331, startPoint y: 311, endPoint x: 331, endPoint y: 302, distance: 9.3
click at [333, 310] on icon at bounding box center [331, 309] width 3 height 3
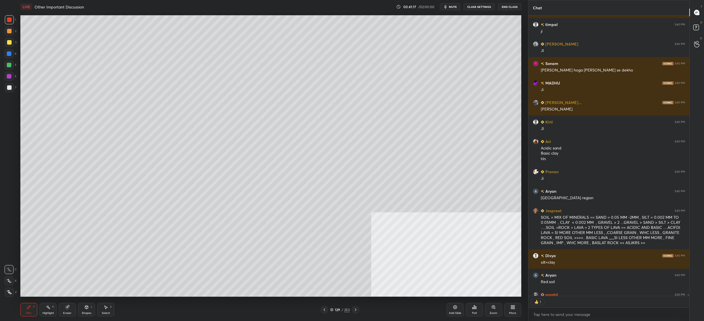
click at [7, 54] on div at bounding box center [9, 53] width 5 height 5
click at [7, 65] on div at bounding box center [9, 65] width 5 height 5
click at [8, 66] on div at bounding box center [9, 65] width 5 height 5
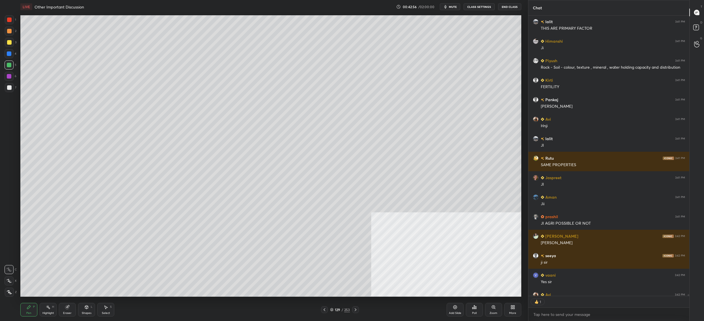
scroll to position [279, 160]
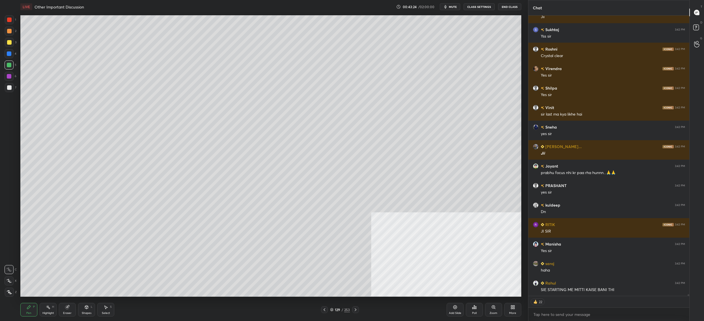
click at [335, 307] on div "129 / 253" at bounding box center [340, 309] width 20 height 5
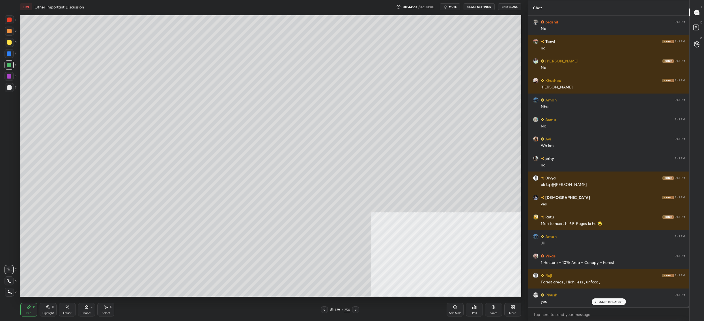
click at [333, 312] on div "Pen P Highlight H Eraser Shapes L Select S 129 / 254 Add Slide Poll Zoom More" at bounding box center [270, 310] width 501 height 23
click at [332, 310] on icon at bounding box center [331, 309] width 3 height 3
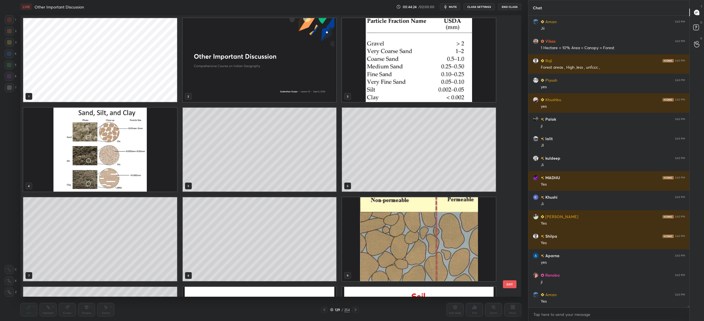
click at [429, 229] on img "grid" at bounding box center [419, 239] width 154 height 84
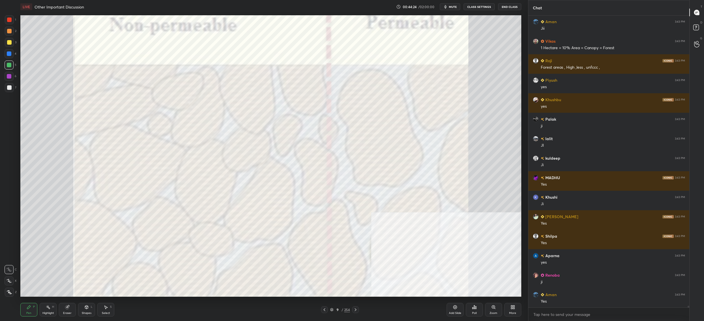
click at [429, 229] on img "grid" at bounding box center [419, 239] width 154 height 84
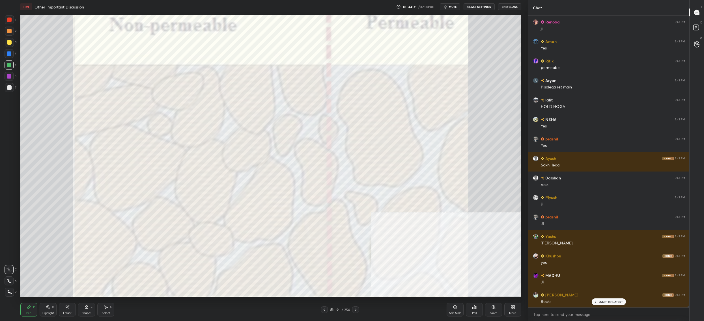
drag, startPoint x: 10, startPoint y: 24, endPoint x: 8, endPoint y: 20, distance: 4.8
click at [10, 23] on div "1" at bounding box center [10, 20] width 11 height 11
click at [10, 23] on div at bounding box center [9, 19] width 9 height 9
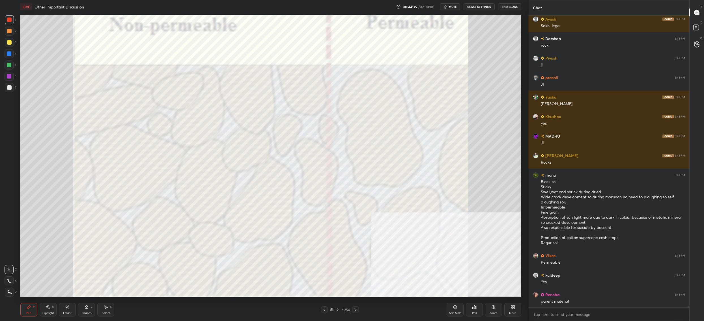
drag, startPoint x: 335, startPoint y: 311, endPoint x: 339, endPoint y: 306, distance: 6.8
click at [335, 311] on div "9" at bounding box center [338, 309] width 6 height 3
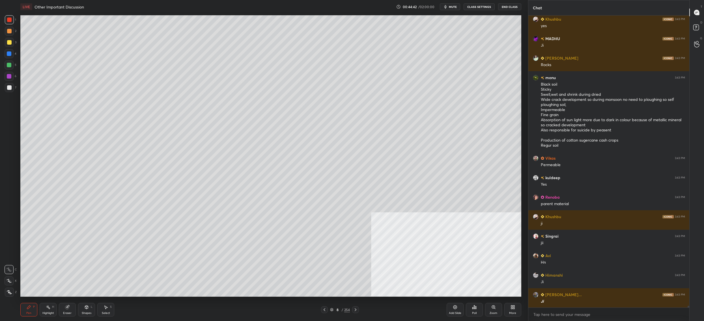
click at [9, 65] on div at bounding box center [9, 65] width 5 height 5
drag, startPoint x: 8, startPoint y: 66, endPoint x: 10, endPoint y: 68, distance: 3.0
click at [8, 66] on div at bounding box center [9, 65] width 5 height 5
click at [10, 294] on div at bounding box center [9, 292] width 9 height 9
click at [11, 292] on icon at bounding box center [9, 292] width 5 height 4
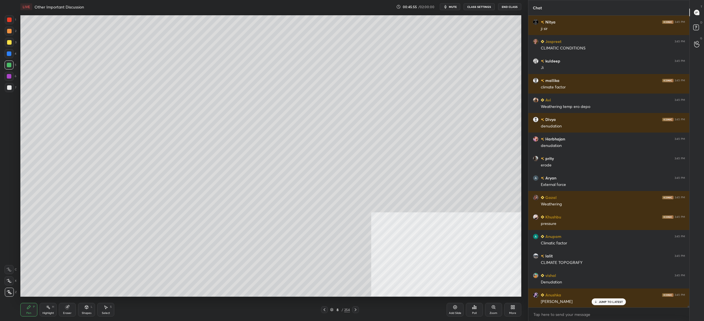
drag, startPoint x: 333, startPoint y: 311, endPoint x: 329, endPoint y: 309, distance: 5.2
click at [333, 311] on div "8 / 254" at bounding box center [340, 309] width 20 height 5
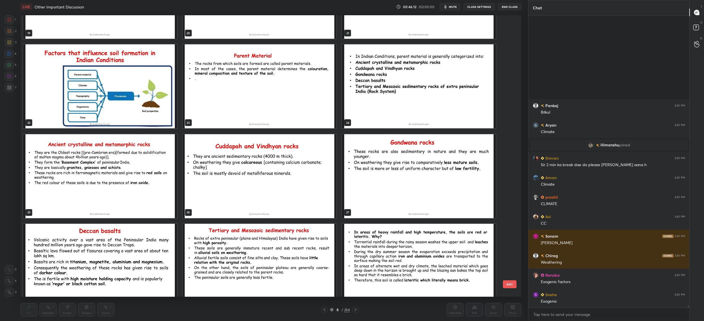
click at [119, 87] on img "grid" at bounding box center [100, 86] width 154 height 84
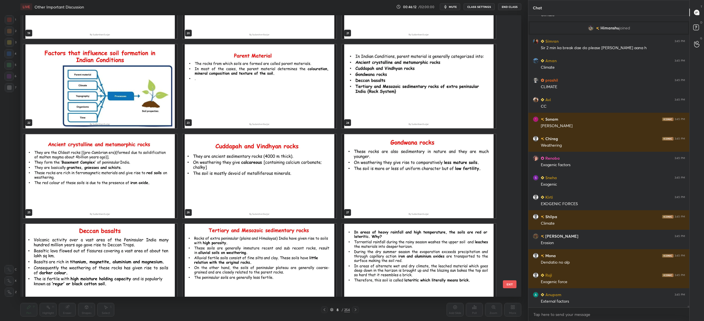
click at [119, 87] on img "grid" at bounding box center [100, 86] width 154 height 84
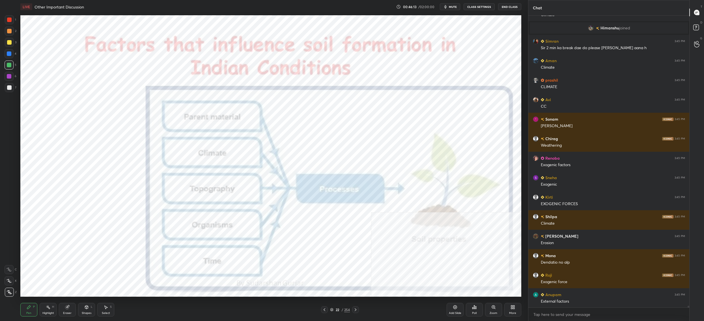
click at [119, 87] on img "grid" at bounding box center [100, 86] width 154 height 84
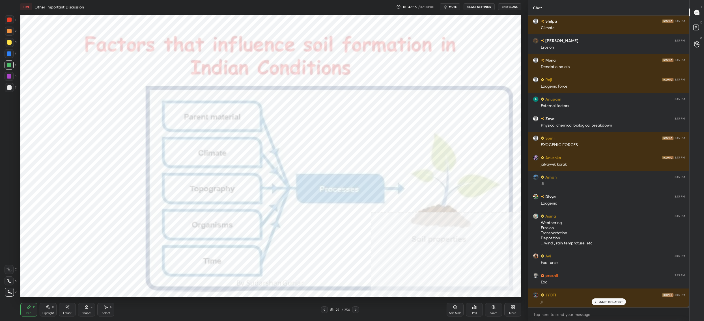
click at [15, 21] on div "1 2 3 4 5 6 7 C X Z C X Z E E Erase all H H" at bounding box center [9, 156] width 18 height 282
click at [11, 20] on div at bounding box center [9, 20] width 5 height 5
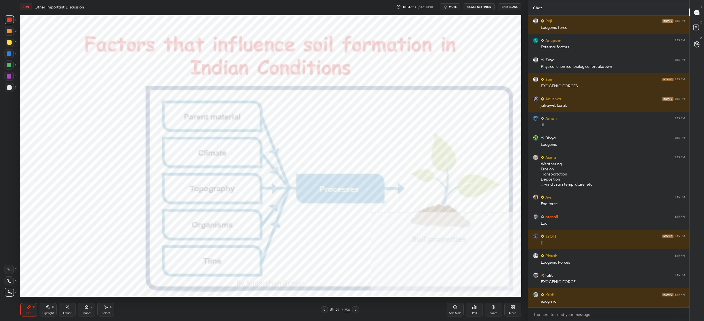
click at [17, 18] on div "1 2 3 4 5 6 7 C X Z C X Z E E Erase all H H" at bounding box center [9, 156] width 18 height 282
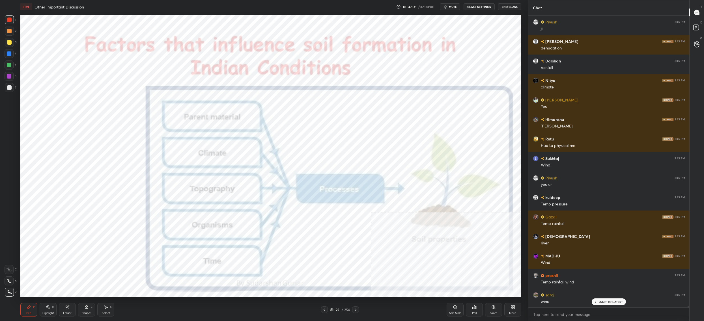
click at [9, 54] on div at bounding box center [9, 53] width 5 height 5
click at [10, 68] on div at bounding box center [9, 65] width 9 height 9
click at [10, 78] on div at bounding box center [9, 76] width 5 height 5
drag, startPoint x: 10, startPoint y: 78, endPoint x: 9, endPoint y: 81, distance: 3.4
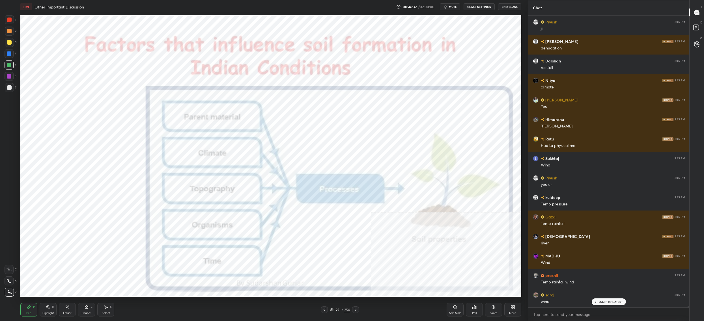
click at [9, 81] on div "6" at bounding box center [11, 76] width 12 height 9
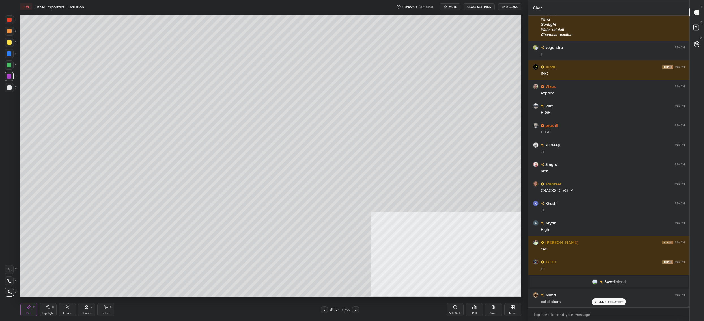
click at [13, 89] on div at bounding box center [9, 87] width 9 height 9
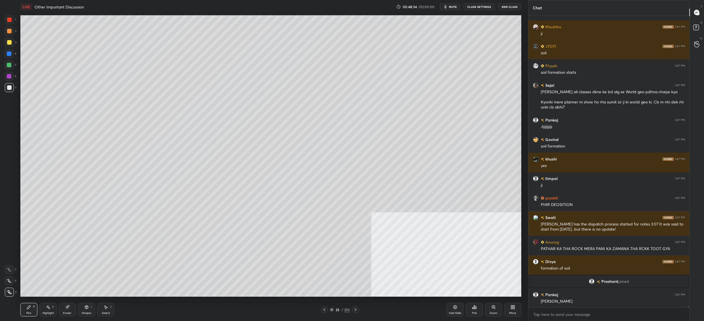
click at [514, 311] on div "More" at bounding box center [512, 310] width 17 height 14
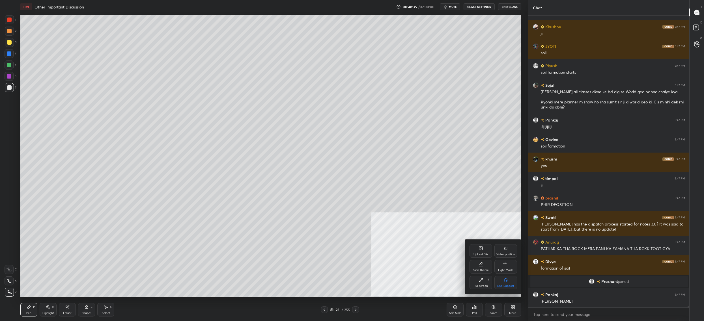
click at [482, 249] on icon at bounding box center [480, 249] width 3 height 2
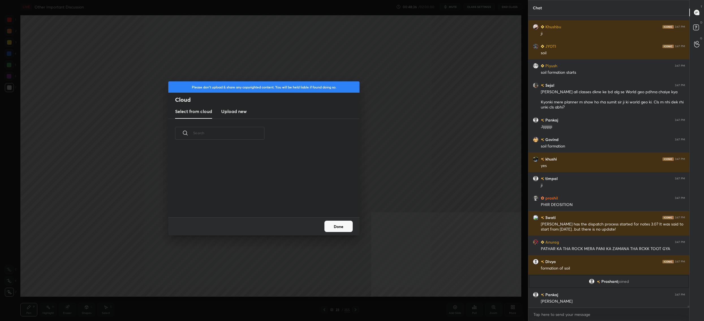
click at [236, 111] on h3 "Upload new" at bounding box center [233, 111] width 25 height 7
click at [265, 200] on label "Browse" at bounding box center [263, 201] width 25 height 9
click at [251, 200] on input "Browse" at bounding box center [251, 201] width 0 height 9
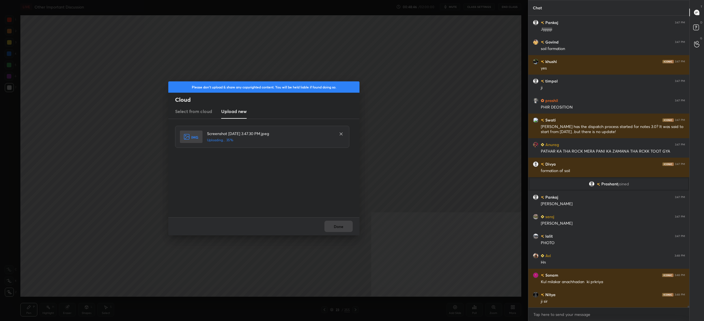
click at [343, 225] on div "Done" at bounding box center [263, 227] width 191 height 18
click at [343, 225] on button "Done" at bounding box center [338, 226] width 28 height 11
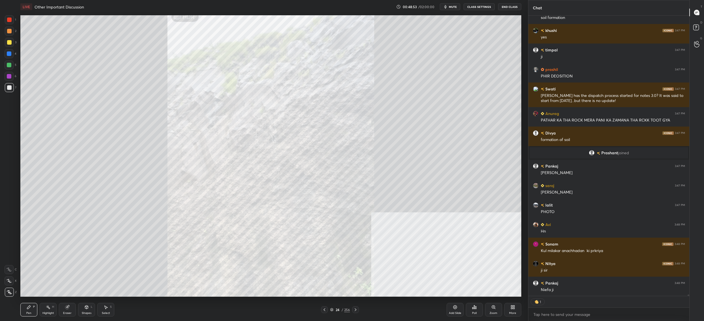
click at [12, 16] on div at bounding box center [9, 19] width 9 height 9
click at [18, 21] on div "1 2 3 4 5 6 7 C X Z C X Z E E Erase all H H" at bounding box center [9, 156] width 18 height 282
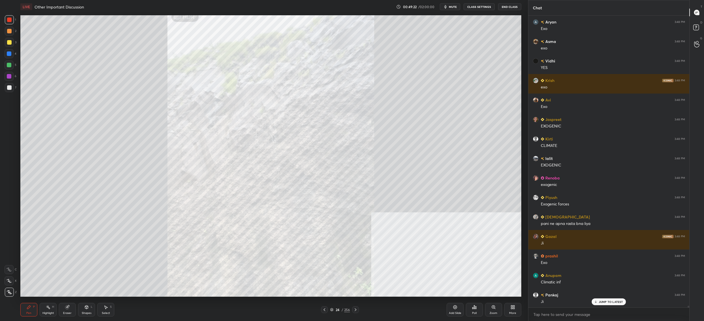
click at [332, 310] on icon at bounding box center [331, 309] width 3 height 1
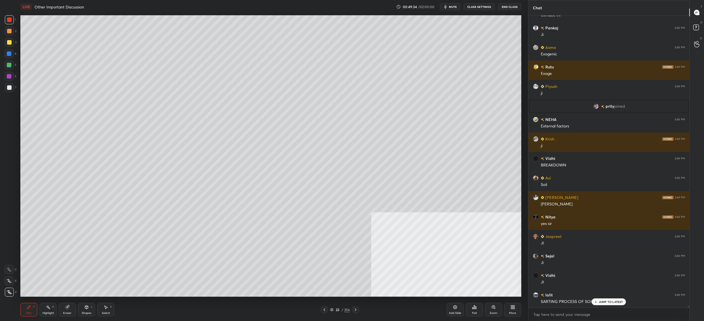
drag, startPoint x: 6, startPoint y: 41, endPoint x: 5, endPoint y: 44, distance: 2.9
click at [5, 43] on div at bounding box center [9, 42] width 9 height 9
click at [5, 44] on div at bounding box center [9, 42] width 9 height 9
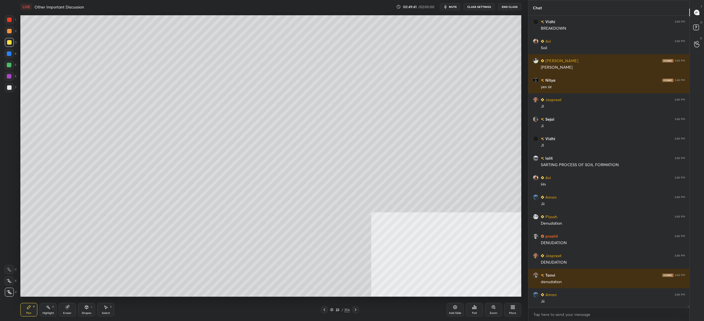
click at [2, 64] on div "1 2 3 4 5 6 7 C X Z C X Z E E Erase all H H" at bounding box center [9, 156] width 18 height 282
click at [9, 65] on div at bounding box center [9, 65] width 5 height 5
click at [11, 65] on div at bounding box center [9, 65] width 9 height 9
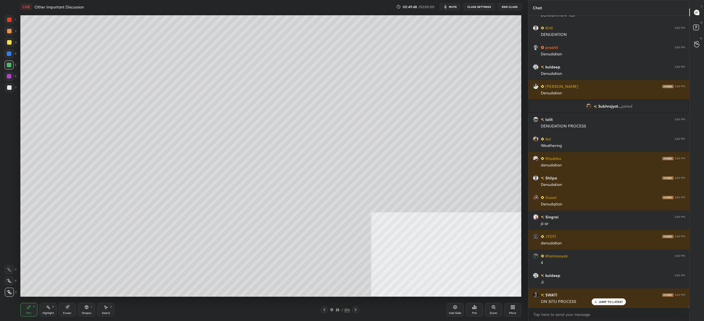
click at [8, 41] on div at bounding box center [9, 42] width 5 height 5
drag, startPoint x: 9, startPoint y: 41, endPoint x: 8, endPoint y: 46, distance: 4.9
click at [8, 41] on div at bounding box center [9, 42] width 5 height 5
click at [13, 91] on div at bounding box center [9, 87] width 9 height 9
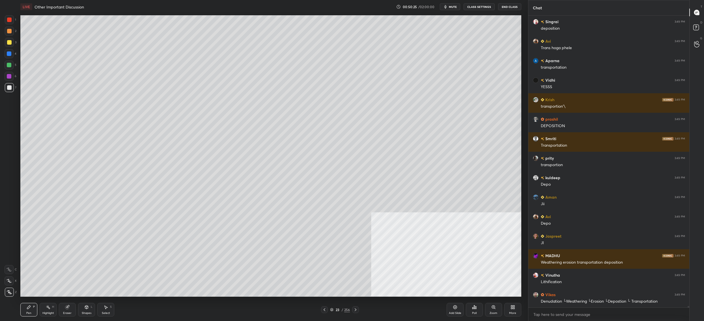
drag, startPoint x: 10, startPoint y: 61, endPoint x: 6, endPoint y: 67, distance: 7.7
click at [10, 61] on div at bounding box center [9, 65] width 9 height 9
click at [5, 66] on div at bounding box center [9, 65] width 9 height 9
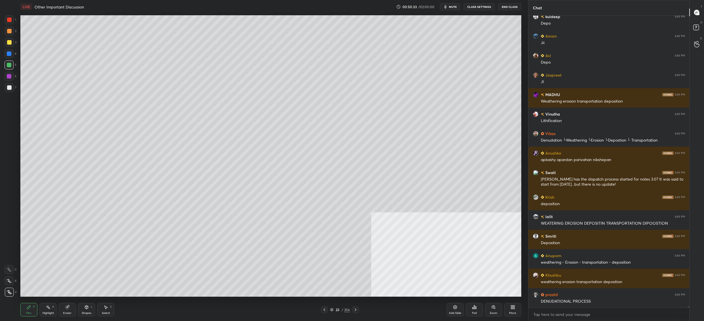
click at [10, 284] on div at bounding box center [9, 281] width 9 height 9
click at [13, 285] on div "X" at bounding box center [11, 281] width 12 height 9
click at [6, 44] on div at bounding box center [9, 42] width 9 height 9
drag, startPoint x: 6, startPoint y: 44, endPoint x: 6, endPoint y: 52, distance: 8.8
click at [6, 44] on div at bounding box center [9, 42] width 9 height 9
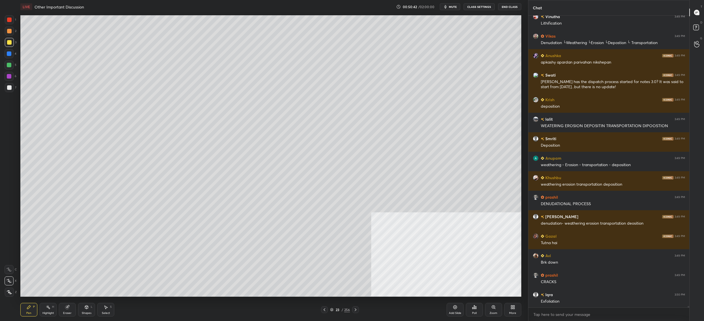
drag, startPoint x: 13, startPoint y: 89, endPoint x: 12, endPoint y: 85, distance: 4.4
click at [12, 89] on div at bounding box center [9, 87] width 9 height 9
click at [13, 81] on div "6" at bounding box center [11, 77] width 12 height 11
click at [12, 76] on div at bounding box center [9, 76] width 9 height 9
click at [8, 68] on div at bounding box center [9, 65] width 9 height 9
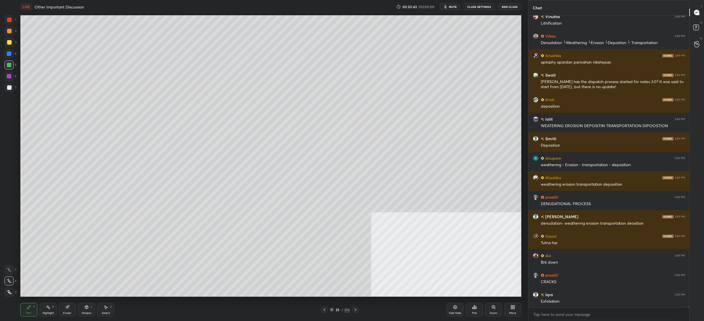
drag, startPoint x: 10, startPoint y: 69, endPoint x: 15, endPoint y: 103, distance: 34.3
click at [10, 69] on div at bounding box center [9, 65] width 9 height 9
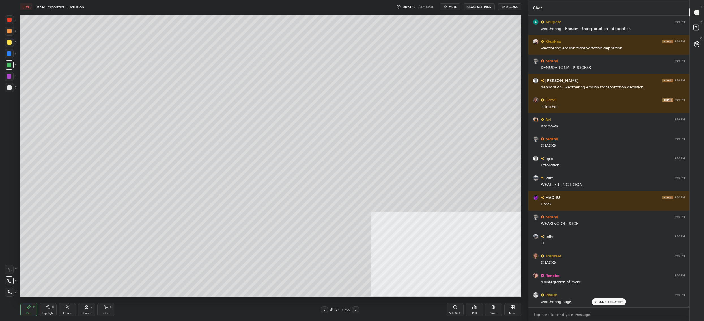
drag, startPoint x: 9, startPoint y: 54, endPoint x: 9, endPoint y: 50, distance: 3.7
click at [9, 54] on div at bounding box center [9, 53] width 5 height 5
click at [6, 45] on div "3" at bounding box center [11, 43] width 12 height 11
click at [5, 43] on div at bounding box center [9, 42] width 9 height 9
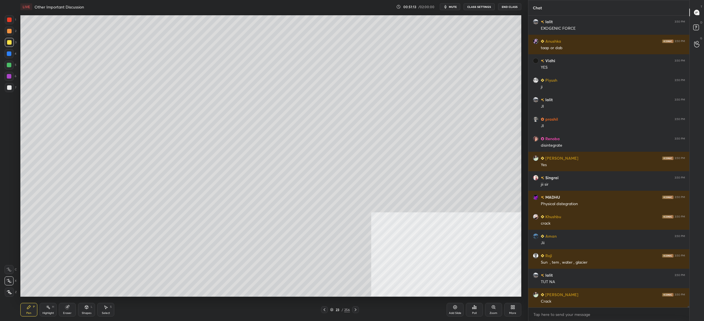
click at [12, 51] on div at bounding box center [9, 53] width 9 height 9
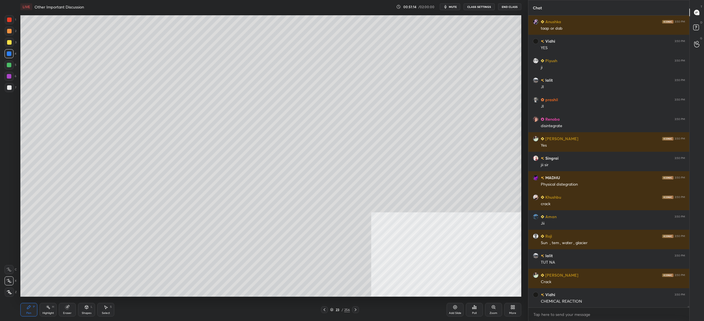
drag, startPoint x: 13, startPoint y: 54, endPoint x: 20, endPoint y: 56, distance: 7.3
click at [17, 55] on div "1 2 3 4 5 6 7 C X Z C X Z E E Erase all H H" at bounding box center [9, 156] width 18 height 282
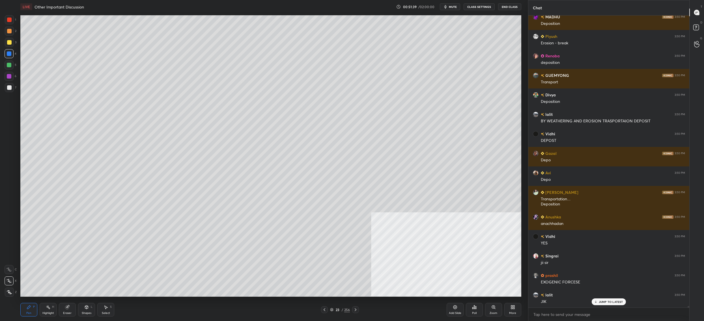
click at [12, 37] on div "2" at bounding box center [11, 32] width 12 height 11
click at [10, 45] on div at bounding box center [9, 42] width 9 height 9
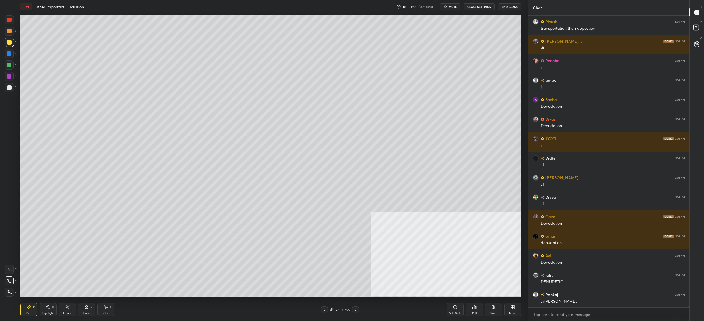
click at [330, 309] on icon at bounding box center [331, 309] width 3 height 3
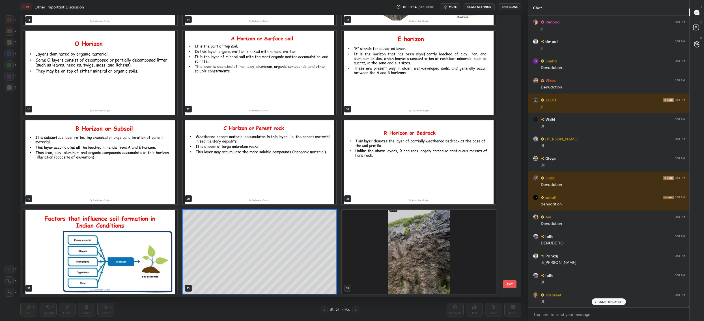
click at [155, 242] on img "grid" at bounding box center [100, 252] width 154 height 84
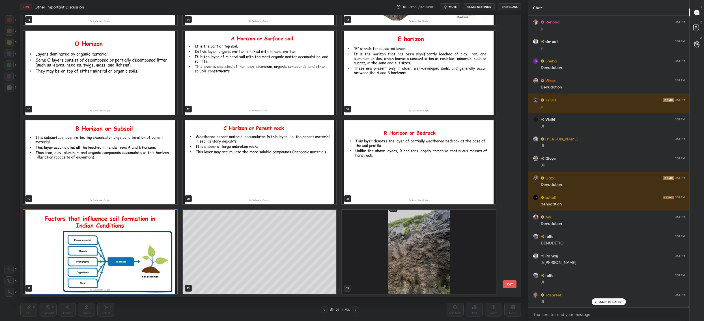
click at [155, 242] on img "grid" at bounding box center [100, 252] width 154 height 84
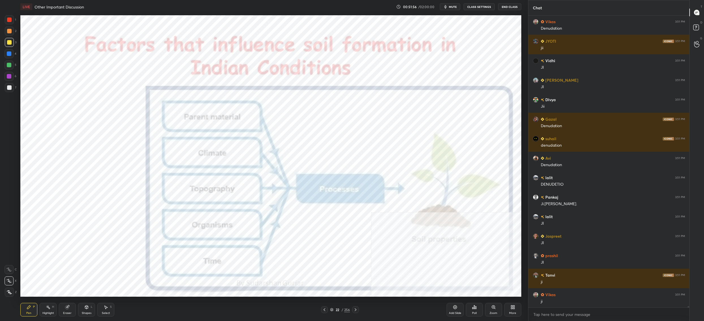
drag, startPoint x: 11, startPoint y: 17, endPoint x: 10, endPoint y: 23, distance: 6.8
click at [11, 17] on div at bounding box center [9, 19] width 9 height 9
drag, startPoint x: 9, startPoint y: 24, endPoint x: 15, endPoint y: 22, distance: 5.8
click at [9, 24] on div at bounding box center [9, 19] width 9 height 9
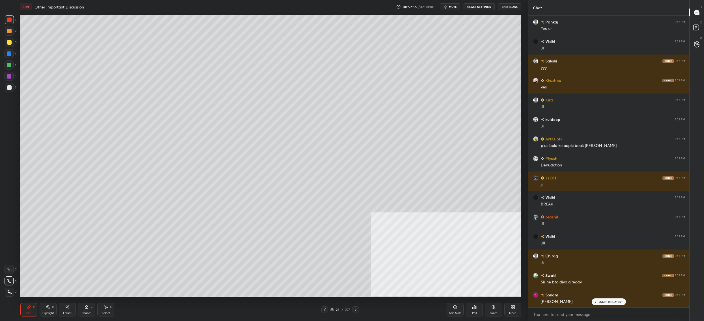
click at [513, 309] on icon at bounding box center [513, 308] width 1 height 1
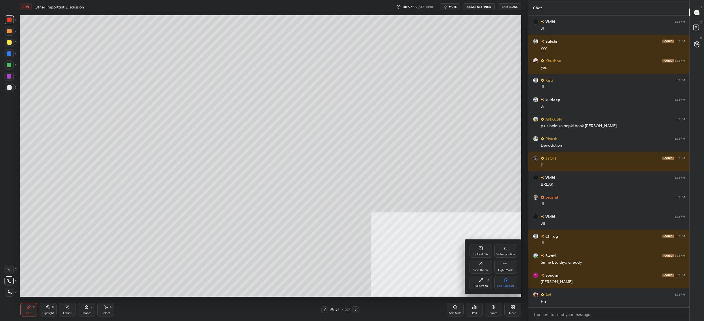
click at [483, 251] on div "Upload File" at bounding box center [481, 251] width 23 height 14
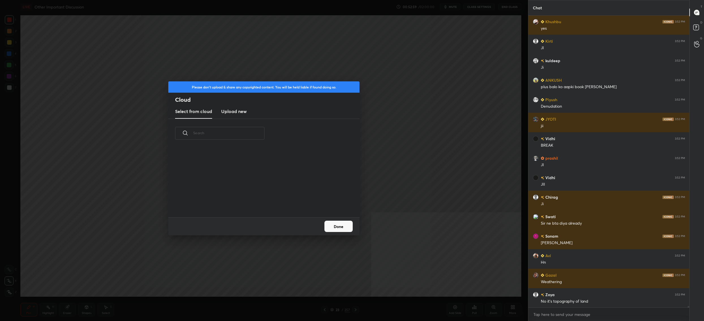
click at [225, 105] on new "Upload new" at bounding box center [233, 112] width 25 height 14
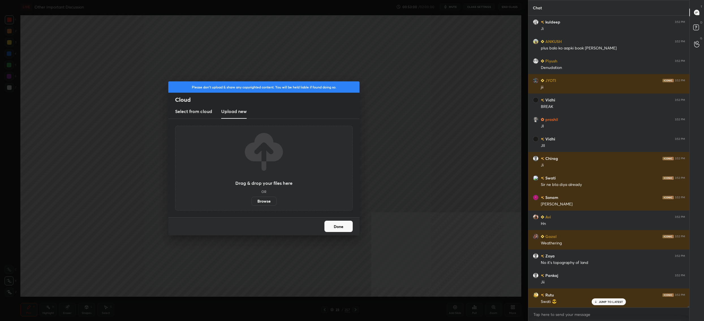
click at [277, 204] on div "Drag & drop your files here OR Browse" at bounding box center [263, 168] width 57 height 75
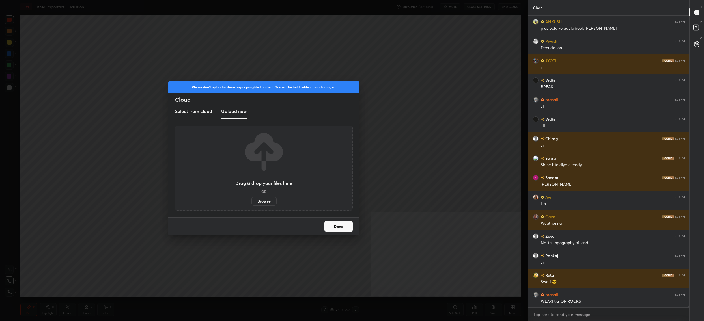
click at [270, 201] on label "Browse" at bounding box center [263, 201] width 25 height 9
click at [251, 201] on input "Browse" at bounding box center [251, 201] width 0 height 9
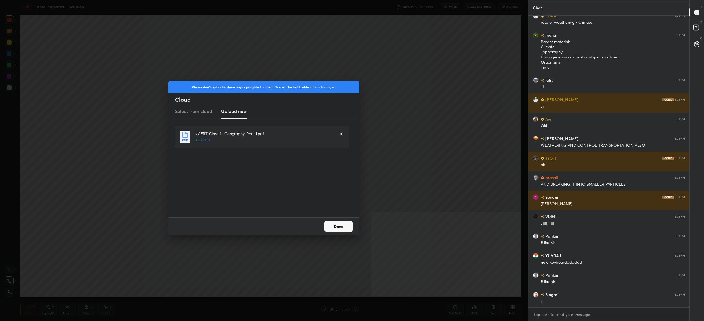
click at [333, 229] on button "Done" at bounding box center [338, 226] width 28 height 11
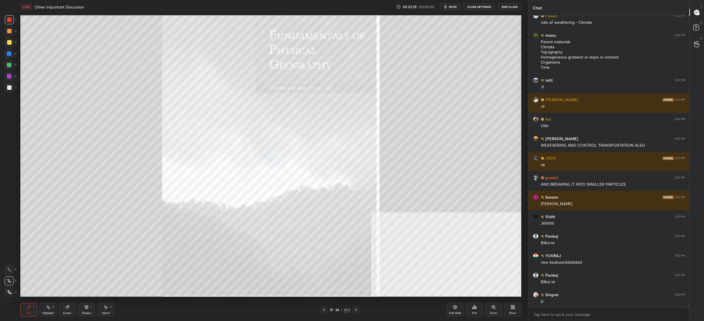
drag, startPoint x: 320, startPoint y: 315, endPoint x: 323, endPoint y: 312, distance: 4.0
click at [321, 314] on div "Pen P Highlight H Eraser Shapes L Select S 24 / 403 Add Slide Poll Zoom More" at bounding box center [270, 310] width 501 height 23
click at [323, 311] on icon at bounding box center [324, 310] width 5 height 5
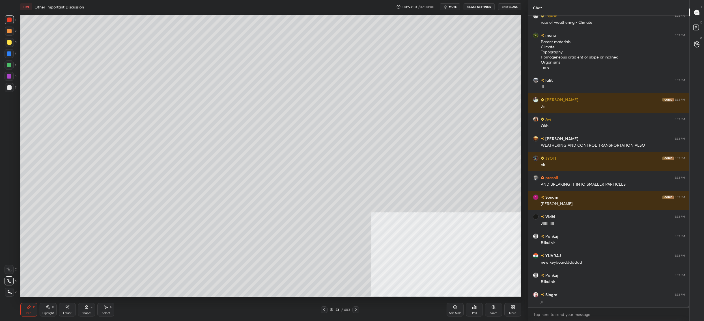
click at [331, 310] on icon at bounding box center [331, 309] width 3 height 3
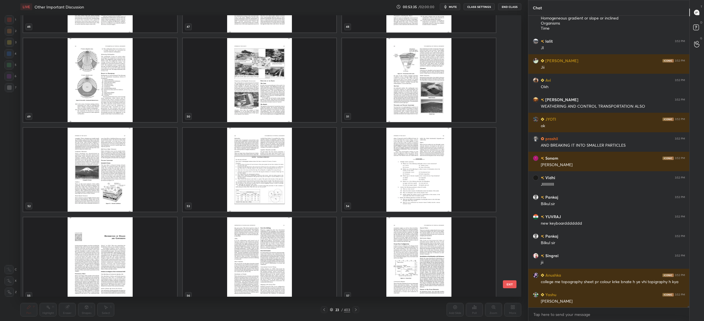
click at [456, 3] on button "mute" at bounding box center [450, 6] width 20 height 7
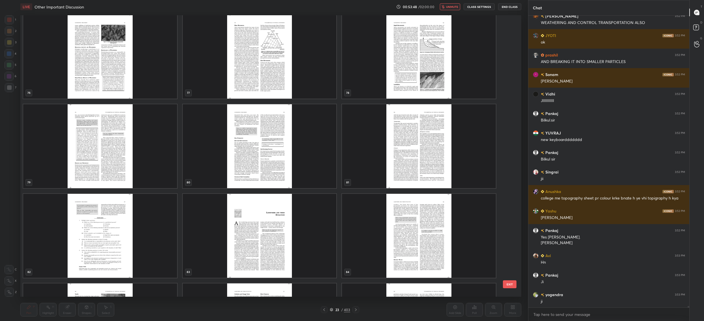
click at [306, 166] on img "grid" at bounding box center [260, 146] width 154 height 84
click at [389, 168] on img "grid" at bounding box center [419, 146] width 154 height 84
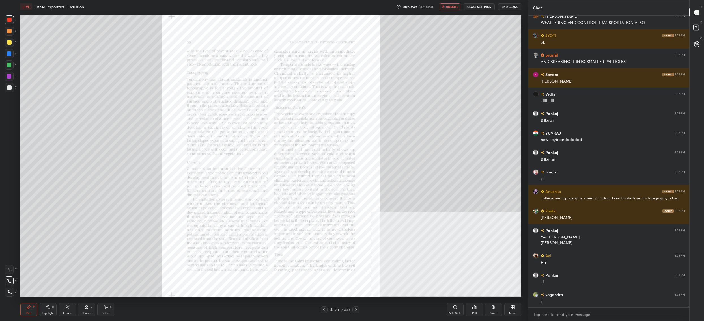
drag, startPoint x: 389, startPoint y: 168, endPoint x: 449, endPoint y: 174, distance: 60.0
click at [389, 168] on img "grid" at bounding box center [419, 146] width 154 height 84
click at [490, 311] on div "Zoom" at bounding box center [493, 310] width 17 height 14
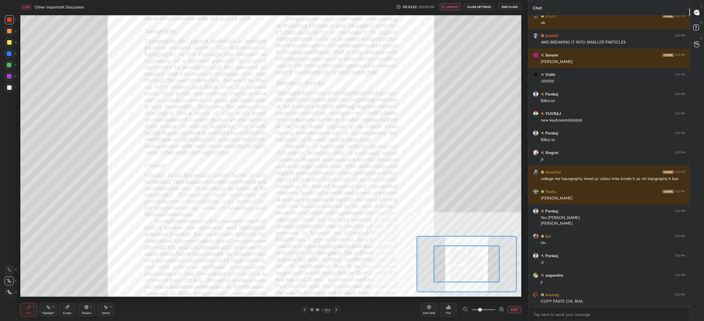
click at [487, 305] on div "Add Slide Poll EXIT" at bounding box center [471, 310] width 101 height 32
click at [490, 306] on span at bounding box center [483, 310] width 24 height 8
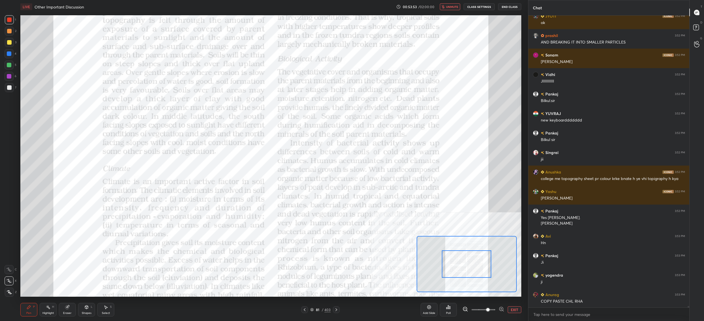
click at [481, 278] on div at bounding box center [466, 265] width 49 height 28
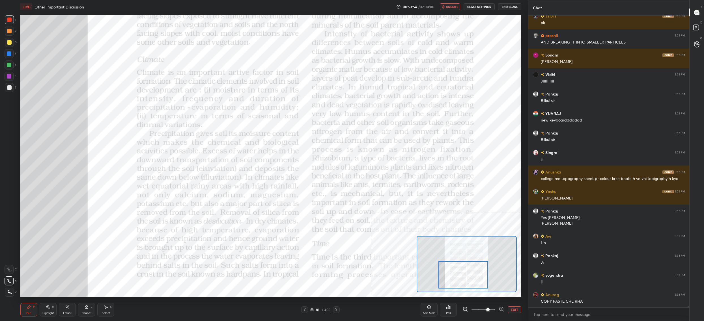
drag, startPoint x: 481, startPoint y: 282, endPoint x: 476, endPoint y: 287, distance: 6.6
click at [477, 287] on div at bounding box center [462, 275] width 49 height 28
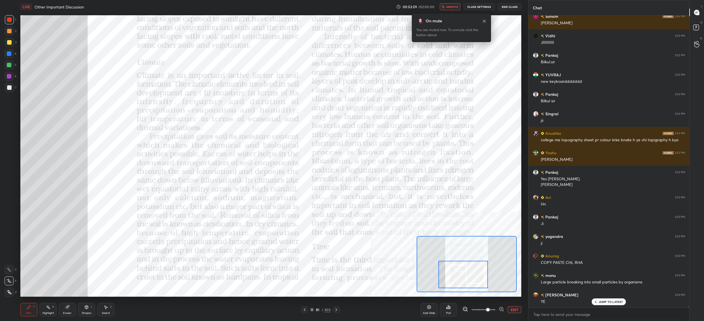
click at [448, 7] on span "unmute" at bounding box center [452, 7] width 12 height 4
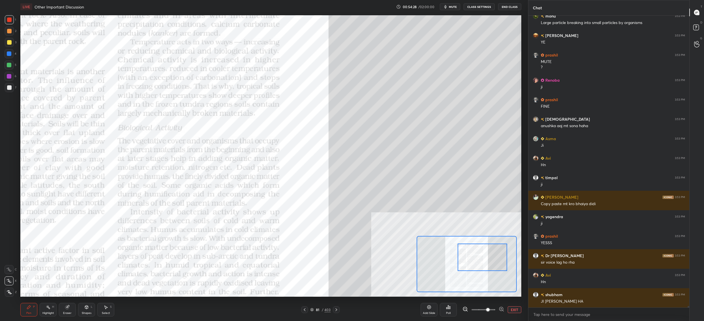
drag, startPoint x: 464, startPoint y: 263, endPoint x: 481, endPoint y: 246, distance: 24.0
click at [482, 246] on div at bounding box center [482, 258] width 49 height 28
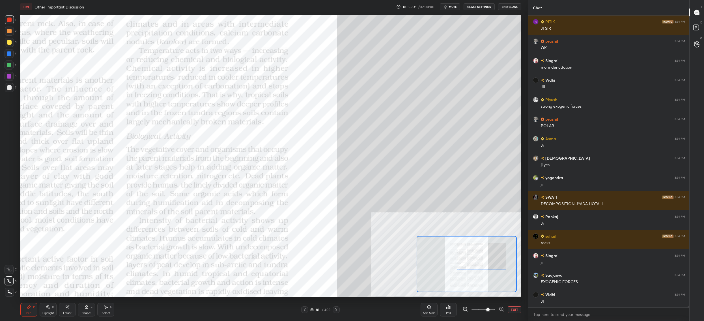
scroll to position [61603, 0]
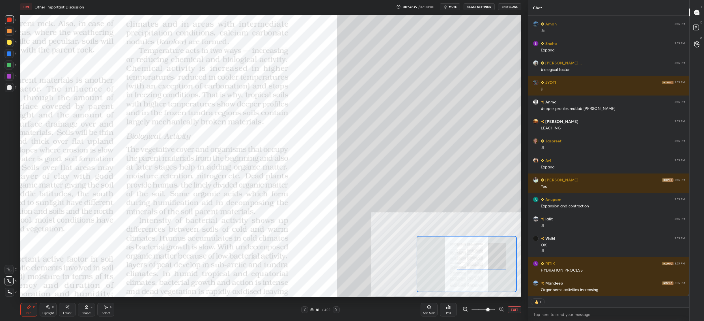
click at [0, 63] on div "1 2 3 4 5 6 7 C X Z C X Z E E Erase all H H" at bounding box center [9, 156] width 18 height 282
click at [5, 64] on div at bounding box center [9, 65] width 9 height 9
click at [8, 66] on div at bounding box center [9, 65] width 5 height 5
click at [10, 67] on div at bounding box center [9, 65] width 5 height 5
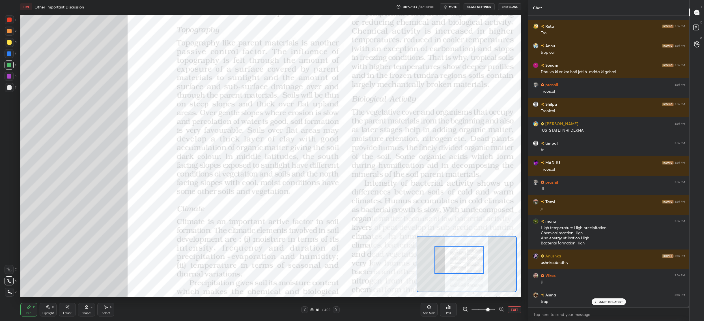
drag, startPoint x: 468, startPoint y: 259, endPoint x: 439, endPoint y: 259, distance: 29.1
click at [441, 260] on div at bounding box center [458, 261] width 49 height 28
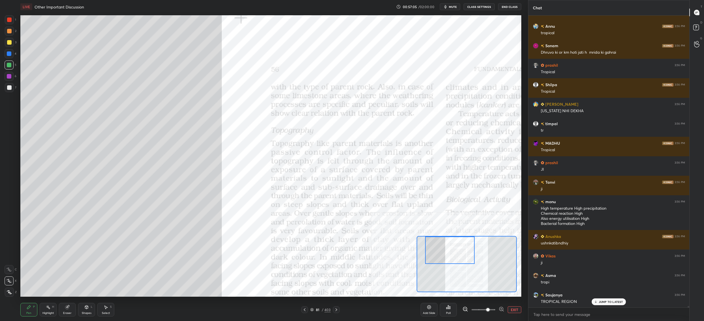
drag, startPoint x: 458, startPoint y: 253, endPoint x: 453, endPoint y: 250, distance: 6.8
click at [455, 248] on div at bounding box center [449, 251] width 49 height 28
click at [310, 312] on div "81 / 403" at bounding box center [320, 309] width 20 height 5
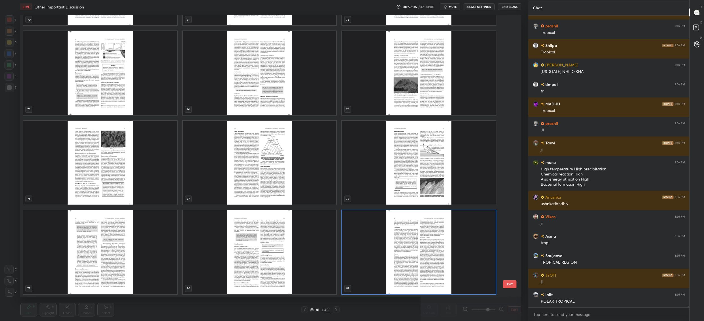
drag, startPoint x: 310, startPoint y: 312, endPoint x: 307, endPoint y: 309, distance: 4.6
click at [308, 310] on div "81 / 403" at bounding box center [320, 310] width 38 height 7
click at [279, 270] on img "grid" at bounding box center [260, 252] width 154 height 84
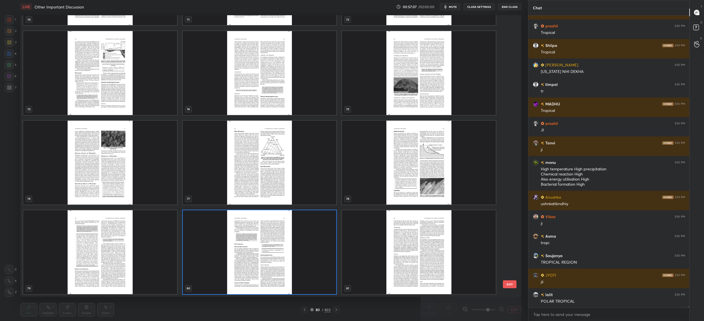
click at [282, 272] on img "grid" at bounding box center [260, 252] width 154 height 84
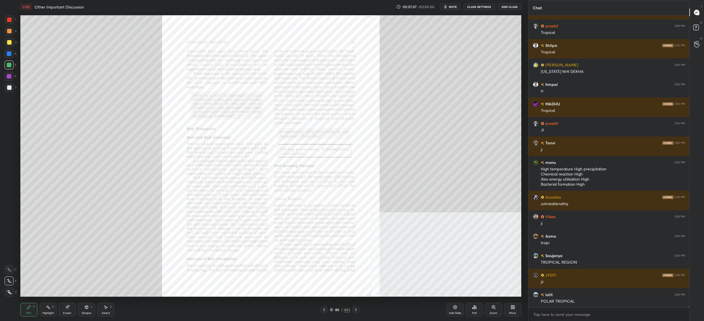
click at [282, 272] on img "grid" at bounding box center [260, 252] width 154 height 84
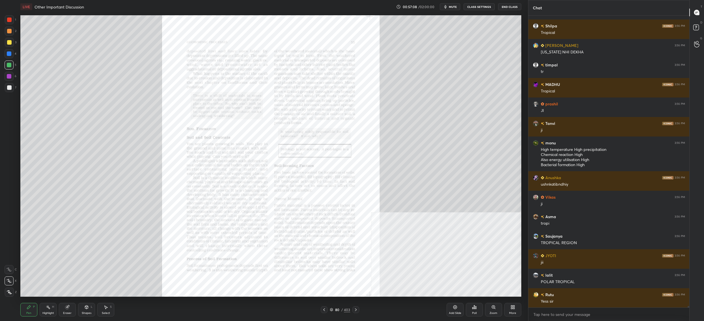
click at [488, 309] on div "Zoom" at bounding box center [493, 310] width 17 height 14
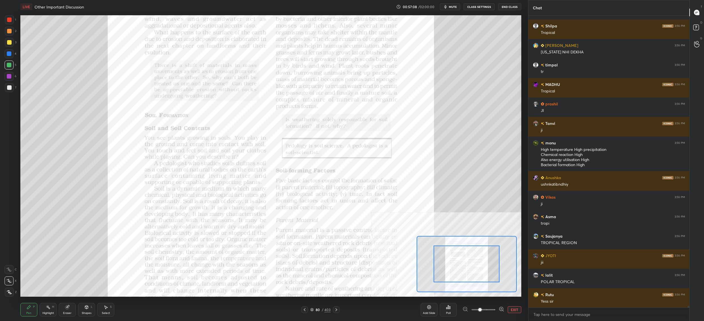
click at [488, 309] on span at bounding box center [483, 310] width 24 height 8
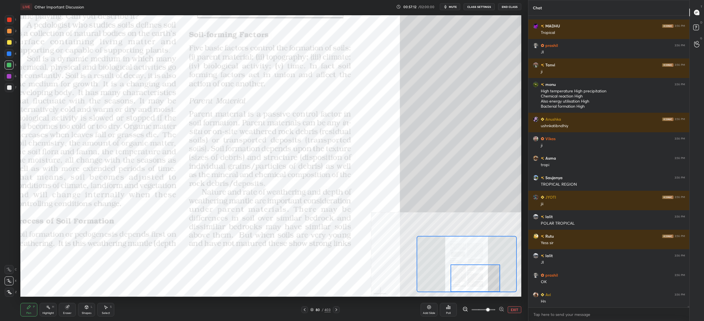
drag, startPoint x: 466, startPoint y: 273, endPoint x: 476, endPoint y: 288, distance: 18.0
click at [476, 288] on div at bounding box center [475, 279] width 49 height 28
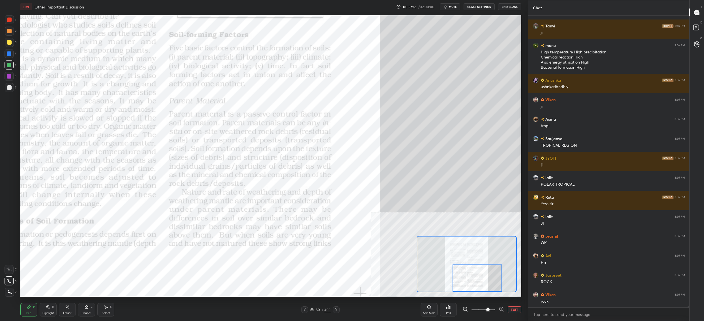
click at [478, 290] on div at bounding box center [477, 279] width 49 height 28
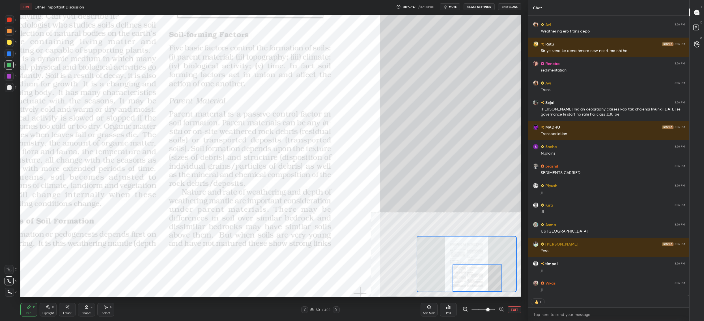
drag, startPoint x: 318, startPoint y: 308, endPoint x: 314, endPoint y: 309, distance: 3.7
click at [318, 309] on div "80" at bounding box center [318, 309] width 6 height 3
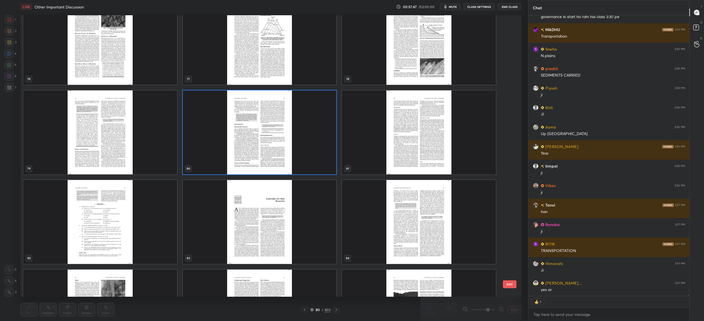
click at [455, 140] on img "grid" at bounding box center [419, 133] width 154 height 84
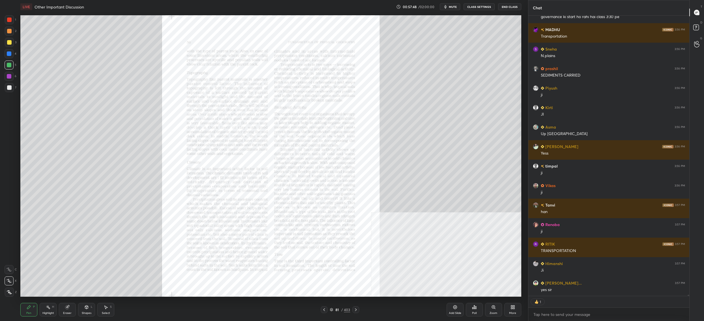
click at [455, 140] on img "grid" at bounding box center [419, 133] width 154 height 84
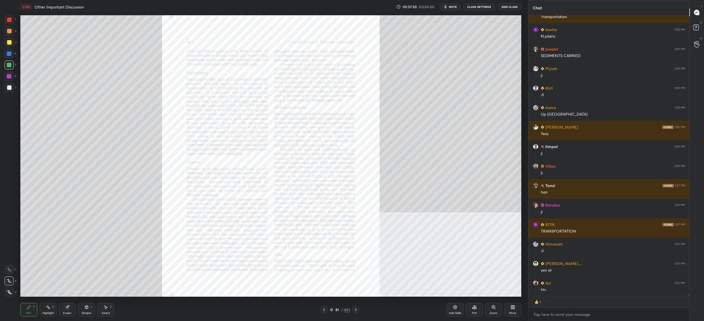
type textarea "x"
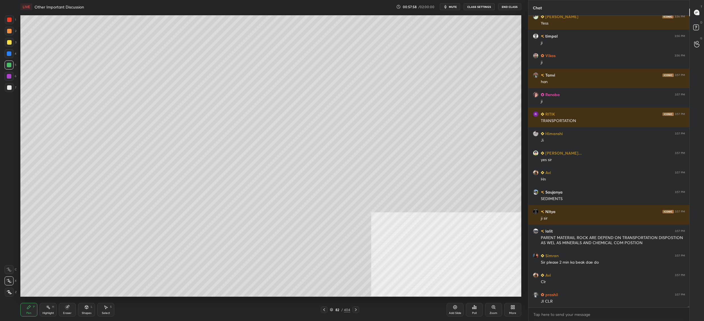
click at [337, 309] on div "82" at bounding box center [337, 309] width 6 height 3
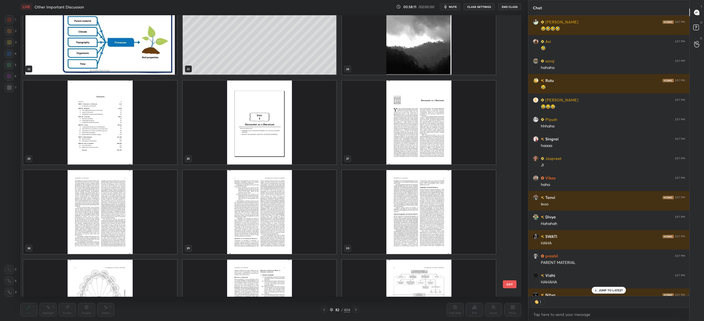
scroll to position [2, 2]
click at [71, 27] on img "grid" at bounding box center [100, 33] width 154 height 84
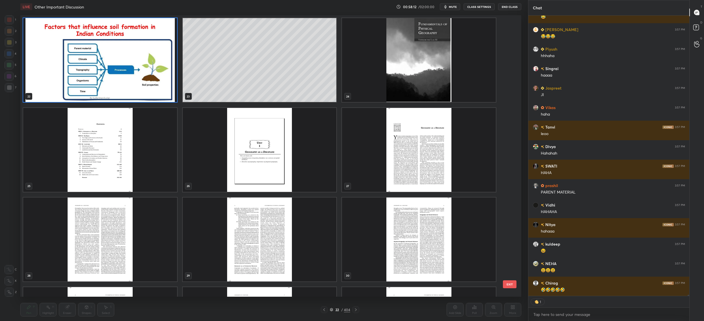
click at [71, 27] on div "22 23 24 25 26 27 28 29 30 31 32 33 34 35 36" at bounding box center [265, 156] width 491 height 282
click at [71, 27] on img "grid" at bounding box center [100, 60] width 154 height 84
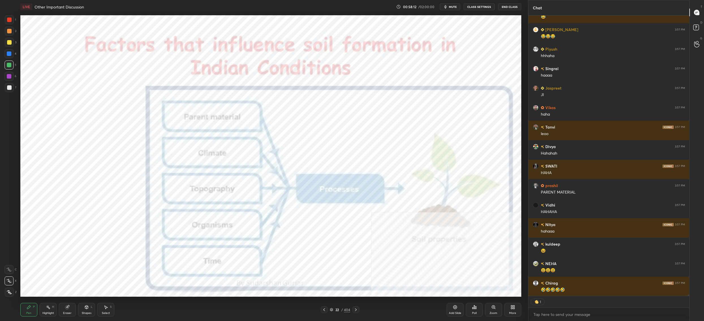
click at [71, 27] on img "grid" at bounding box center [100, 60] width 154 height 84
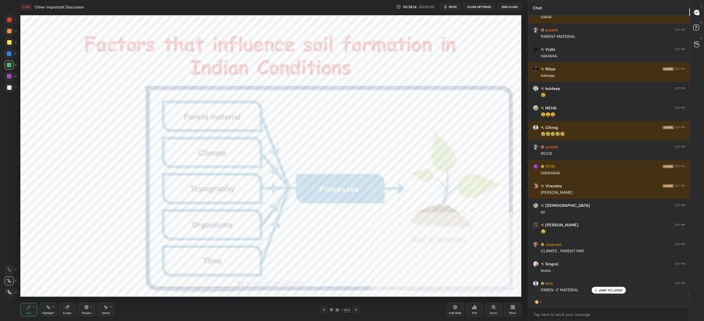
drag, startPoint x: 7, startPoint y: 31, endPoint x: 12, endPoint y: 27, distance: 6.6
click at [7, 31] on div at bounding box center [9, 31] width 5 height 5
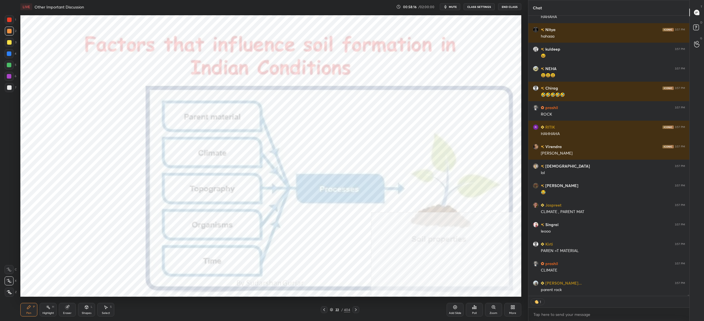
click at [13, 22] on div at bounding box center [9, 19] width 9 height 9
click at [12, 21] on div at bounding box center [9, 19] width 9 height 9
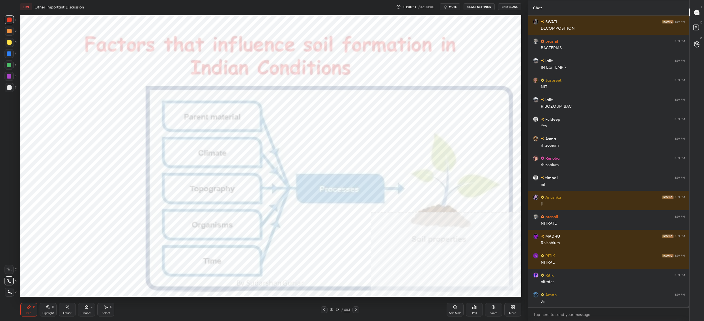
scroll to position [64976, 0]
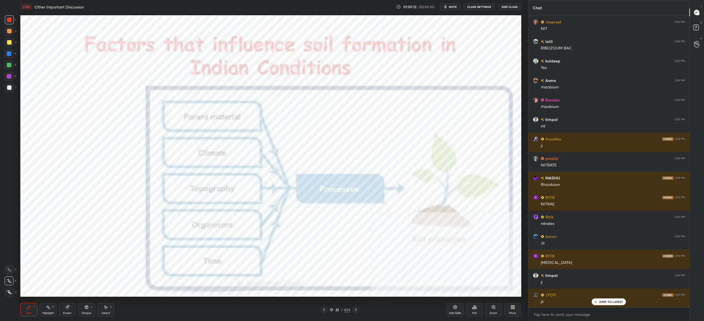
drag, startPoint x: 8, startPoint y: 83, endPoint x: 6, endPoint y: 78, distance: 5.1
click at [8, 82] on div "6" at bounding box center [11, 77] width 12 height 11
click at [14, 76] on div "6" at bounding box center [11, 76] width 12 height 9
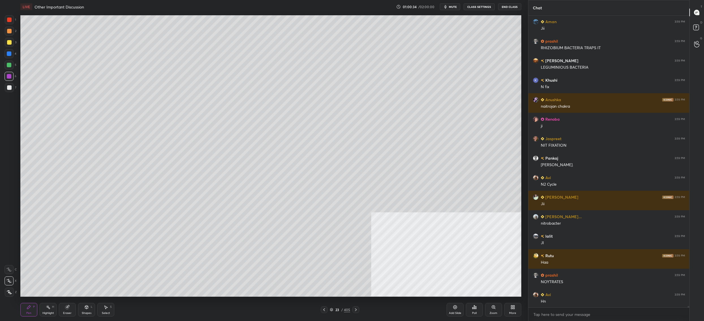
scroll to position [65483, 0]
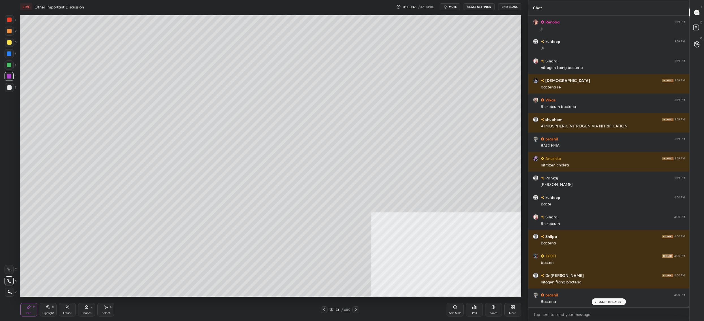
drag, startPoint x: 322, startPoint y: 307, endPoint x: 325, endPoint y: 310, distance: 3.8
click at [323, 308] on div at bounding box center [324, 310] width 7 height 7
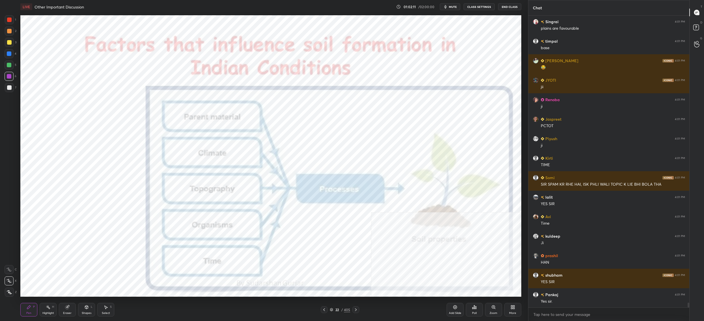
drag, startPoint x: 337, startPoint y: 309, endPoint x: 333, endPoint y: 308, distance: 3.5
click at [337, 310] on div "22" at bounding box center [337, 309] width 6 height 3
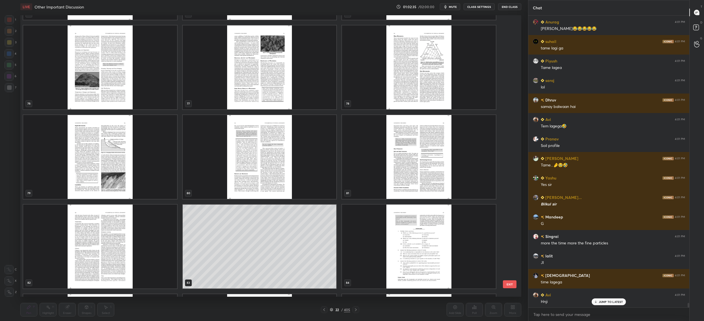
click at [104, 216] on img "grid" at bounding box center [100, 247] width 154 height 84
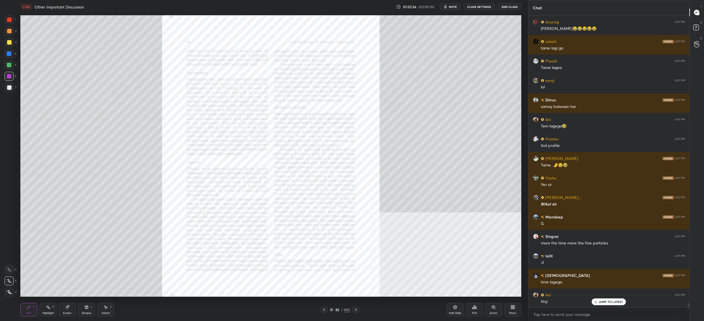
click at [104, 216] on img "grid" at bounding box center [100, 247] width 154 height 84
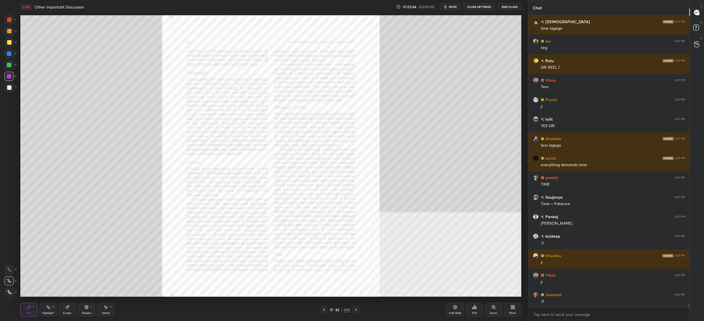
click at [492, 314] on div "Zoom" at bounding box center [494, 313] width 8 height 3
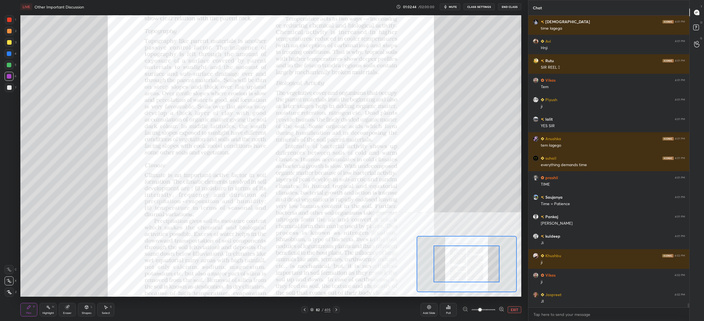
drag, startPoint x: 491, startPoint y: 309, endPoint x: 490, endPoint y: 305, distance: 4.1
click at [491, 309] on span at bounding box center [483, 310] width 24 height 8
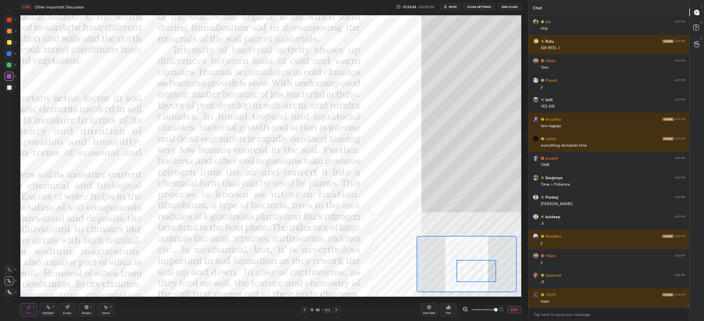
drag, startPoint x: 472, startPoint y: 269, endPoint x: 478, endPoint y: 274, distance: 7.0
click at [479, 272] on div at bounding box center [477, 271] width 40 height 22
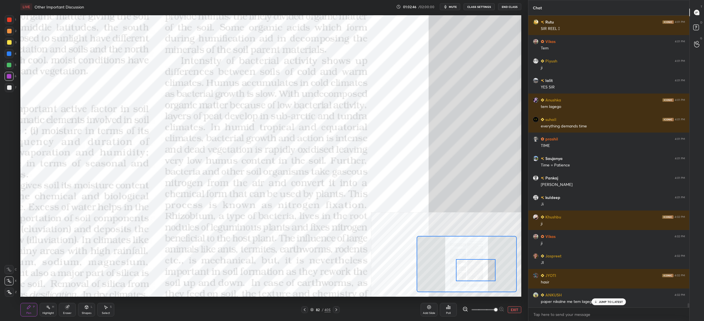
click at [480, 309] on span at bounding box center [483, 310] width 24 height 8
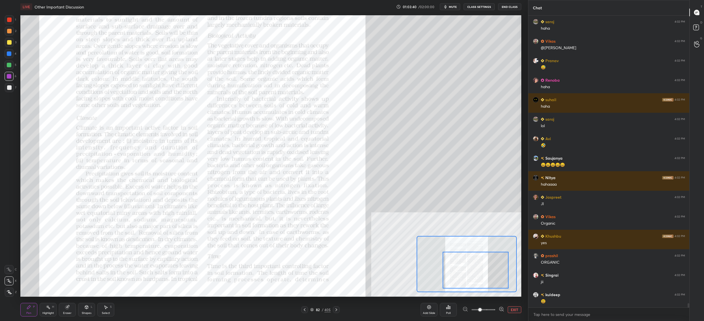
scroll to position [20180, 0]
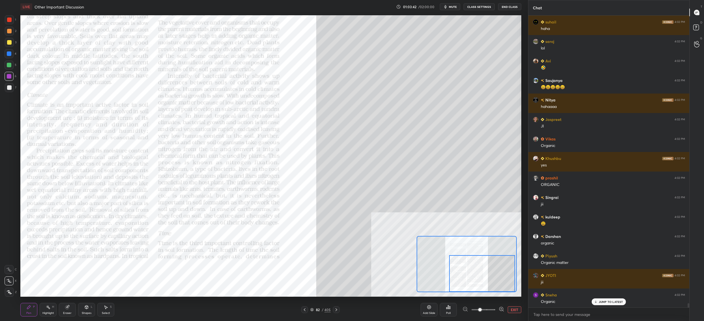
drag, startPoint x: 479, startPoint y: 264, endPoint x: 484, endPoint y: 265, distance: 5.8
click at [483, 266] on div at bounding box center [482, 273] width 66 height 37
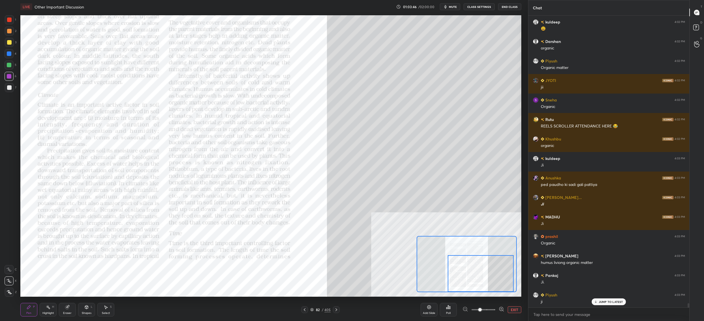
click at [15, 63] on div "5" at bounding box center [11, 65] width 12 height 9
click at [13, 66] on div at bounding box center [9, 65] width 9 height 9
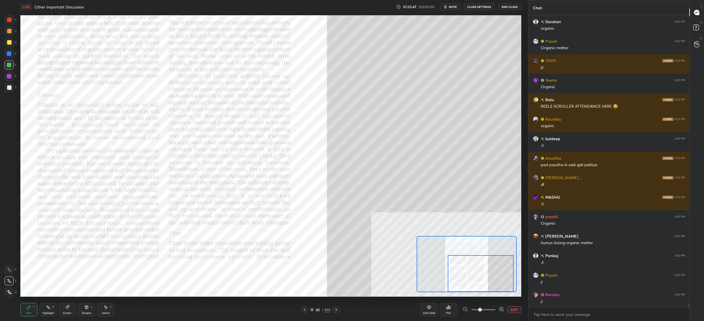
drag, startPoint x: 9, startPoint y: 67, endPoint x: 16, endPoint y: 65, distance: 7.2
click at [9, 67] on div at bounding box center [9, 65] width 5 height 5
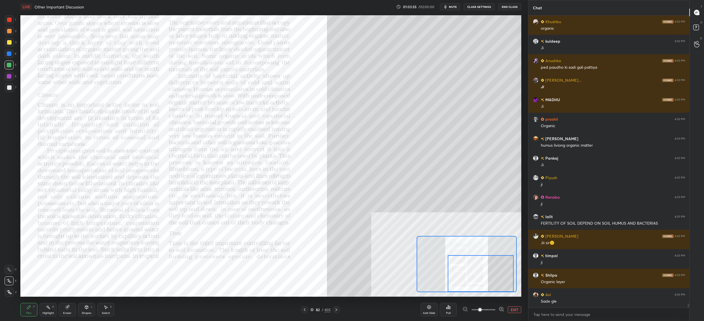
scroll to position [20570, 0]
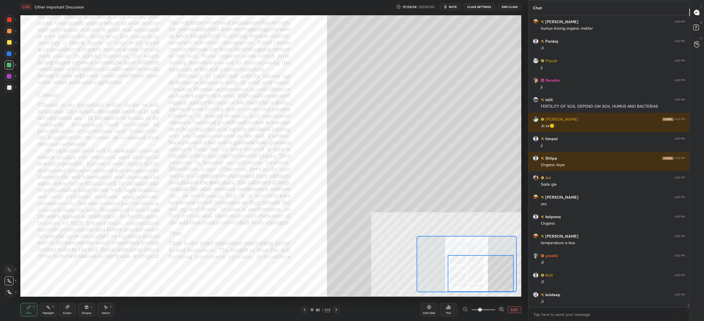
click at [12, 18] on div at bounding box center [9, 19] width 9 height 9
click at [9, 21] on div at bounding box center [9, 20] width 5 height 5
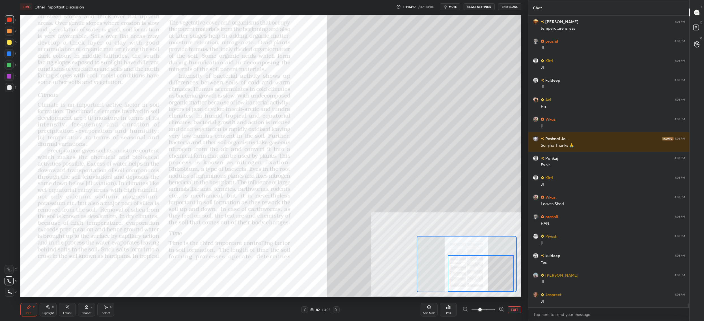
click at [8, 20] on div at bounding box center [9, 20] width 5 height 5
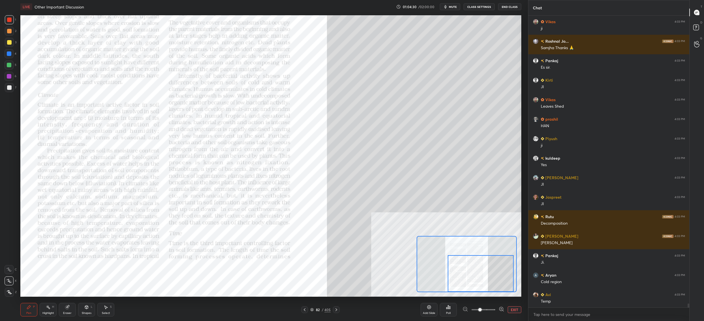
drag, startPoint x: 7, startPoint y: 57, endPoint x: 6, endPoint y: 55, distance: 3.3
click at [7, 57] on div at bounding box center [9, 53] width 9 height 9
click at [7, 53] on div at bounding box center [9, 53] width 5 height 5
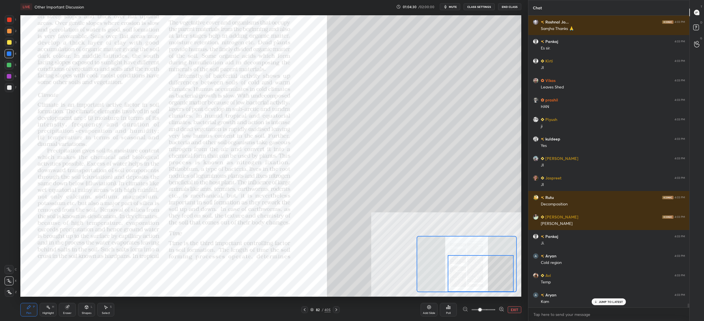
click at [12, 46] on div at bounding box center [9, 42] width 9 height 9
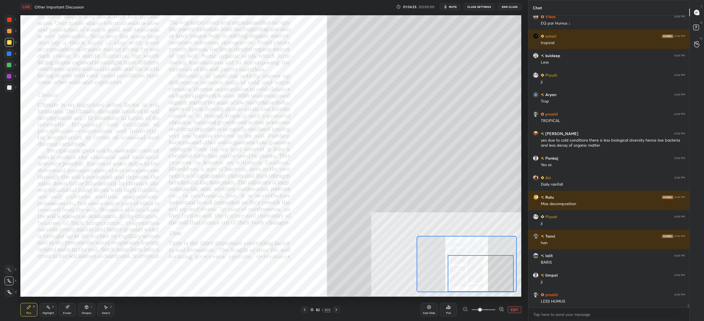
scroll to position [21584, 0]
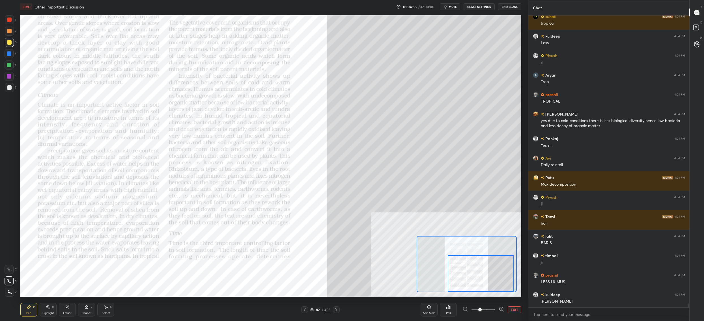
drag, startPoint x: 15, startPoint y: 18, endPoint x: 5, endPoint y: 19, distance: 10.8
click at [9, 17] on div "1" at bounding box center [10, 19] width 11 height 9
drag, startPoint x: 4, startPoint y: 20, endPoint x: 7, endPoint y: 19, distance: 3.1
click at [4, 20] on div "1 2 3 4 5 6 7 C X Z C X Z E E Erase all H H" at bounding box center [9, 156] width 18 height 282
click at [7, 19] on div at bounding box center [9, 19] width 9 height 9
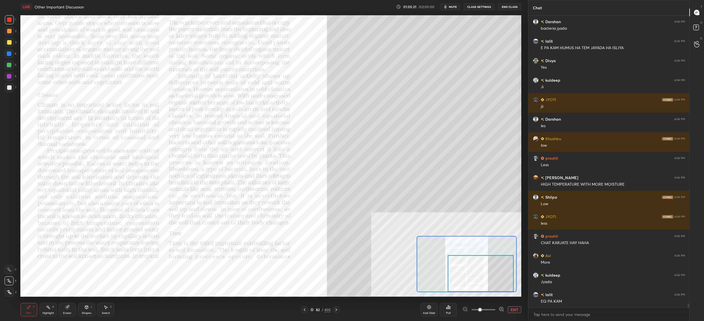
scroll to position [21974, 0]
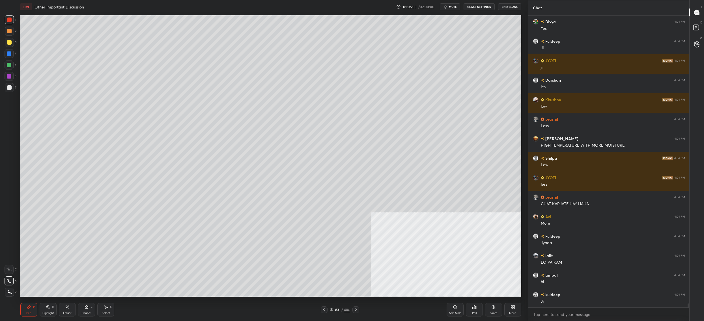
click at [10, 45] on div at bounding box center [9, 42] width 9 height 9
click at [13, 46] on div at bounding box center [9, 42] width 9 height 9
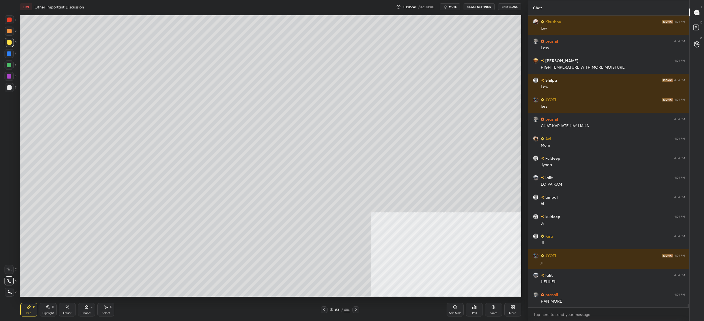
scroll to position [22091, 0]
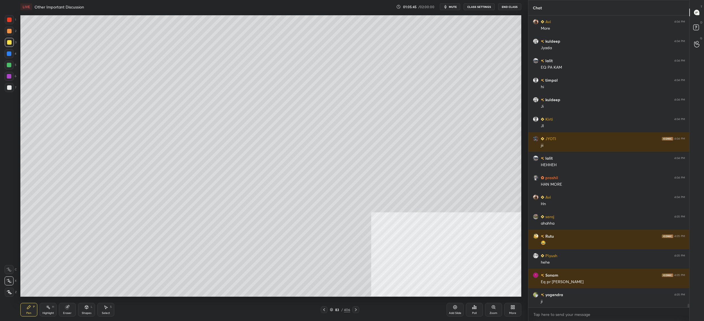
click at [5, 67] on div at bounding box center [9, 65] width 9 height 9
click at [5, 68] on div at bounding box center [9, 65] width 9 height 9
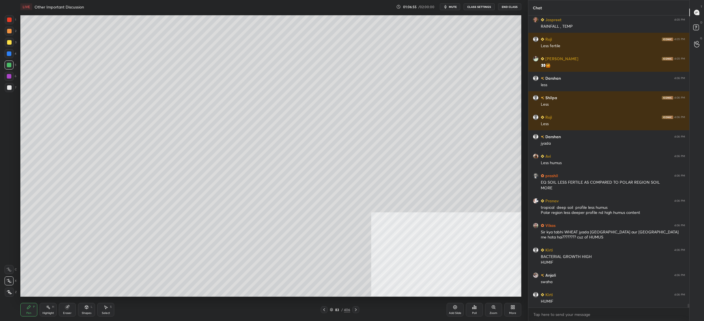
drag, startPoint x: 8, startPoint y: 91, endPoint x: 13, endPoint y: 88, distance: 5.8
click at [7, 91] on div at bounding box center [9, 87] width 9 height 9
drag, startPoint x: 11, startPoint y: 89, endPoint x: 18, endPoint y: 89, distance: 7.4
click at [11, 89] on div at bounding box center [9, 87] width 5 height 5
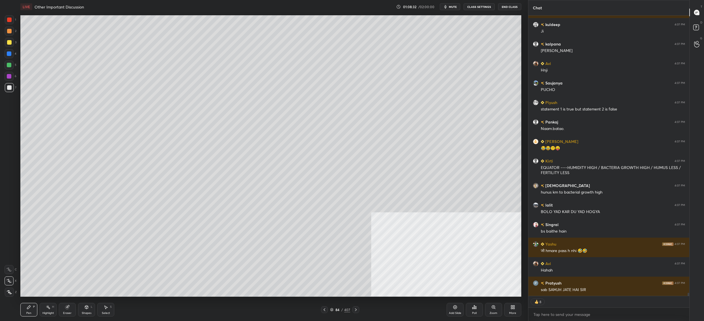
drag, startPoint x: 18, startPoint y: 42, endPoint x: 15, endPoint y: 39, distance: 4.4
click at [16, 41] on div "1 2 3 4 5 6 7 C X Z C X Z E E Erase all H H" at bounding box center [9, 156] width 18 height 282
drag, startPoint x: 14, startPoint y: 38, endPoint x: 14, endPoint y: 42, distance: 3.8
click at [15, 38] on div "3" at bounding box center [11, 42] width 12 height 9
click at [13, 43] on div at bounding box center [9, 42] width 9 height 9
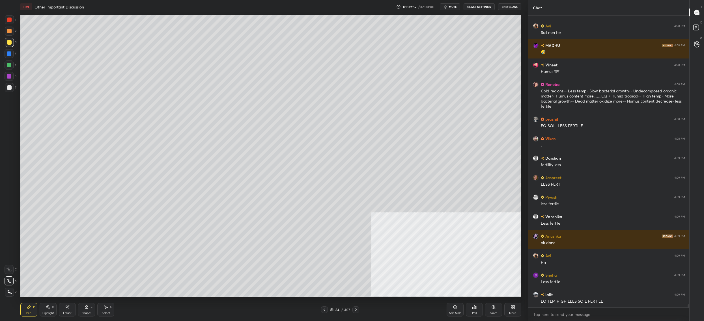
scroll to position [26916, 0]
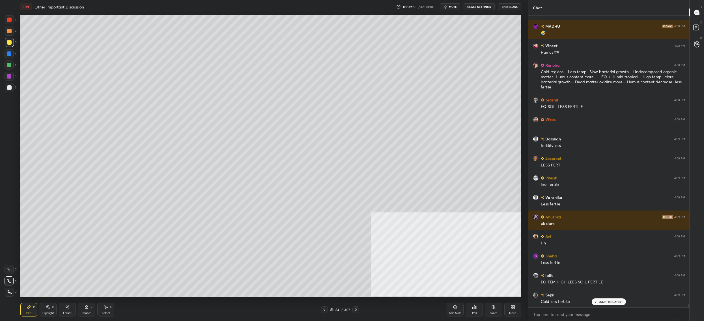
drag, startPoint x: 17, startPoint y: 56, endPoint x: 11, endPoint y: 53, distance: 6.3
click at [16, 55] on div "1 2 3 4 5 6 7 C X Z C X Z E E Erase all H H" at bounding box center [9, 156] width 18 height 282
drag, startPoint x: 11, startPoint y: 53, endPoint x: 15, endPoint y: 51, distance: 4.4
click at [11, 53] on div at bounding box center [9, 53] width 5 height 5
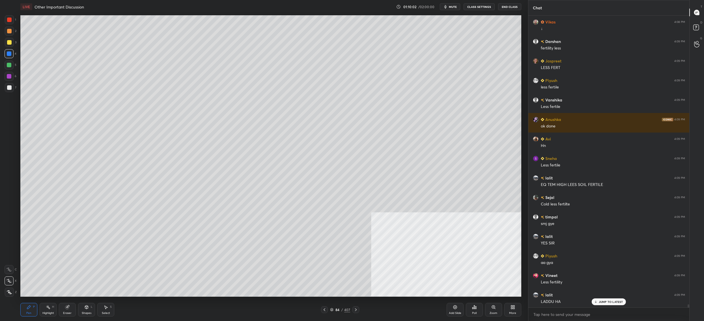
scroll to position [27053, 0]
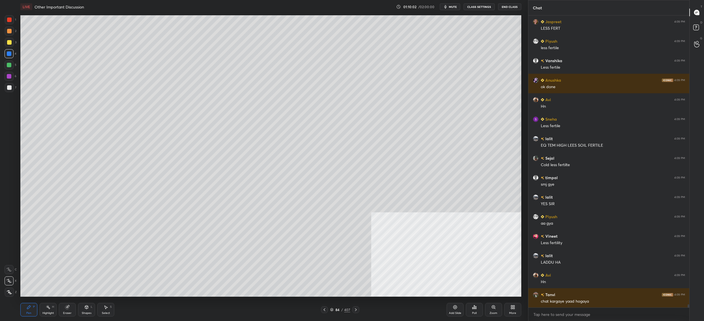
click at [525, 215] on div "1 2 3 4 5 6 7 C X Z C X Z E E Erase all H H LIVE Other Important Discussion 01:…" at bounding box center [264, 160] width 528 height 321
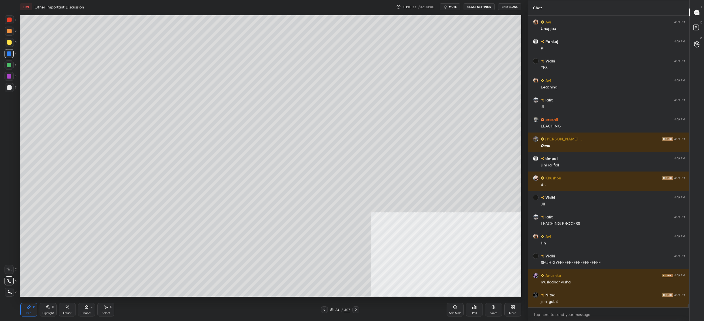
scroll to position [27443, 0]
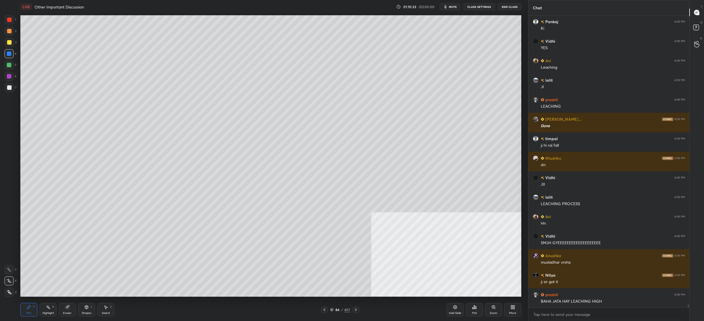
click at [9, 89] on div at bounding box center [9, 87] width 5 height 5
click at [11, 91] on div at bounding box center [9, 87] width 9 height 9
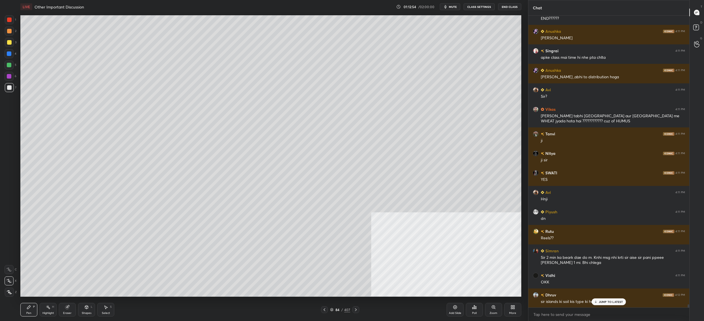
scroll to position [27887, 0]
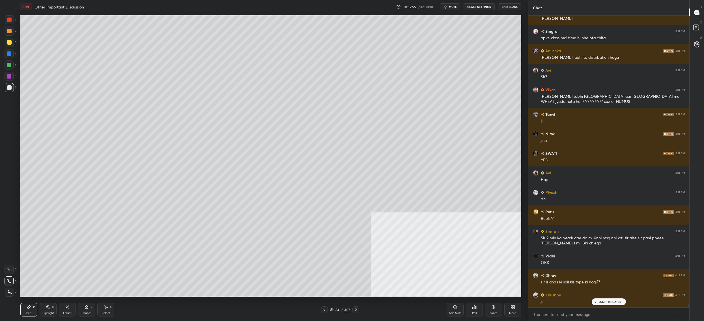
drag, startPoint x: 332, startPoint y: 308, endPoint x: 335, endPoint y: 303, distance: 6.2
click at [332, 308] on div "84 / 407" at bounding box center [340, 309] width 20 height 5
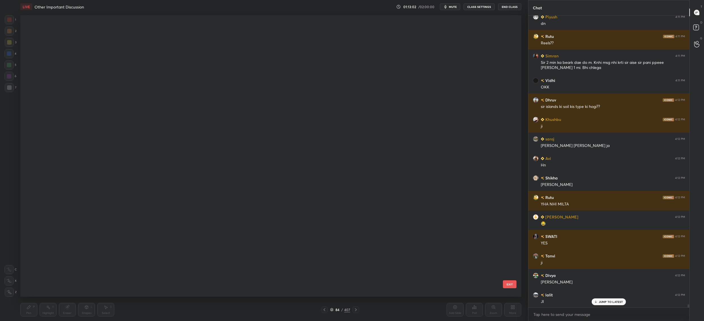
scroll to position [28083, 0]
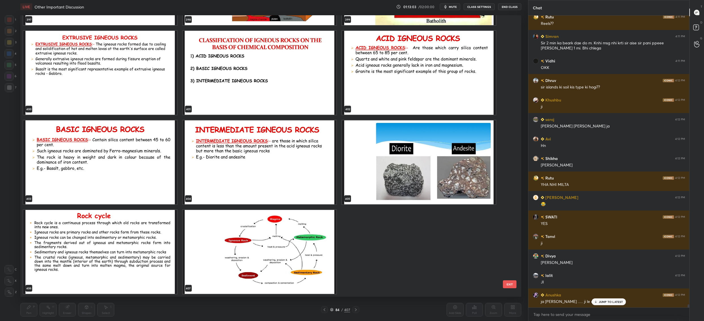
click at [240, 231] on img "grid" at bounding box center [260, 252] width 154 height 84
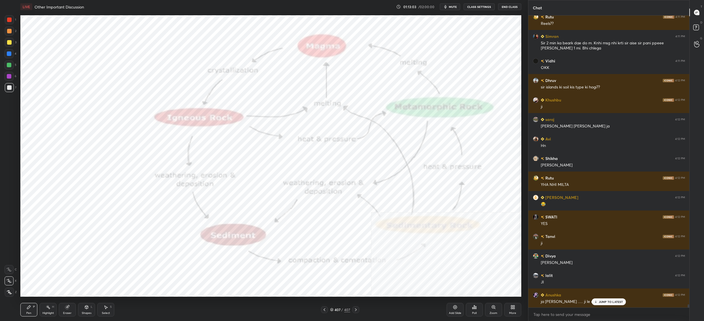
click at [240, 231] on img "grid" at bounding box center [260, 252] width 154 height 84
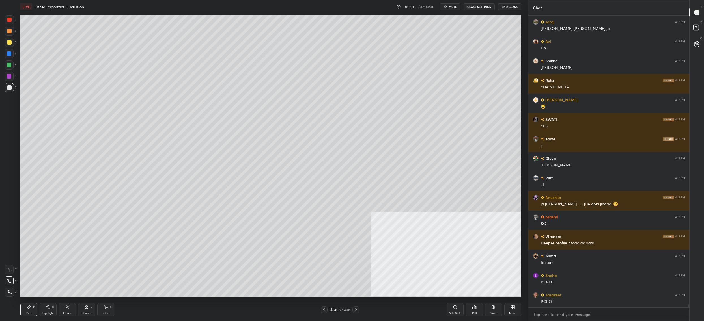
click at [7, 68] on div at bounding box center [9, 65] width 9 height 9
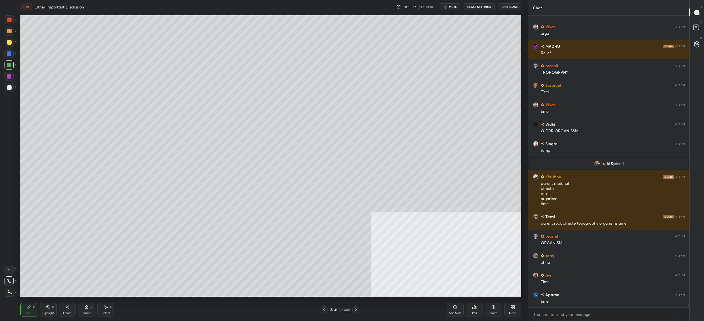
click at [8, 46] on div at bounding box center [9, 42] width 9 height 9
click at [8, 39] on div at bounding box center [9, 42] width 9 height 9
click at [7, 18] on div at bounding box center [9, 19] width 9 height 9
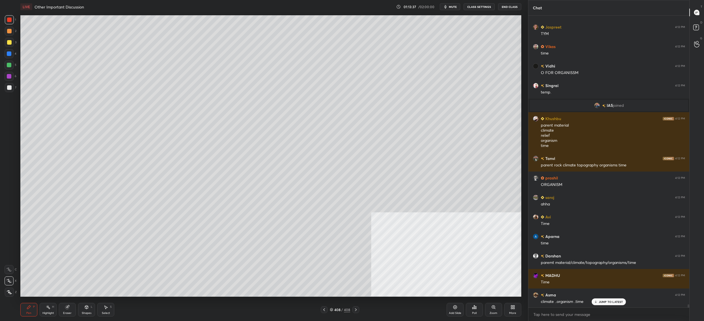
click at [7, 19] on div at bounding box center [9, 19] width 9 height 9
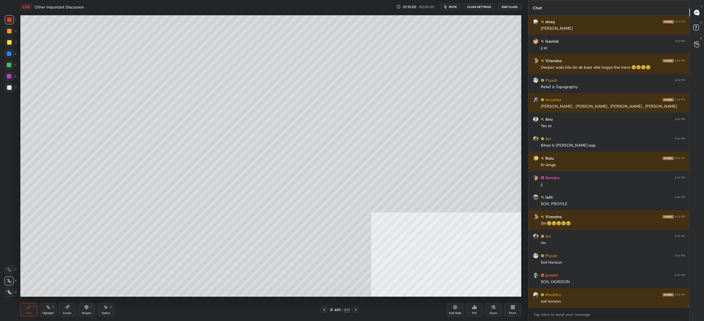
click at [334, 311] on div "409" at bounding box center [337, 309] width 6 height 3
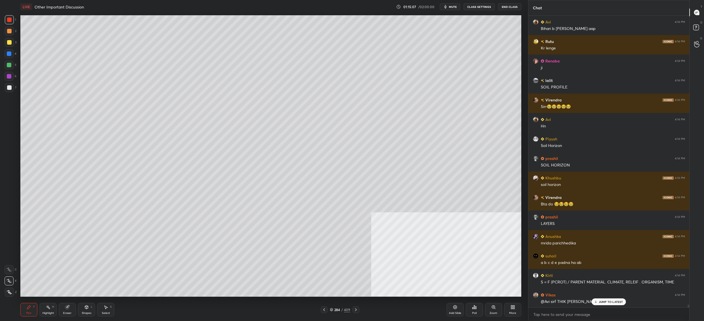
drag, startPoint x: 13, startPoint y: 25, endPoint x: 10, endPoint y: 25, distance: 3.2
click at [13, 25] on div "1" at bounding box center [10, 20] width 11 height 11
click at [11, 28] on div at bounding box center [9, 31] width 9 height 9
click at [10, 38] on div "3" at bounding box center [11, 42] width 12 height 9
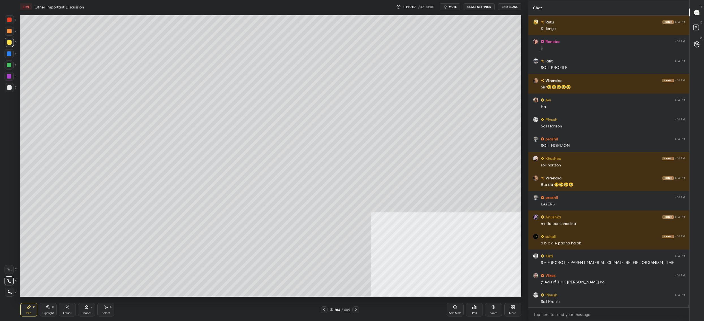
click at [13, 38] on div "3" at bounding box center [11, 42] width 12 height 9
drag, startPoint x: 9, startPoint y: 258, endPoint x: 12, endPoint y: 264, distance: 7.2
click at [9, 258] on div "1 2 3 4 5 6 7 C X Z C X Z E E Erase all H H" at bounding box center [9, 156] width 18 height 282
click at [14, 266] on div "C" at bounding box center [11, 269] width 12 height 9
click at [11, 268] on icon at bounding box center [9, 270] width 5 height 4
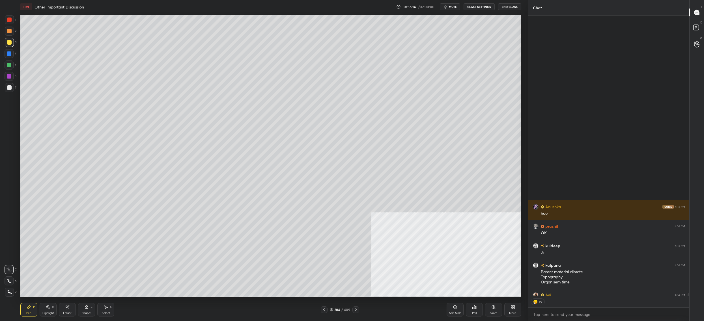
scroll to position [30321, 0]
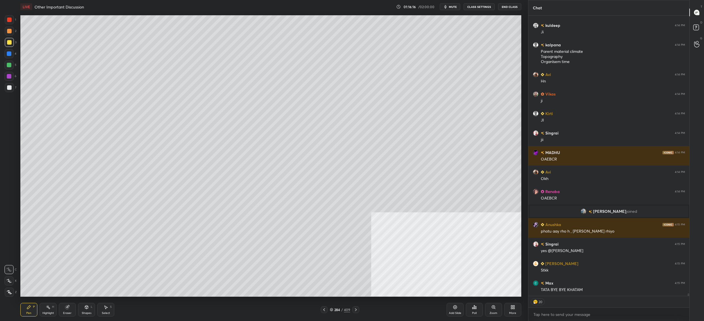
click at [514, 313] on div "More" at bounding box center [512, 313] width 7 height 3
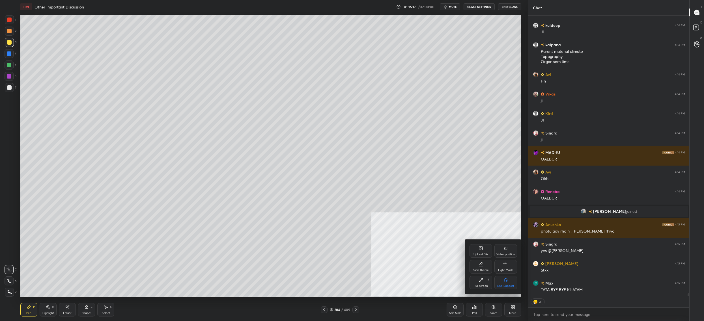
click at [481, 255] on div "Upload File" at bounding box center [480, 254] width 15 height 3
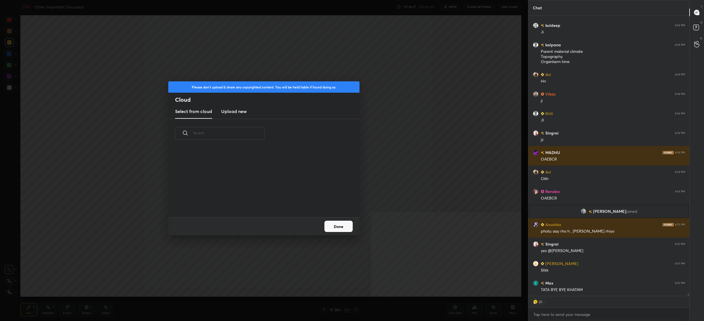
scroll to position [70, 181]
click at [243, 114] on h3 "Upload new" at bounding box center [233, 111] width 25 height 7
click at [335, 232] on button "Done" at bounding box center [338, 226] width 28 height 11
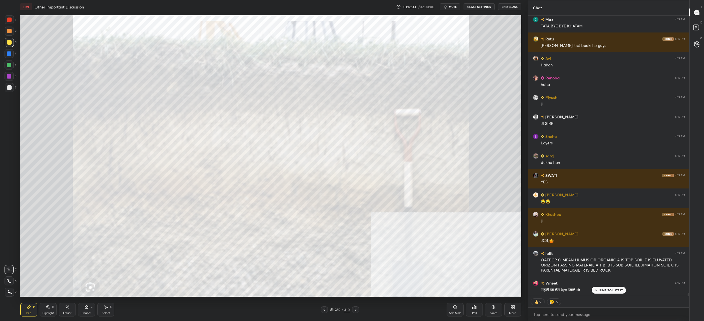
scroll to position [30604, 0]
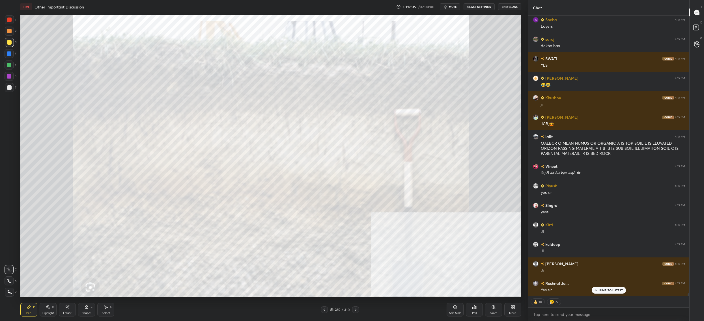
click at [11, 292] on icon at bounding box center [9, 292] width 5 height 4
drag, startPoint x: 12, startPoint y: 293, endPoint x: 7, endPoint y: 280, distance: 14.4
click at [12, 293] on icon at bounding box center [9, 292] width 5 height 4
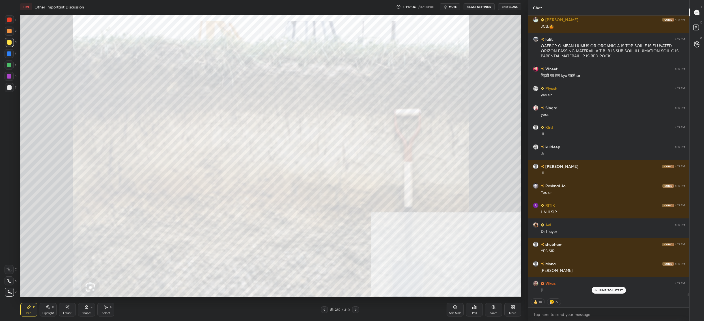
click at [14, 58] on div "4" at bounding box center [11, 53] width 12 height 9
click at [13, 57] on div at bounding box center [9, 53] width 9 height 9
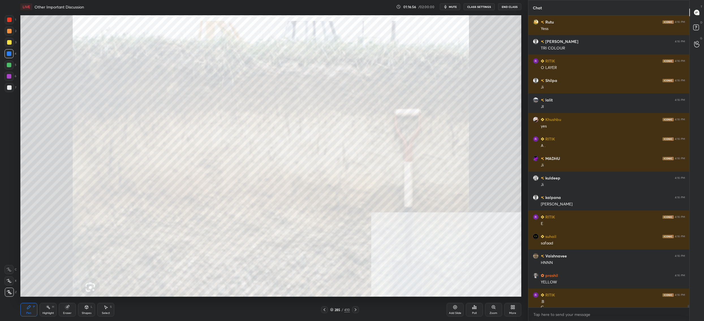
scroll to position [31574, 0]
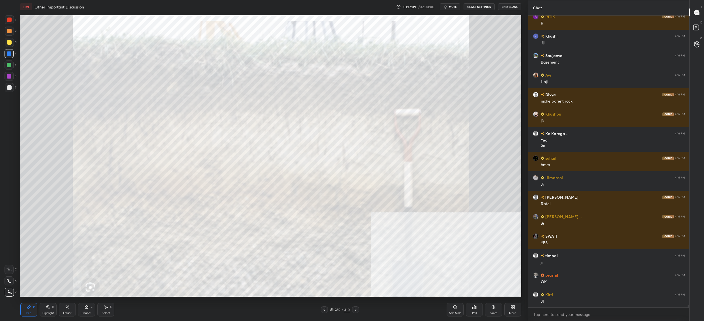
click at [10, 20] on div at bounding box center [9, 20] width 5 height 5
click at [15, 22] on div "1" at bounding box center [10, 19] width 11 height 9
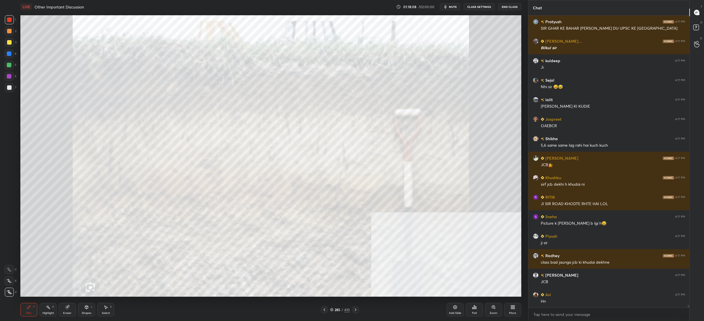
click at [7, 18] on div at bounding box center [9, 19] width 9 height 9
click at [6, 19] on div at bounding box center [9, 19] width 9 height 9
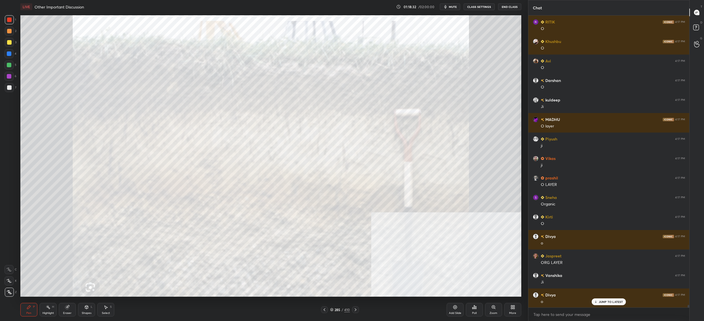
click at [9, 41] on div at bounding box center [9, 42] width 5 height 5
drag, startPoint x: 9, startPoint y: 41, endPoint x: 16, endPoint y: 40, distance: 6.9
click at [9, 41] on div at bounding box center [9, 42] width 5 height 5
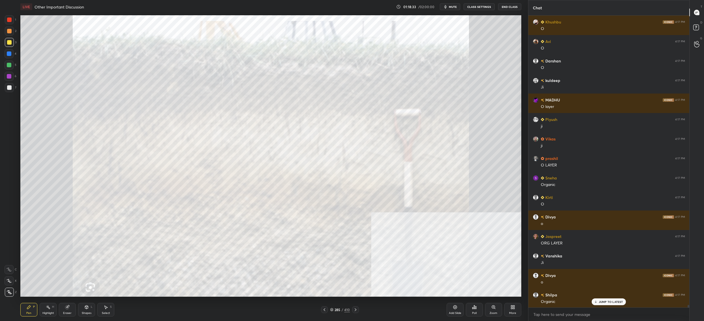
drag, startPoint x: 13, startPoint y: 31, endPoint x: 14, endPoint y: 37, distance: 6.0
click at [13, 31] on div at bounding box center [9, 31] width 9 height 9
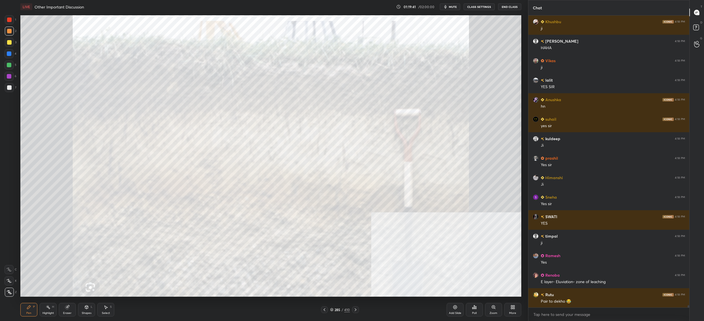
click at [12, 38] on div at bounding box center [9, 42] width 9 height 9
drag, startPoint x: 8, startPoint y: 38, endPoint x: 13, endPoint y: 42, distance: 5.4
click at [9, 38] on div at bounding box center [9, 42] width 9 height 9
drag, startPoint x: 13, startPoint y: 42, endPoint x: 12, endPoint y: 35, distance: 6.5
click at [11, 42] on div at bounding box center [9, 42] width 9 height 9
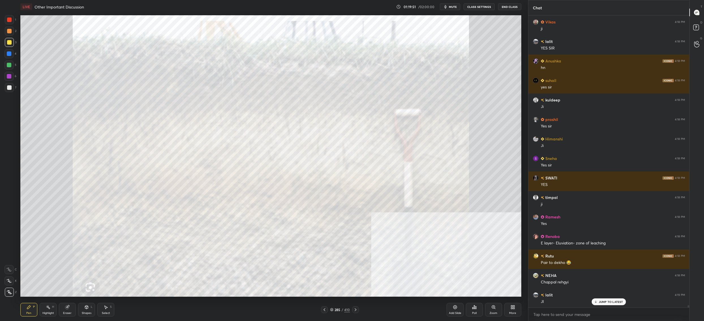
click at [7, 58] on div at bounding box center [9, 53] width 9 height 9
click at [11, 56] on div at bounding box center [9, 53] width 9 height 9
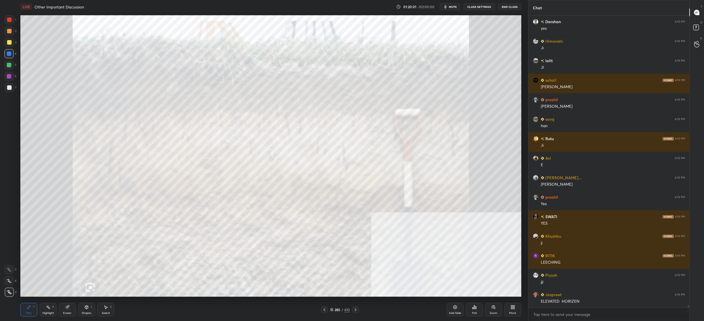
click at [8, 44] on div at bounding box center [9, 42] width 5 height 5
click at [12, 44] on div at bounding box center [9, 42] width 9 height 9
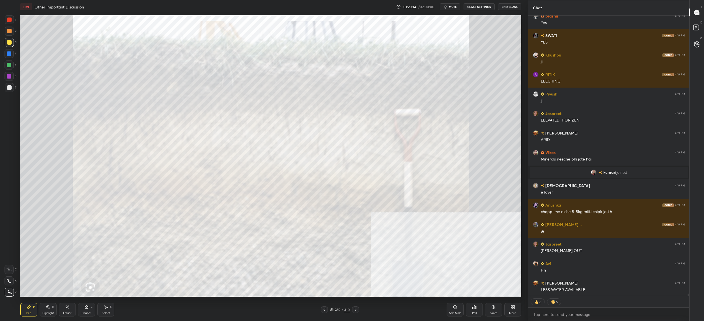
drag, startPoint x: 15, startPoint y: 18, endPoint x: 12, endPoint y: 21, distance: 5.0
click at [13, 21] on div "1" at bounding box center [10, 19] width 11 height 9
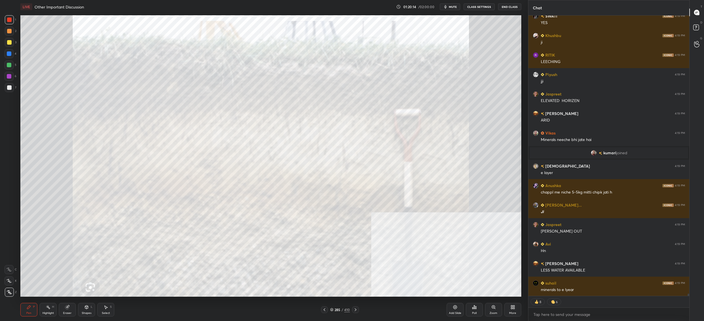
drag, startPoint x: 11, startPoint y: 21, endPoint x: 18, endPoint y: 23, distance: 7.0
click at [15, 22] on div "1" at bounding box center [10, 19] width 11 height 9
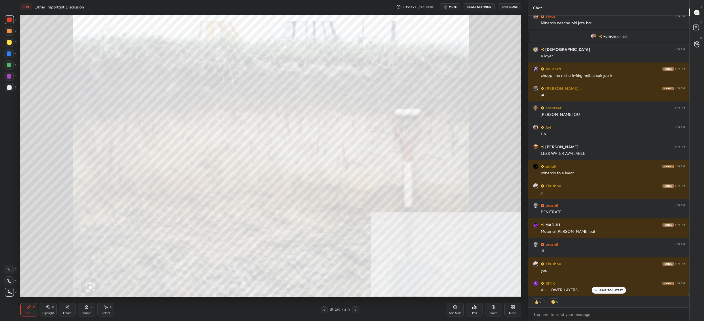
click at [10, 63] on div at bounding box center [9, 65] width 9 height 9
click at [8, 67] on div at bounding box center [9, 65] width 5 height 5
click at [10, 66] on div at bounding box center [9, 65] width 5 height 5
click at [11, 56] on div at bounding box center [9, 53] width 9 height 9
drag, startPoint x: 11, startPoint y: 56, endPoint x: 11, endPoint y: 59, distance: 2.9
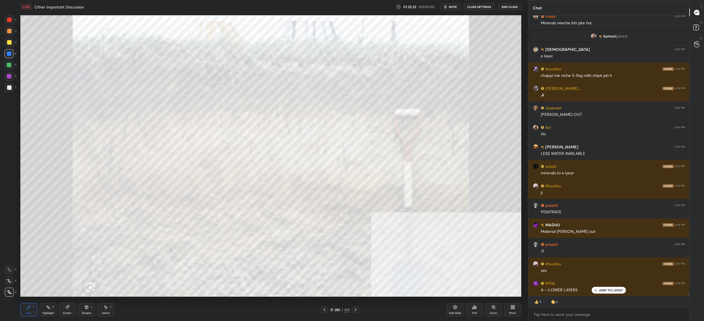
click at [11, 59] on div "4" at bounding box center [11, 54] width 12 height 11
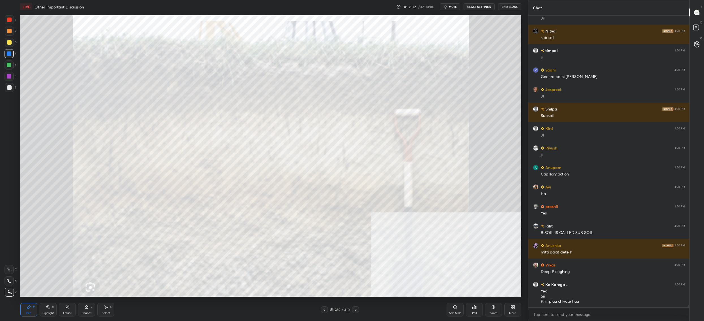
click at [10, 44] on div at bounding box center [9, 42] width 5 height 5
drag, startPoint x: 12, startPoint y: 45, endPoint x: 18, endPoint y: 49, distance: 7.2
click at [14, 46] on div "3" at bounding box center [11, 42] width 12 height 9
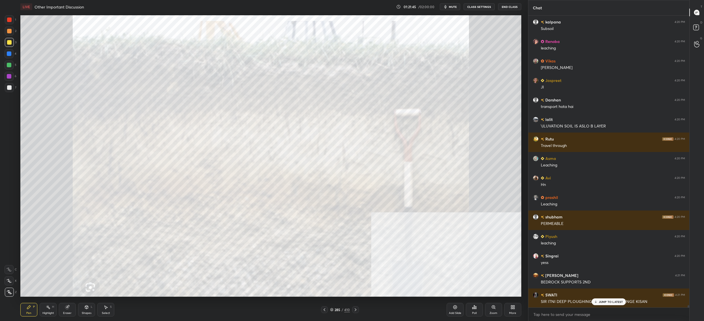
drag, startPoint x: 13, startPoint y: 24, endPoint x: 8, endPoint y: 22, distance: 5.4
click at [10, 23] on div "1" at bounding box center [10, 20] width 11 height 11
click at [7, 23] on div at bounding box center [9, 19] width 9 height 9
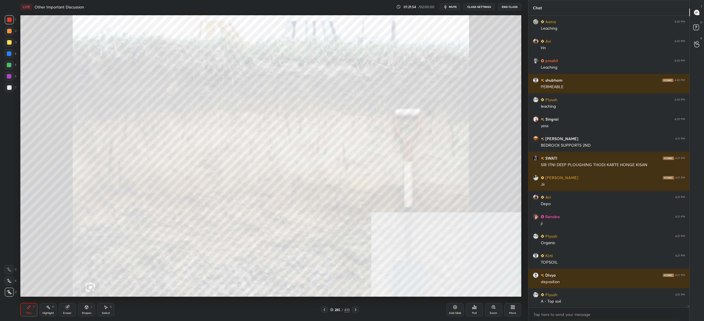
drag, startPoint x: 8, startPoint y: 60, endPoint x: 8, endPoint y: 67, distance: 6.8
click at [7, 60] on div "4" at bounding box center [11, 54] width 12 height 11
click at [8, 67] on div at bounding box center [9, 65] width 5 height 5
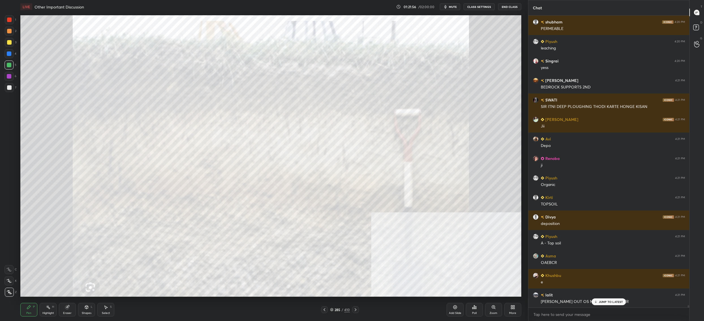
click at [10, 46] on div at bounding box center [9, 42] width 9 height 9
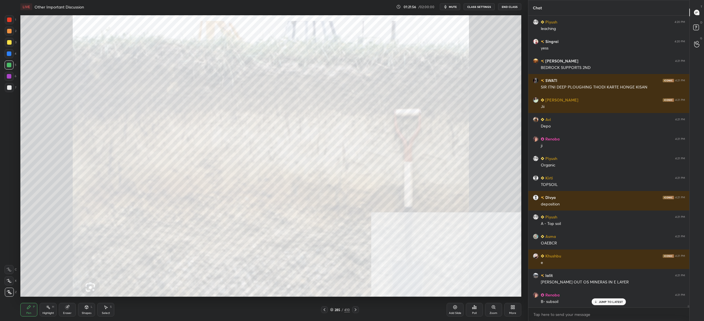
click at [10, 44] on div at bounding box center [9, 42] width 5 height 5
click at [7, 20] on div at bounding box center [9, 20] width 5 height 5
click at [11, 20] on div at bounding box center [9, 20] width 5 height 5
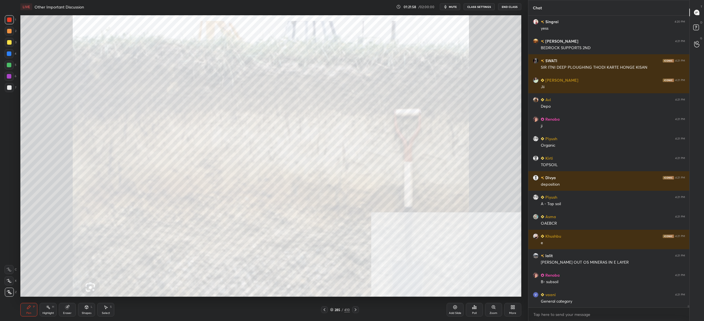
click at [65, 305] on icon at bounding box center [67, 307] width 5 height 5
click at [30, 311] on div "Pen P" at bounding box center [28, 310] width 17 height 14
click at [33, 309] on div "Pen P" at bounding box center [28, 310] width 17 height 14
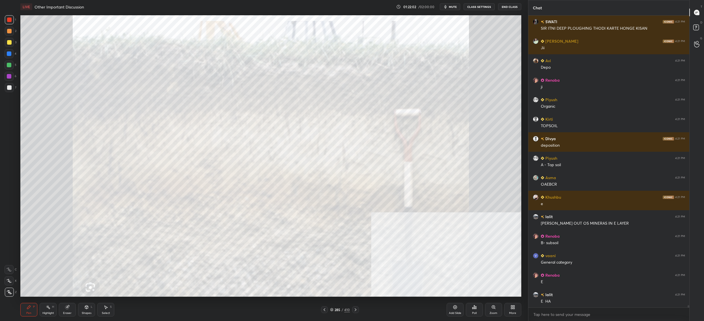
click at [10, 83] on div "6" at bounding box center [11, 77] width 12 height 11
click at [13, 79] on div at bounding box center [9, 76] width 9 height 9
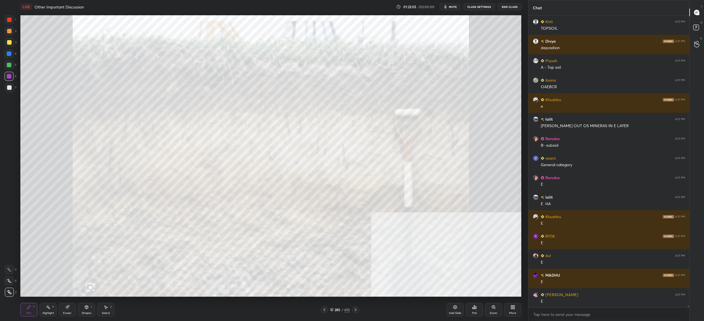
drag, startPoint x: 8, startPoint y: 42, endPoint x: 11, endPoint y: 46, distance: 5.0
click at [7, 42] on div at bounding box center [9, 42] width 5 height 5
drag, startPoint x: 11, startPoint y: 46, endPoint x: 20, endPoint y: 48, distance: 8.9
click at [11, 46] on div at bounding box center [9, 42] width 9 height 9
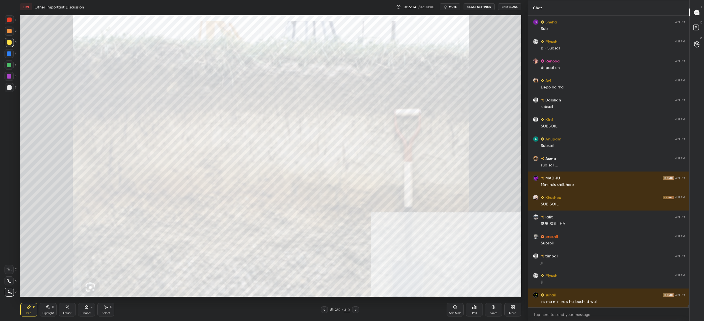
drag, startPoint x: 14, startPoint y: 52, endPoint x: 18, endPoint y: 54, distance: 3.9
click at [17, 52] on div "1 2 3 4 5 6 7 C X Z C X Z E E Erase all H H" at bounding box center [9, 156] width 18 height 282
click at [15, 60] on div "4" at bounding box center [11, 54] width 12 height 11
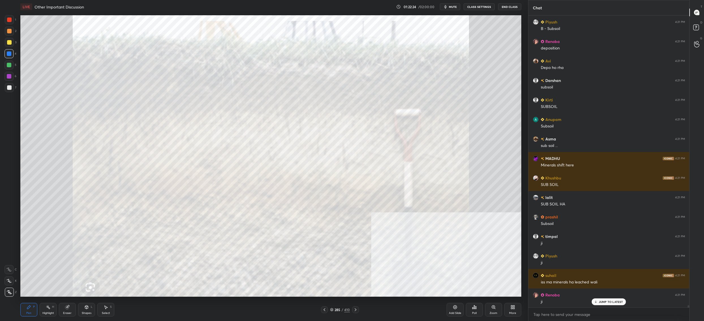
click at [13, 67] on div at bounding box center [9, 65] width 9 height 9
click at [13, 58] on div "4" at bounding box center [11, 54] width 12 height 11
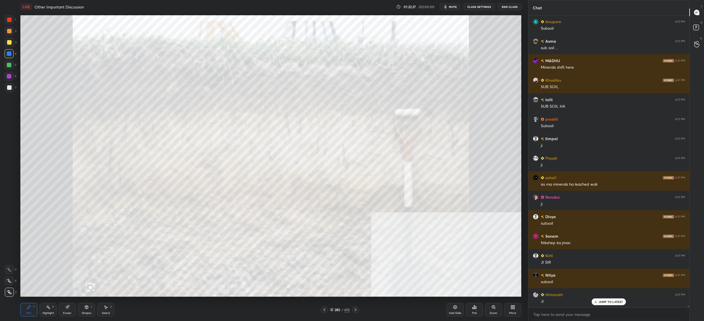
click at [11, 41] on div at bounding box center [9, 42] width 5 height 5
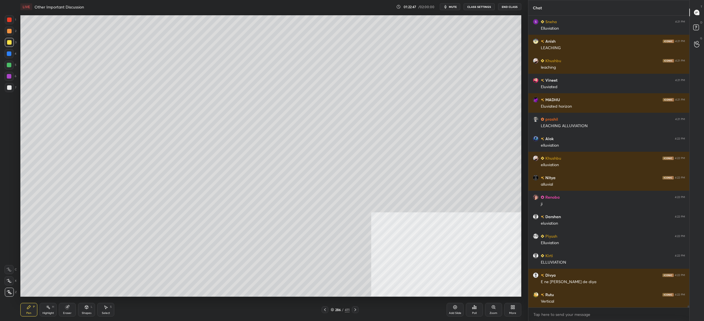
click at [7, 23] on div at bounding box center [9, 19] width 9 height 9
click at [11, 23] on div at bounding box center [9, 19] width 9 height 9
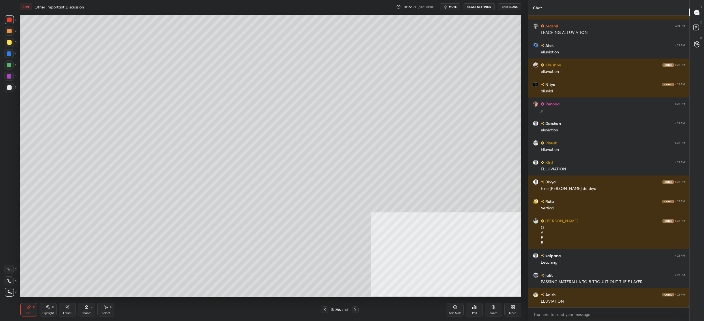
click at [9, 39] on div at bounding box center [9, 42] width 9 height 9
click at [10, 46] on div at bounding box center [9, 42] width 9 height 9
click at [12, 88] on div at bounding box center [9, 87] width 9 height 9
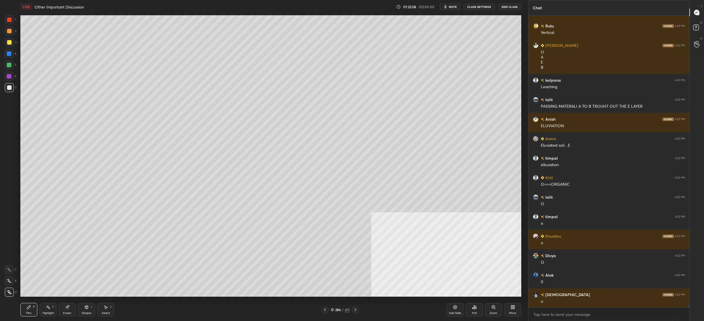
click at [10, 53] on div at bounding box center [9, 53] width 5 height 5
click at [10, 56] on div at bounding box center [9, 53] width 9 height 9
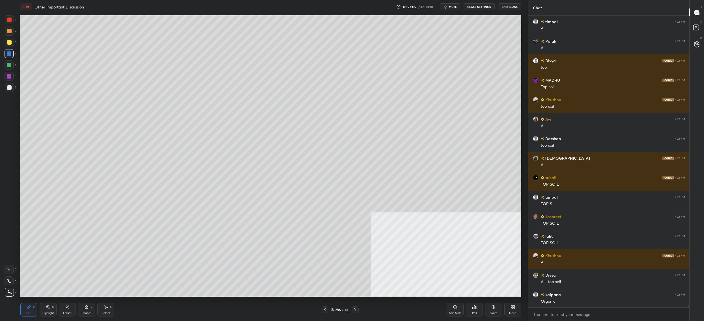
click at [8, 85] on div at bounding box center [9, 87] width 5 height 5
click at [9, 89] on div at bounding box center [9, 87] width 5 height 5
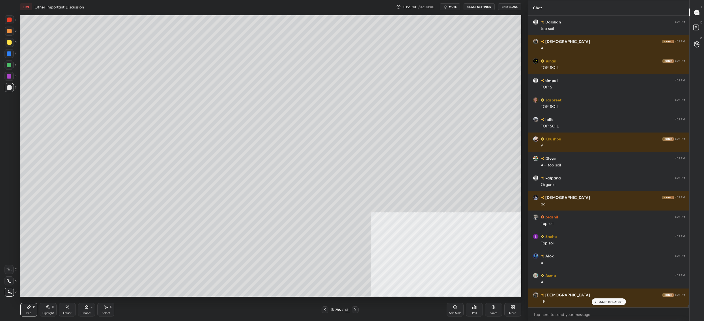
click at [12, 45] on div at bounding box center [9, 42] width 9 height 9
drag, startPoint x: 12, startPoint y: 44, endPoint x: 16, endPoint y: 44, distance: 3.4
click at [12, 44] on div at bounding box center [9, 42] width 9 height 9
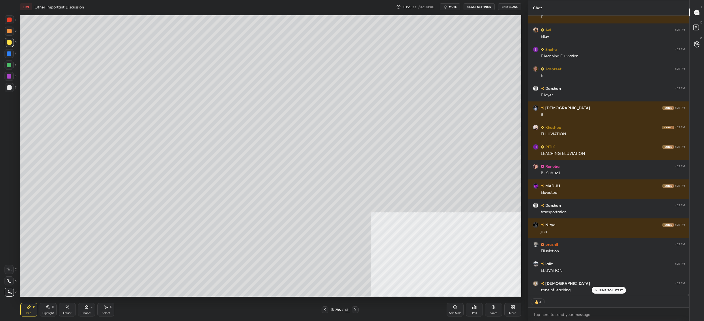
drag, startPoint x: 12, startPoint y: 75, endPoint x: 11, endPoint y: 80, distance: 5.4
click at [12, 75] on div at bounding box center [9, 76] width 9 height 9
click at [12, 81] on div "6" at bounding box center [11, 77] width 12 height 11
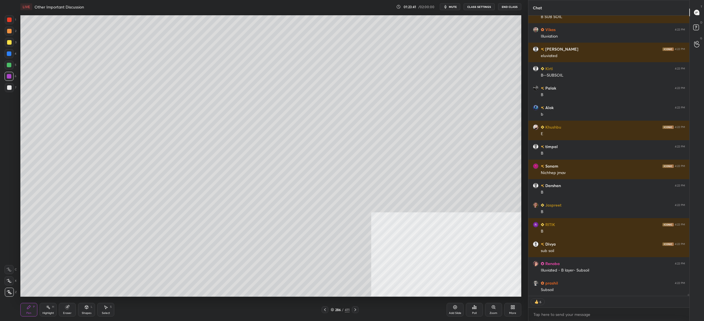
click at [12, 42] on div at bounding box center [9, 42] width 9 height 9
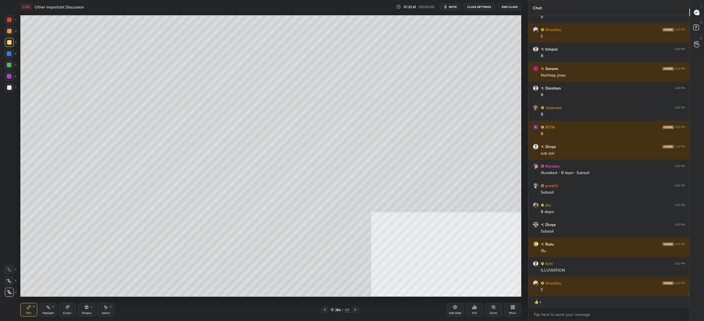
drag, startPoint x: 9, startPoint y: 43, endPoint x: 17, endPoint y: 42, distance: 8.0
click at [9, 43] on div at bounding box center [9, 42] width 5 height 5
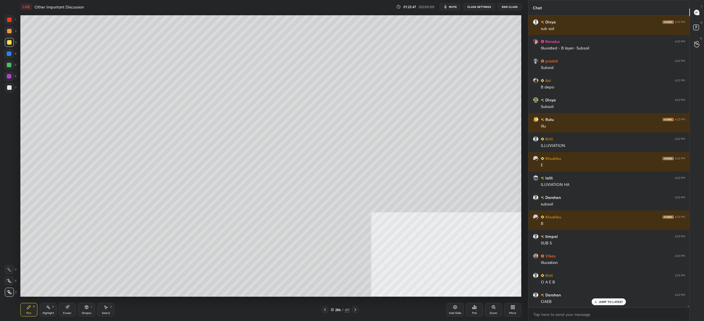
click at [13, 84] on div "7" at bounding box center [11, 87] width 12 height 9
click at [9, 76] on div at bounding box center [9, 76] width 5 height 5
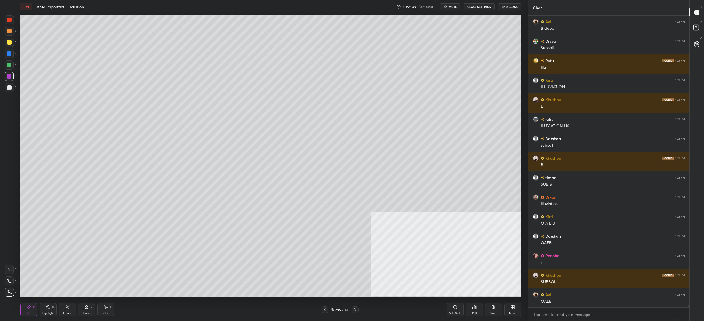
click at [3, 81] on div "1 2 3 4 5 6 7 C X Z C X Z E E Erase all H H" at bounding box center [9, 156] width 18 height 282
click at [8, 88] on div at bounding box center [9, 87] width 5 height 5
click at [9, 91] on div at bounding box center [9, 87] width 9 height 9
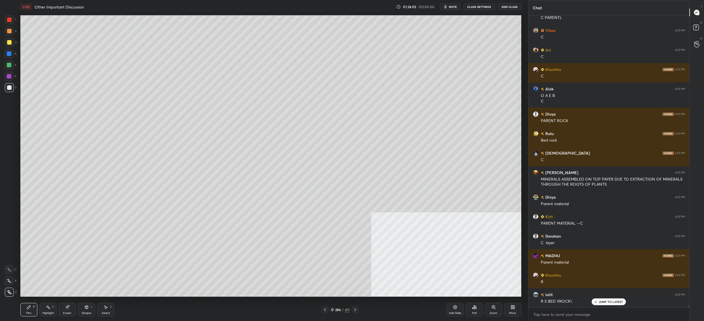
click at [335, 313] on div "286 / 411" at bounding box center [340, 309] width 19 height 5
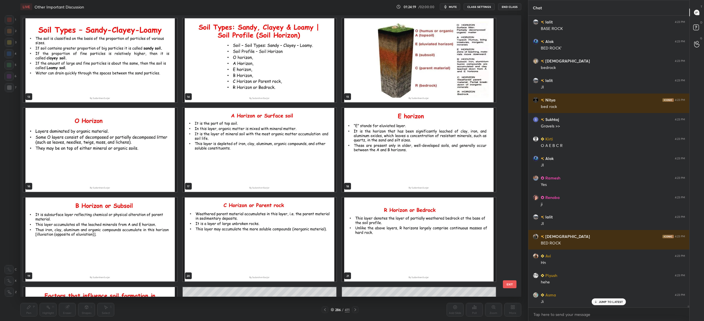
click at [435, 33] on img "grid" at bounding box center [419, 60] width 154 height 84
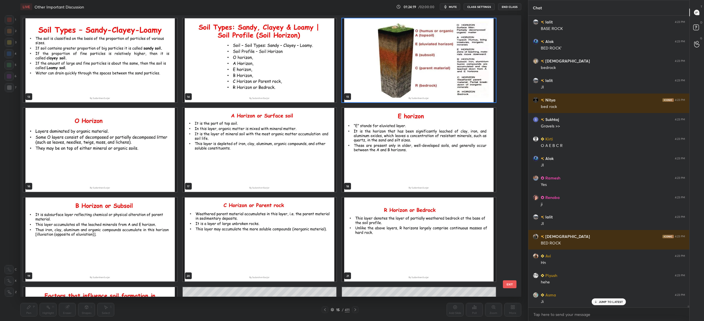
click at [435, 33] on img "grid" at bounding box center [419, 60] width 154 height 84
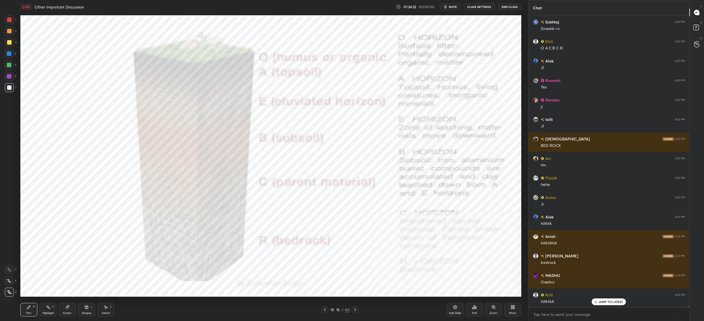
click at [7, 19] on div at bounding box center [9, 20] width 5 height 5
click at [10, 22] on div at bounding box center [9, 19] width 9 height 9
click at [7, 43] on div at bounding box center [9, 42] width 9 height 9
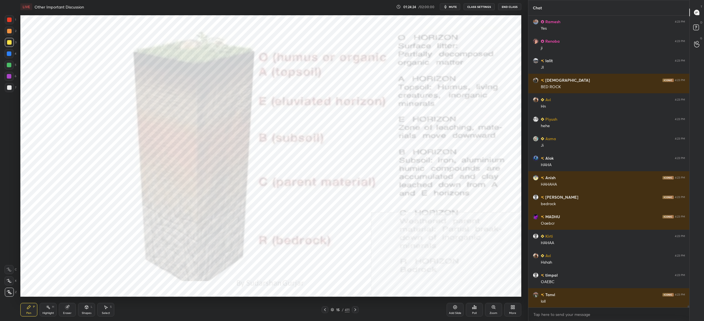
drag, startPoint x: 6, startPoint y: 45, endPoint x: 16, endPoint y: 41, distance: 10.8
click at [6, 45] on div at bounding box center [9, 42] width 9 height 9
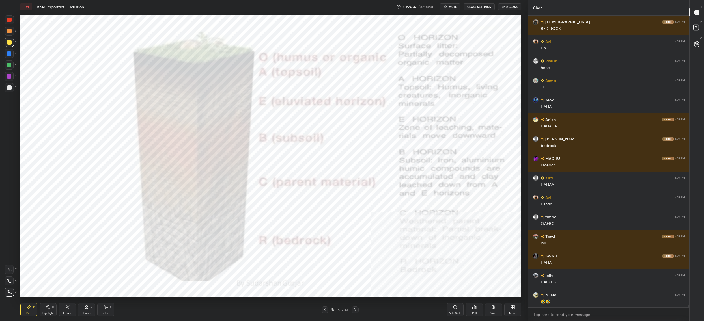
click at [10, 18] on div at bounding box center [9, 20] width 5 height 5
click at [9, 23] on div at bounding box center [9, 19] width 9 height 9
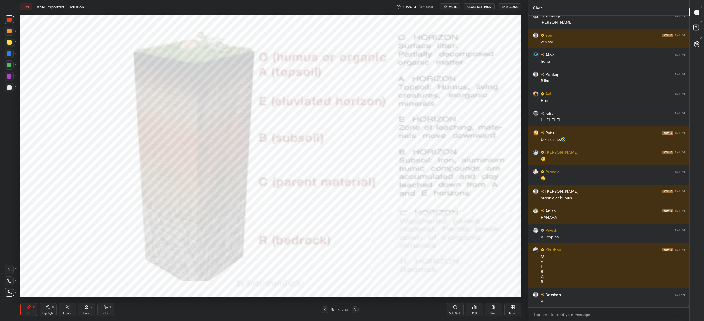
drag, startPoint x: 11, startPoint y: 31, endPoint x: 9, endPoint y: 38, distance: 7.3
click at [12, 31] on div at bounding box center [9, 31] width 9 height 9
click at [11, 43] on div at bounding box center [9, 42] width 5 height 5
drag, startPoint x: 11, startPoint y: 43, endPoint x: 17, endPoint y: 38, distance: 8.0
click at [11, 43] on div at bounding box center [9, 42] width 5 height 5
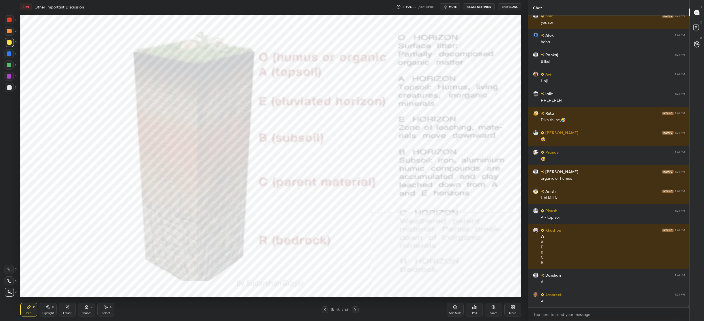
drag, startPoint x: 9, startPoint y: 51, endPoint x: 15, endPoint y: 55, distance: 7.9
click at [9, 50] on div at bounding box center [9, 53] width 9 height 9
click at [14, 56] on div "4" at bounding box center [11, 53] width 12 height 9
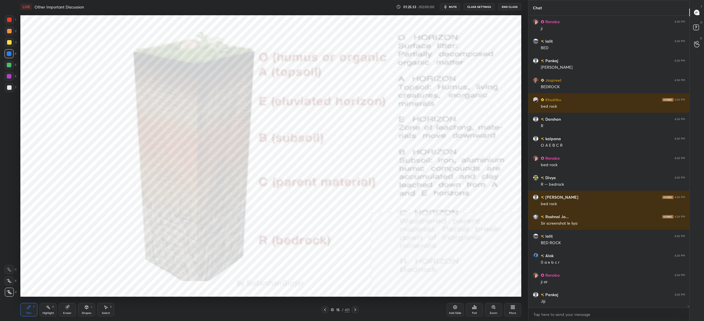
click at [9, 21] on div at bounding box center [9, 20] width 5 height 5
click at [13, 25] on div "1" at bounding box center [10, 20] width 11 height 11
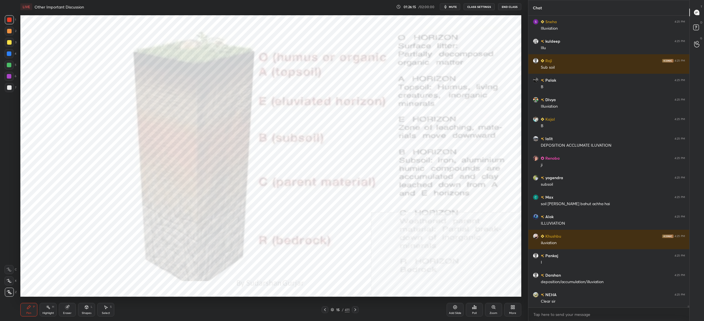
click at [335, 311] on div "15 / 411" at bounding box center [340, 309] width 19 height 5
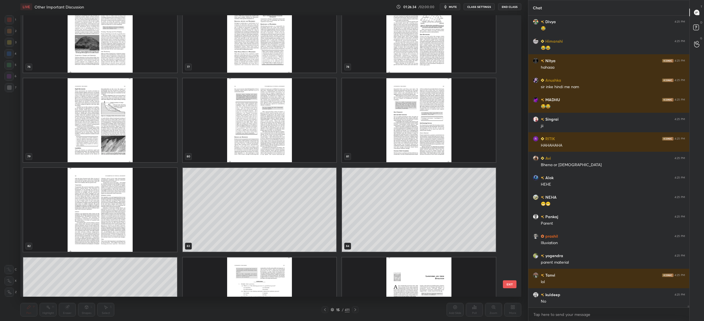
click at [146, 216] on img "grid" at bounding box center [100, 210] width 154 height 84
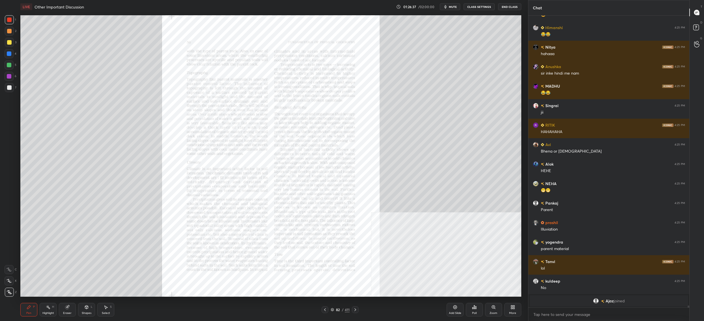
click at [492, 308] on div "Zoom" at bounding box center [493, 310] width 17 height 14
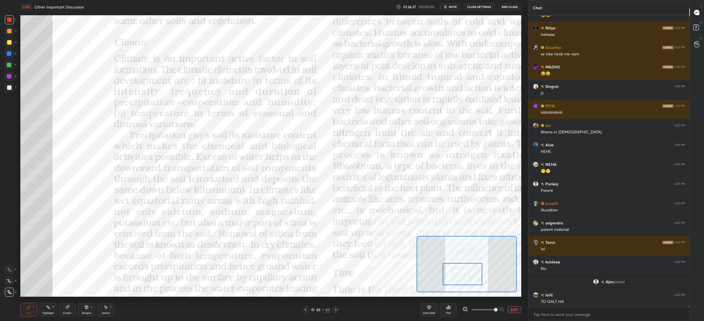
drag, startPoint x: 476, startPoint y: 268, endPoint x: 470, endPoint y: 278, distance: 11.3
click at [471, 278] on div at bounding box center [463, 274] width 40 height 22
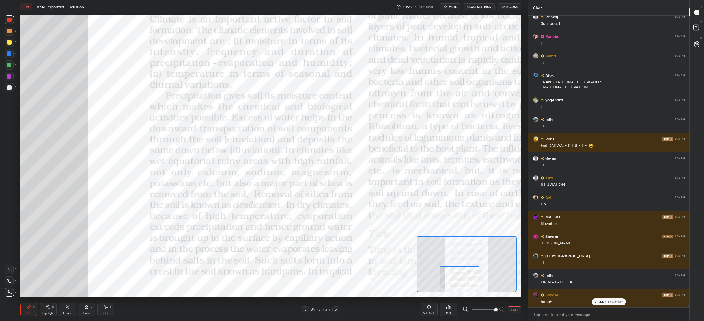
click at [9, 79] on div at bounding box center [9, 76] width 9 height 9
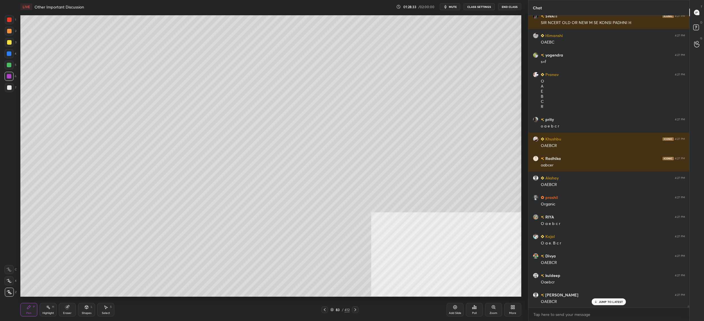
click at [12, 42] on div at bounding box center [9, 42] width 9 height 9
click at [13, 42] on div at bounding box center [9, 42] width 9 height 9
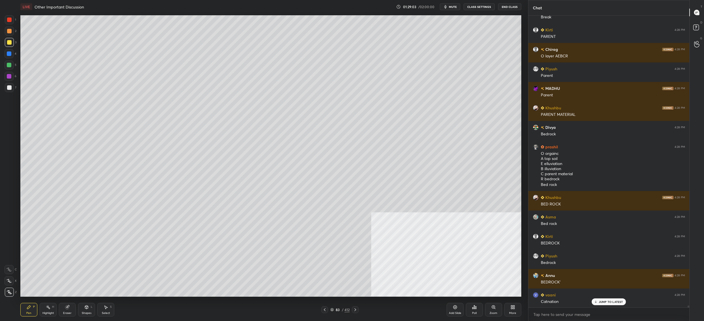
click at [337, 312] on div "83" at bounding box center [338, 309] width 6 height 3
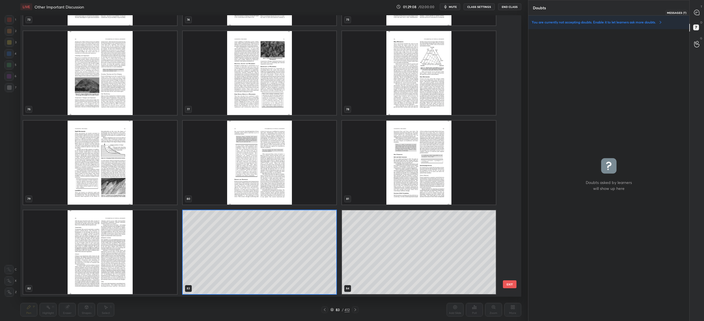
click at [700, 11] on div at bounding box center [696, 12] width 11 height 10
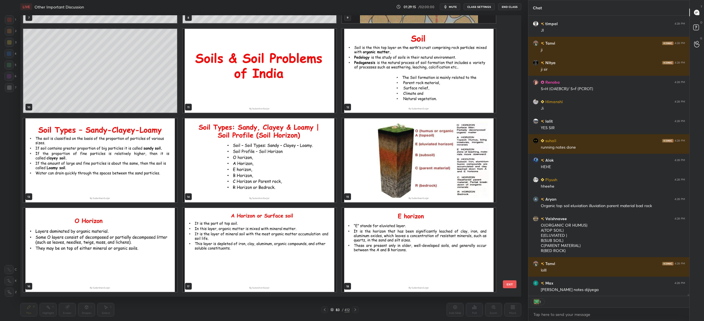
click at [411, 164] on img "grid" at bounding box center [419, 161] width 154 height 84
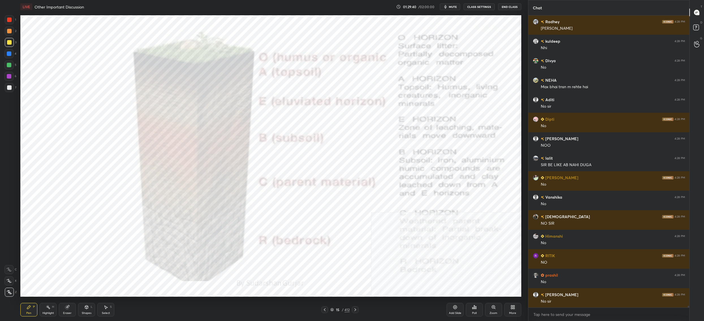
click at [333, 311] on icon at bounding box center [331, 309] width 3 height 3
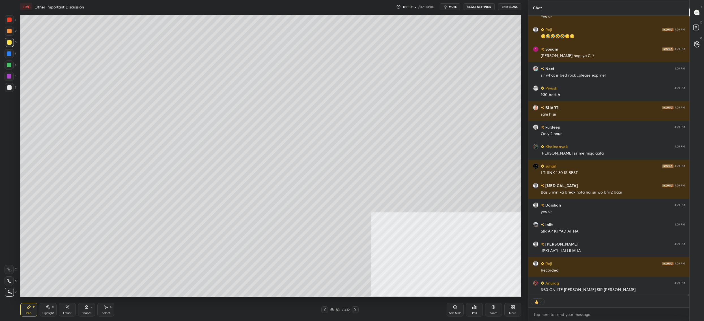
drag, startPoint x: 14, startPoint y: 243, endPoint x: 15, endPoint y: 273, distance: 30.0
click at [15, 275] on div "1 2 3 4 5 6 7 C X Z C X Z E E Erase all H H" at bounding box center [9, 156] width 18 height 282
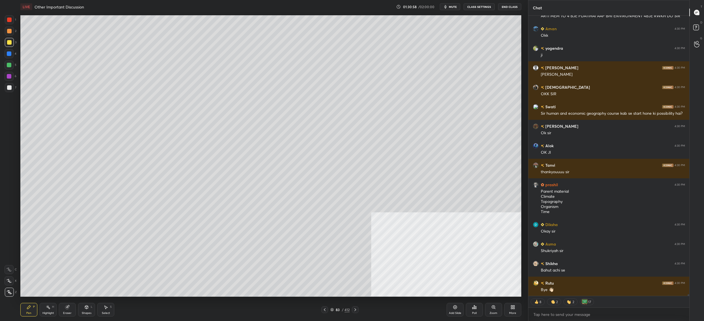
click at [509, 8] on button "End Class" at bounding box center [509, 6] width 23 height 7
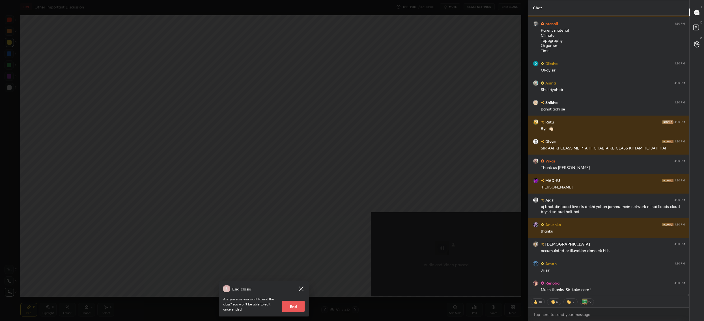
click at [302, 291] on icon at bounding box center [301, 289] width 7 height 7
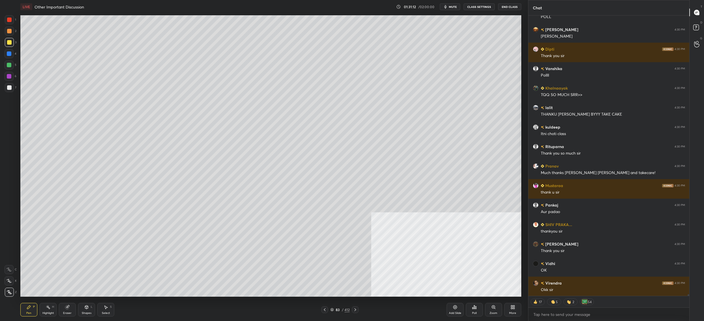
click at [513, 8] on button "End Class" at bounding box center [509, 6] width 23 height 7
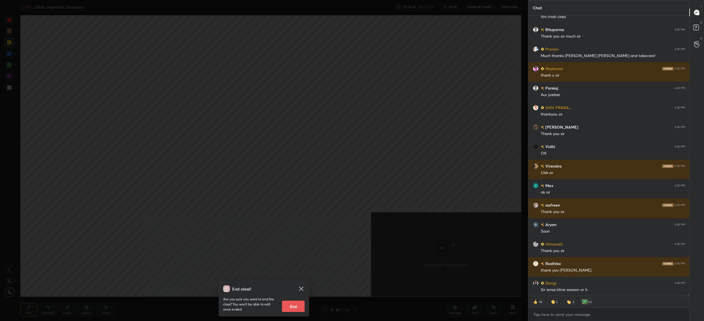
click at [301, 306] on button "End" at bounding box center [293, 306] width 23 height 11
